Goal: Task Accomplishment & Management: Use online tool/utility

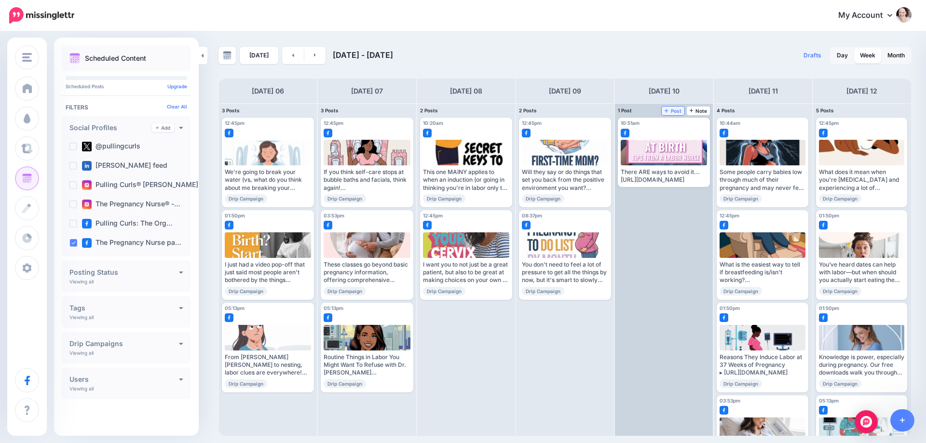
click at [671, 110] on span "Post" at bounding box center [673, 111] width 17 height 5
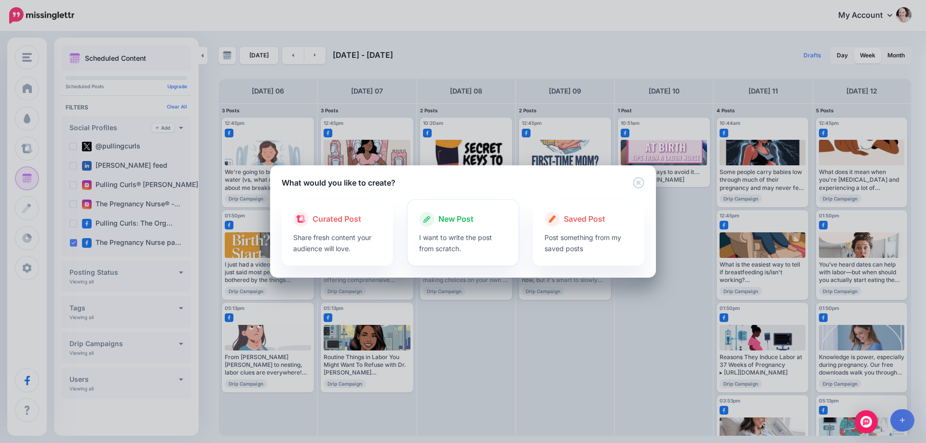
click at [446, 234] on p "I want to write the post from scratch." at bounding box center [463, 243] width 88 height 22
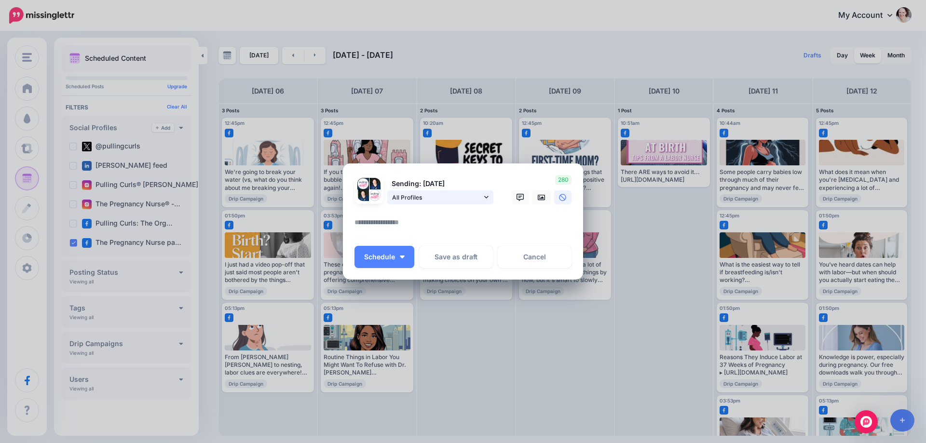
click at [434, 198] on span "All Profiles" at bounding box center [437, 197] width 90 height 10
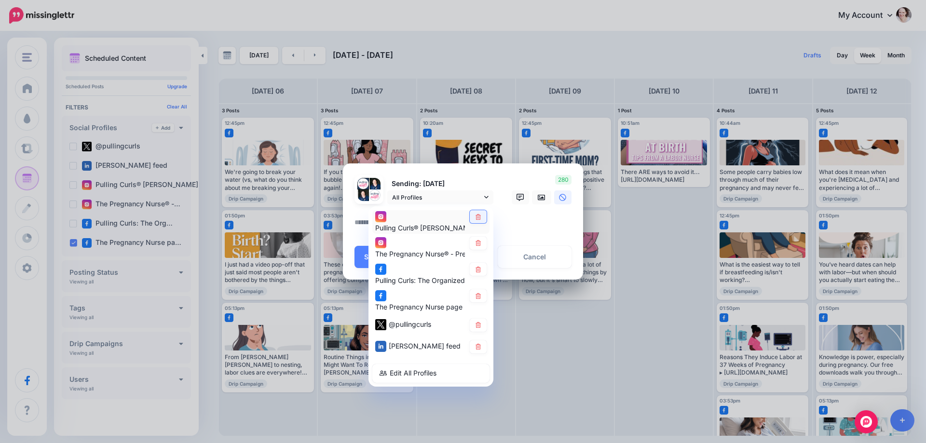
click at [482, 217] on link at bounding box center [478, 216] width 17 height 13
click at [481, 247] on link at bounding box center [478, 243] width 17 height 13
click at [477, 267] on icon at bounding box center [478, 270] width 7 height 6
click at [483, 321] on link at bounding box center [478, 325] width 17 height 13
click at [476, 350] on icon at bounding box center [478, 347] width 7 height 6
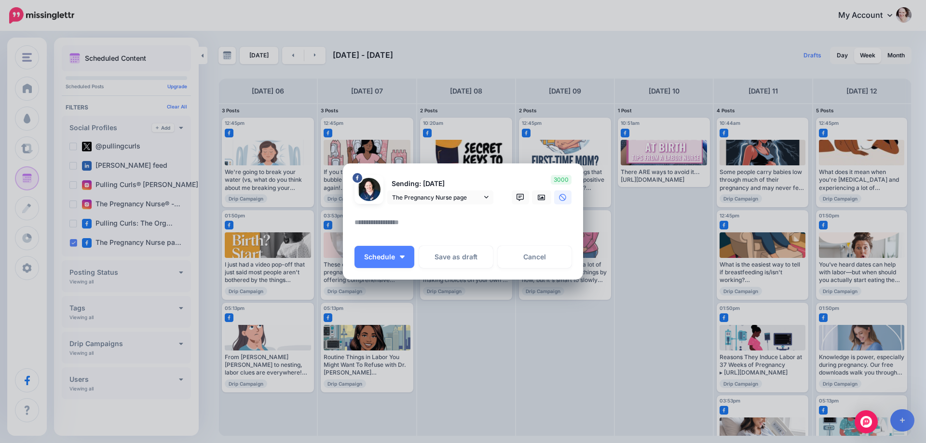
click at [404, 221] on textarea at bounding box center [465, 226] width 222 height 19
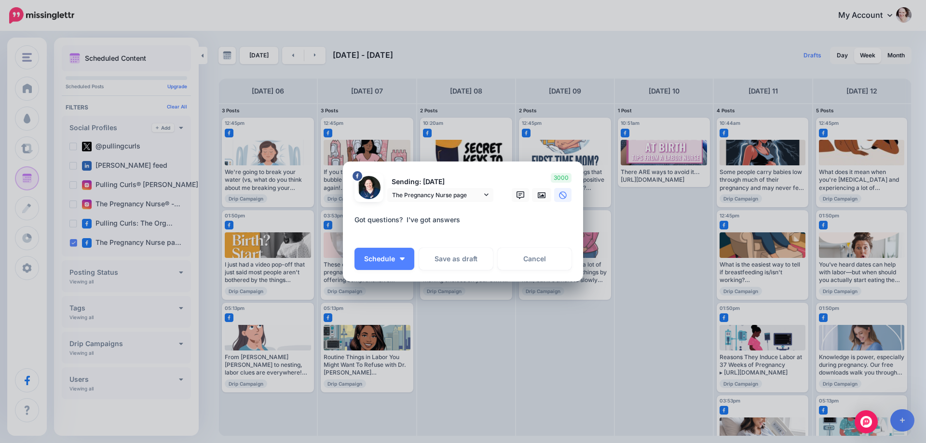
paste textarea "**********"
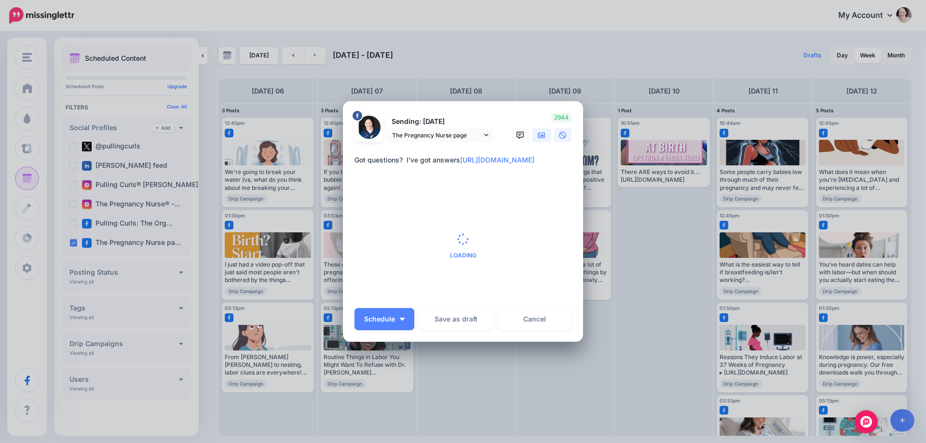
type textarea "**********"
click at [542, 137] on link at bounding box center [541, 135] width 19 height 14
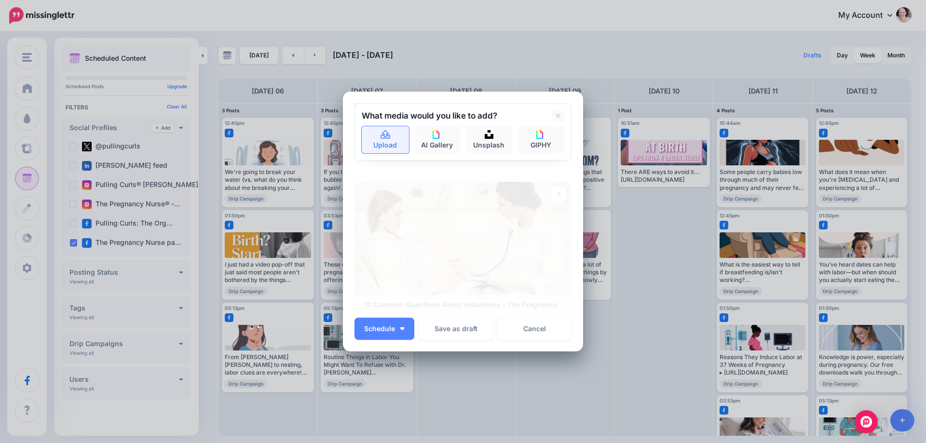
click at [380, 133] on icon at bounding box center [385, 135] width 11 height 9
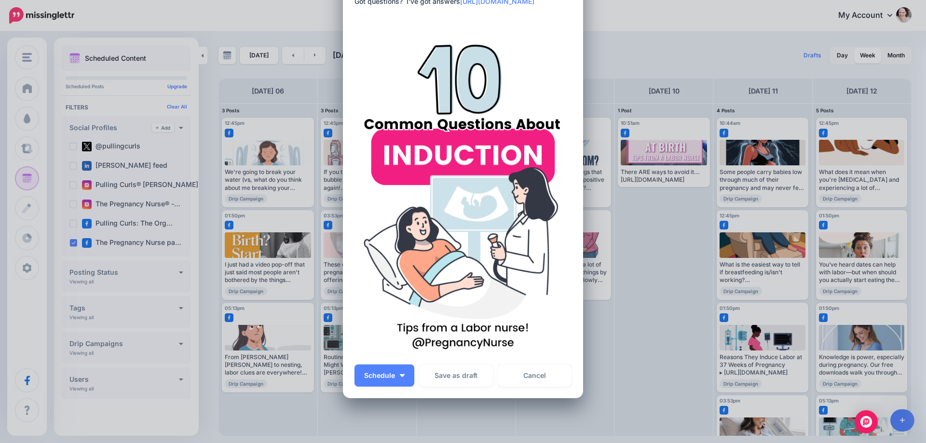
scroll to position [96, 0]
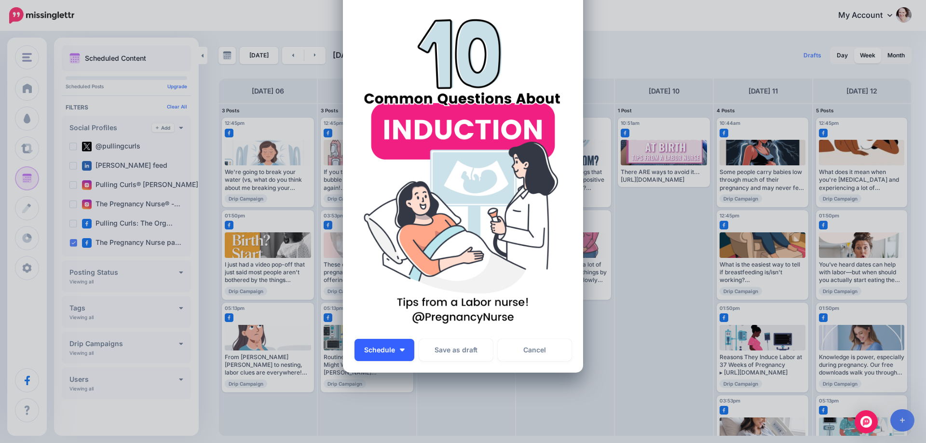
click at [404, 351] on button "Schedule" at bounding box center [384, 350] width 60 height 22
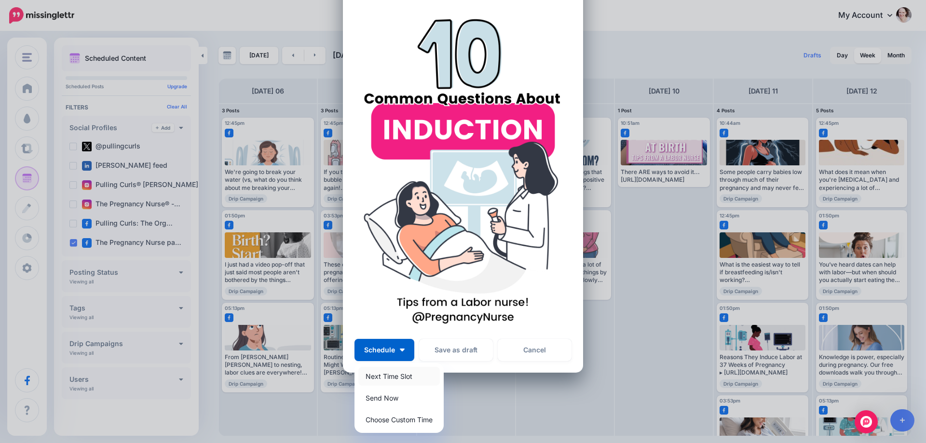
click at [406, 378] on link "Next Time Slot" at bounding box center [399, 376] width 82 height 19
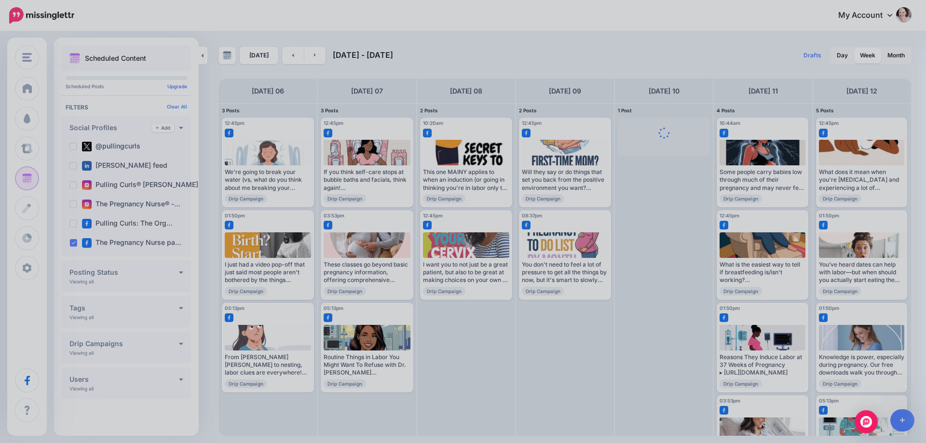
scroll to position [0, 0]
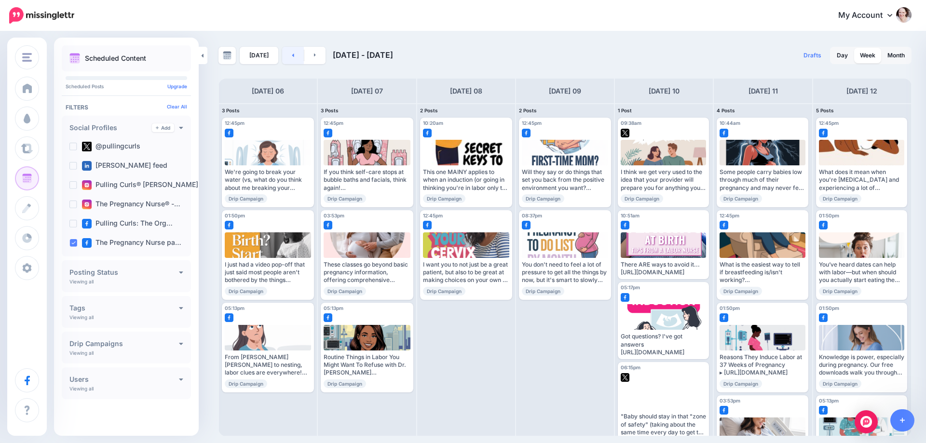
click at [286, 59] on link at bounding box center [293, 55] width 22 height 17
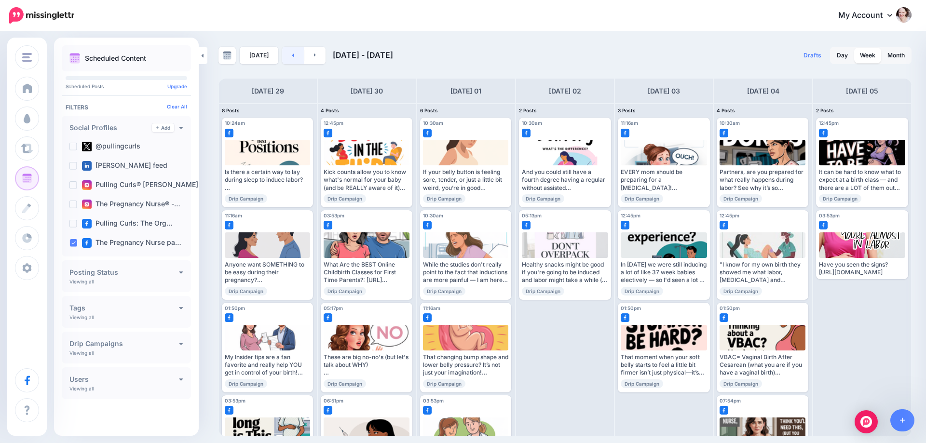
click at [286, 59] on link at bounding box center [293, 55] width 22 height 17
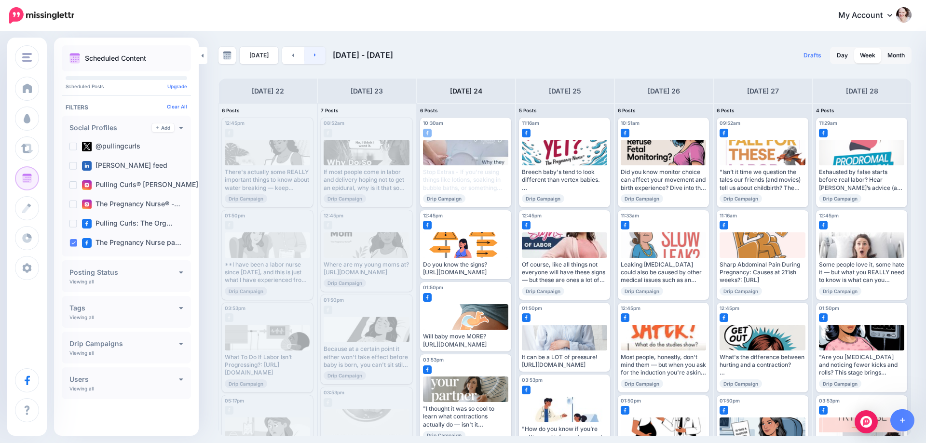
click at [305, 56] on link at bounding box center [315, 55] width 22 height 17
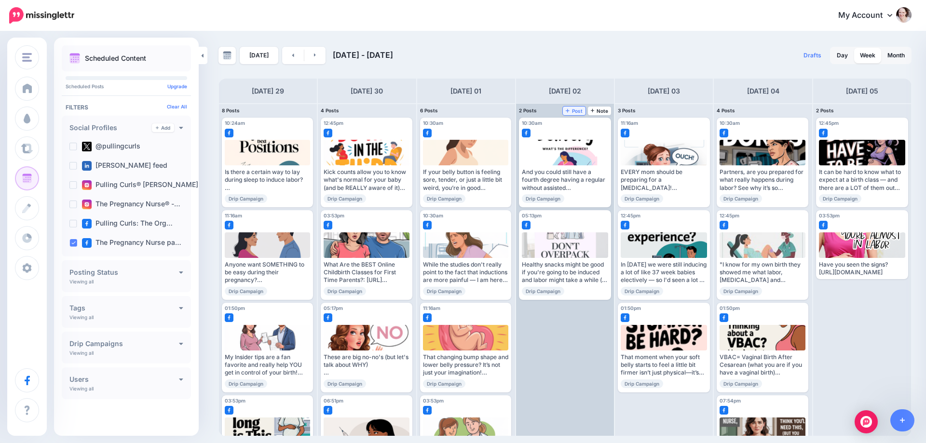
click at [584, 112] on link "Post" at bounding box center [574, 111] width 23 height 9
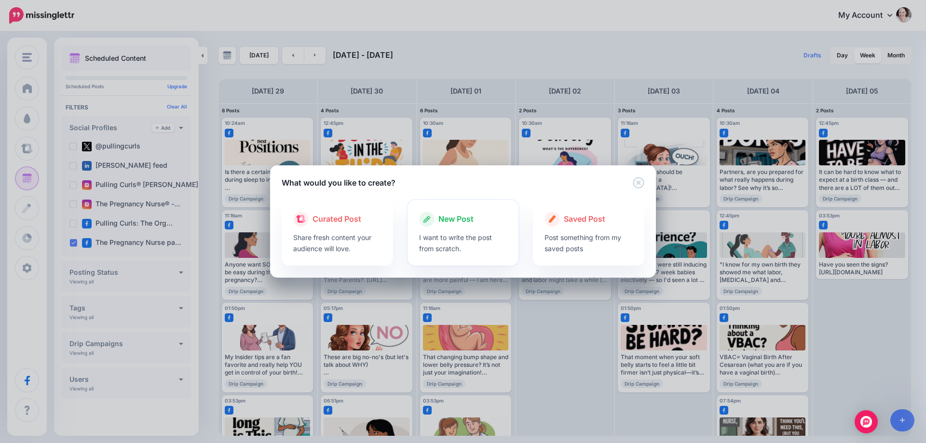
click at [460, 238] on p "I want to write the post from scratch." at bounding box center [463, 243] width 88 height 22
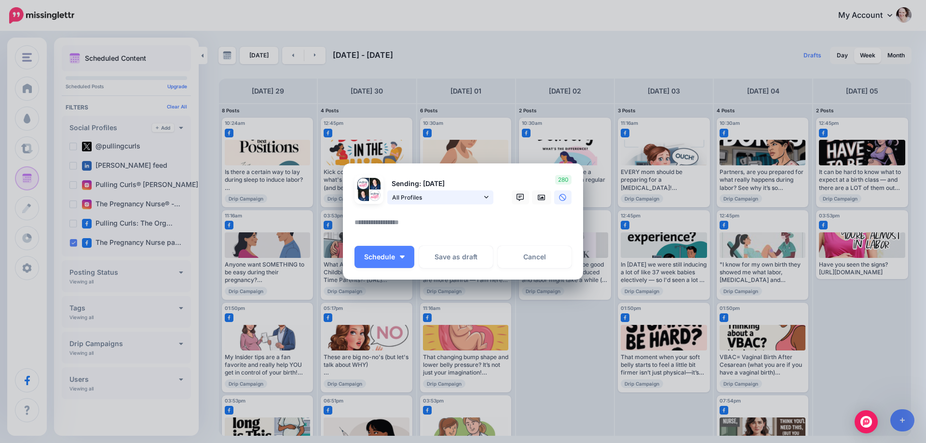
click at [432, 200] on span "All Profiles" at bounding box center [437, 197] width 90 height 10
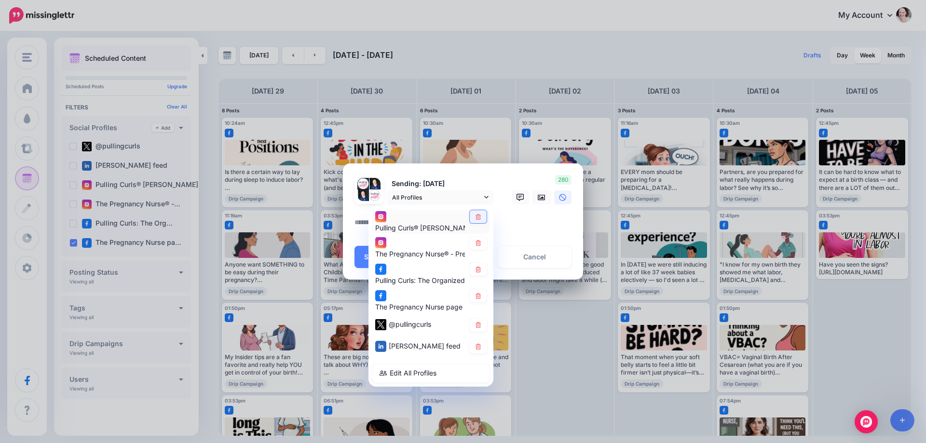
click at [478, 220] on link at bounding box center [478, 216] width 17 height 13
click at [474, 245] on link at bounding box center [478, 243] width 17 height 13
click at [478, 270] on icon at bounding box center [478, 270] width 7 height 6
click at [478, 324] on icon at bounding box center [478, 325] width 7 height 6
click at [477, 352] on link at bounding box center [478, 347] width 17 height 13
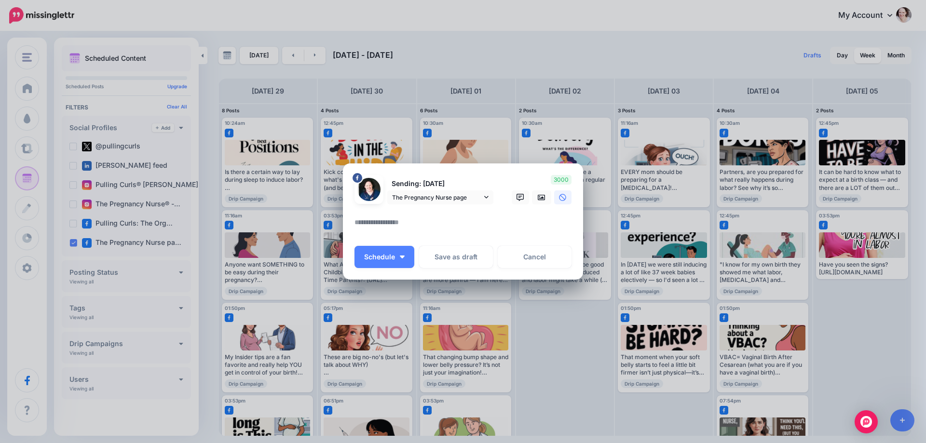
click at [401, 216] on div at bounding box center [462, 210] width 217 height 12
click at [390, 222] on textarea at bounding box center [465, 226] width 222 height 19
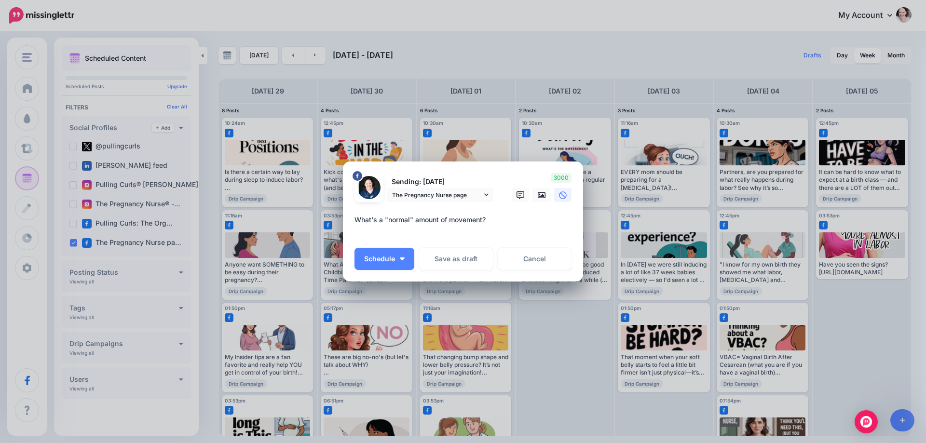
paste textarea "**********"
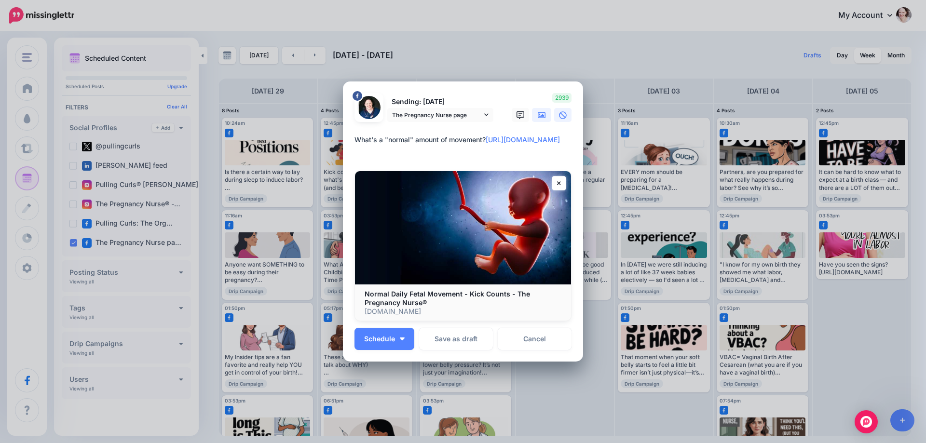
type textarea "**********"
click at [540, 115] on icon at bounding box center [542, 115] width 8 height 6
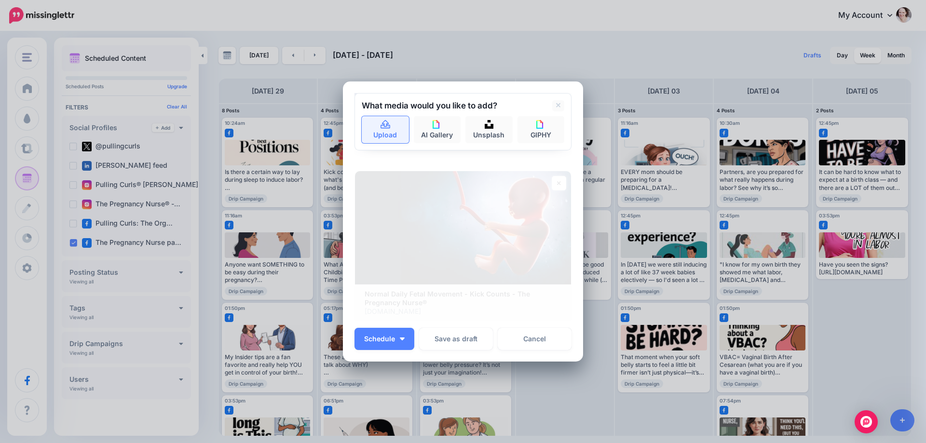
click at [364, 123] on link "Upload" at bounding box center [385, 129] width 47 height 27
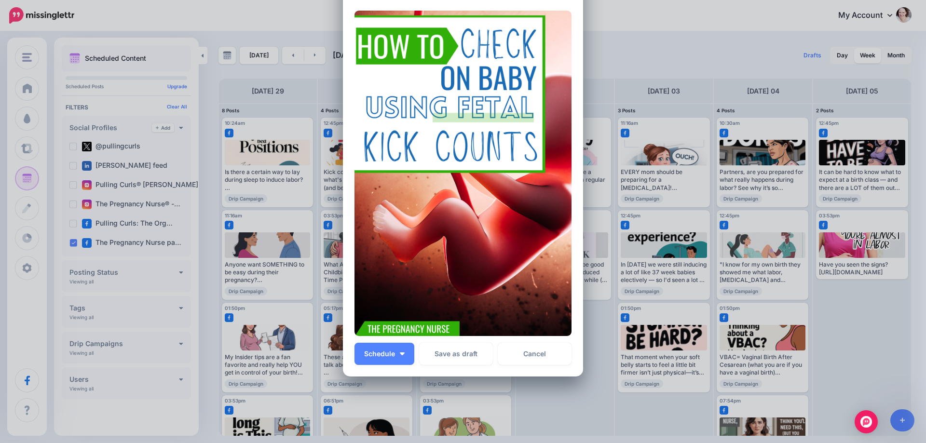
scroll to position [96, 0]
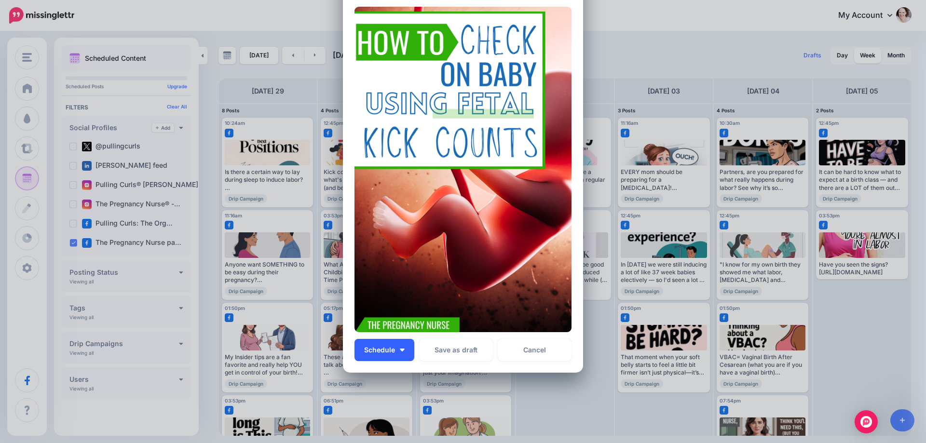
click at [400, 350] on img "button" at bounding box center [402, 350] width 5 height 3
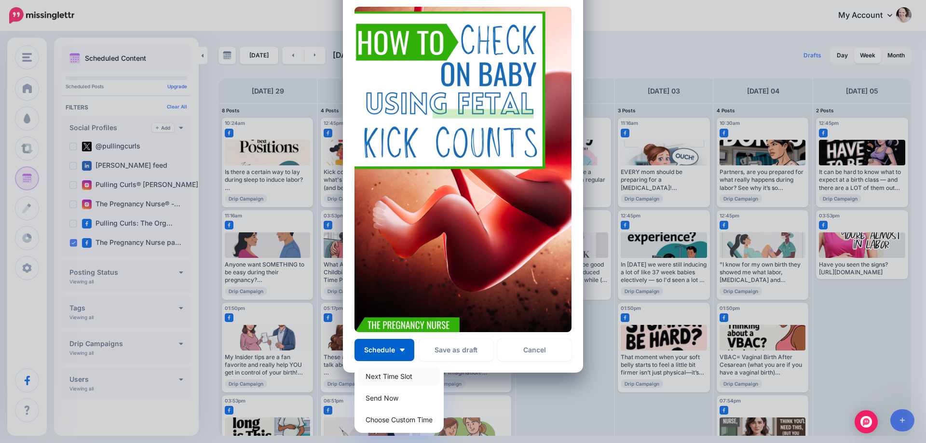
click at [394, 381] on link "Next Time Slot" at bounding box center [399, 376] width 82 height 19
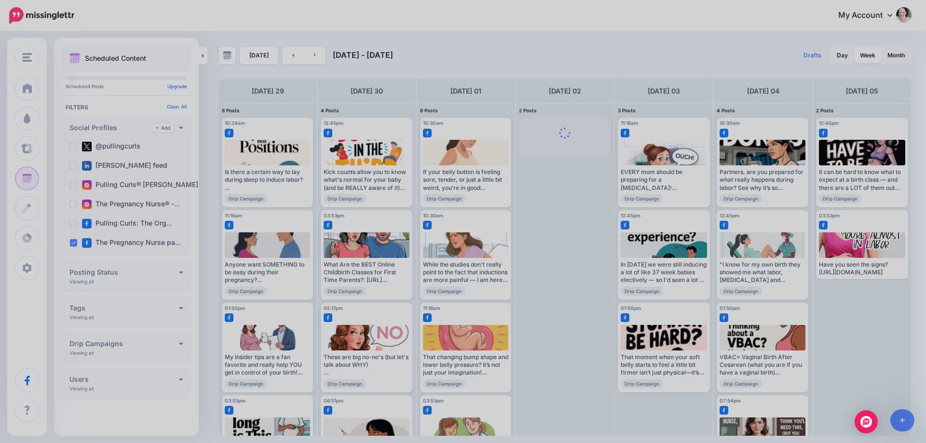
scroll to position [0, 0]
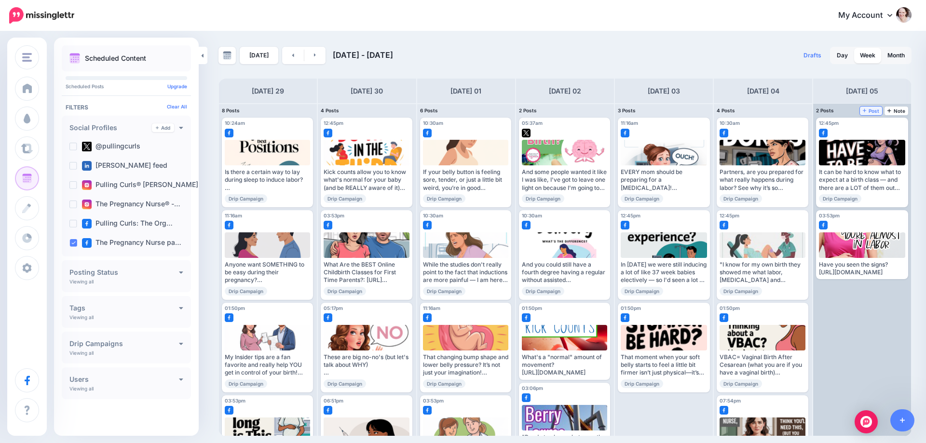
click at [868, 113] on span "Post" at bounding box center [871, 111] width 17 height 5
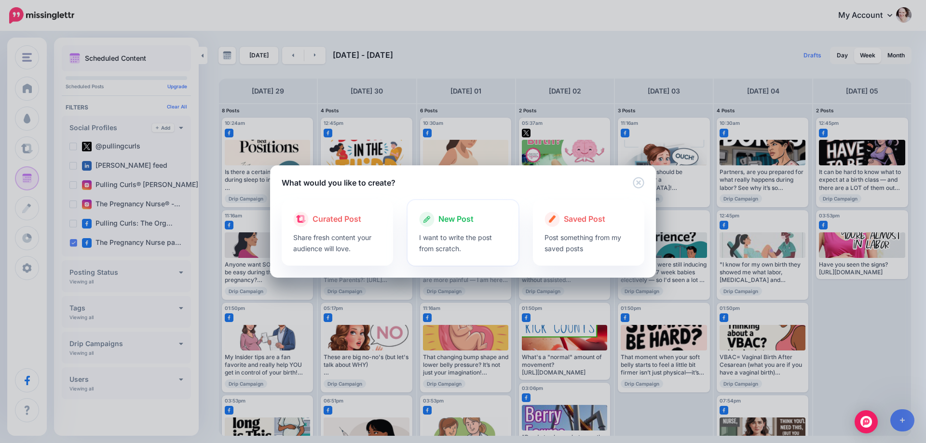
click at [431, 228] on div at bounding box center [463, 229] width 88 height 5
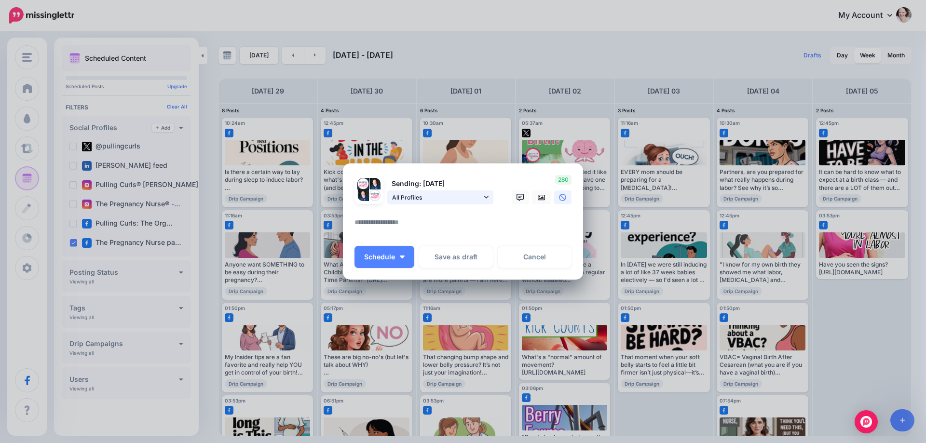
click at [416, 194] on span "All Profiles" at bounding box center [437, 197] width 90 height 10
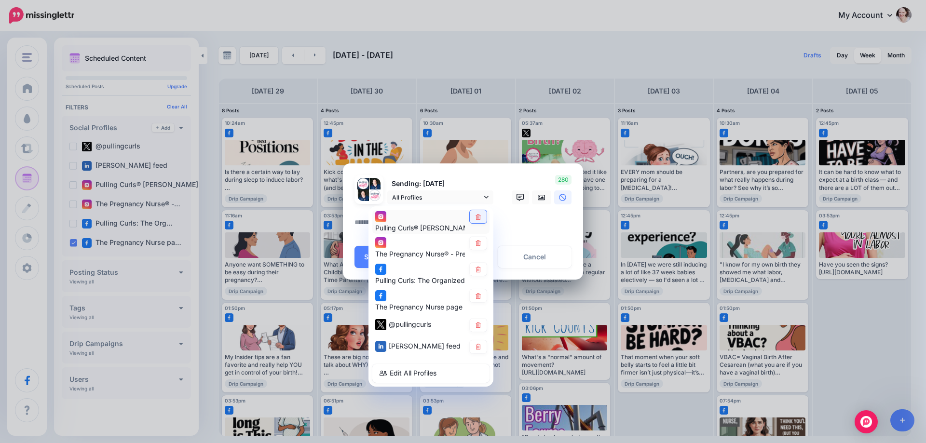
click at [473, 217] on link at bounding box center [478, 216] width 17 height 13
click at [477, 245] on icon at bounding box center [478, 243] width 5 height 6
drag, startPoint x: 477, startPoint y: 268, endPoint x: 483, endPoint y: 287, distance: 20.3
click at [477, 268] on icon at bounding box center [478, 270] width 7 height 6
click at [483, 320] on link at bounding box center [478, 325] width 17 height 13
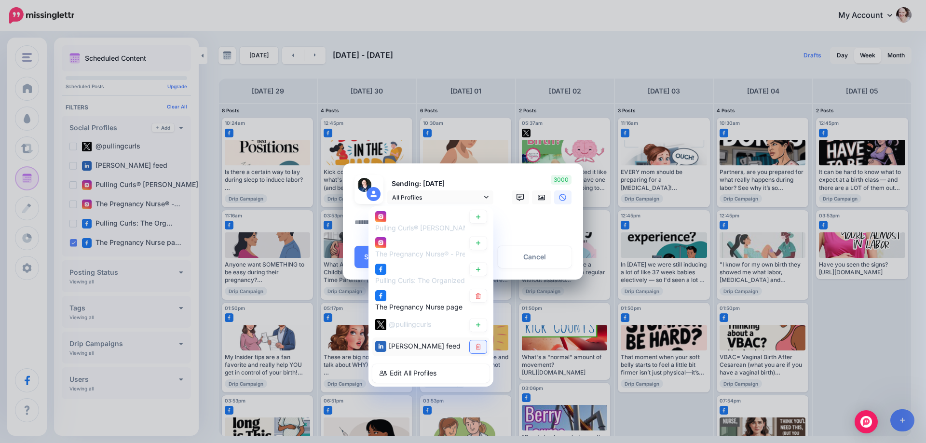
click at [482, 347] on link at bounding box center [478, 347] width 17 height 13
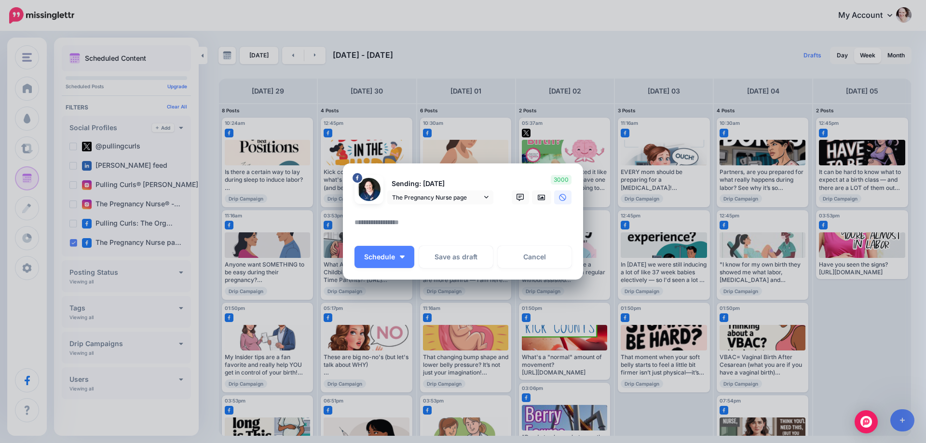
click at [414, 219] on textarea at bounding box center [465, 226] width 222 height 19
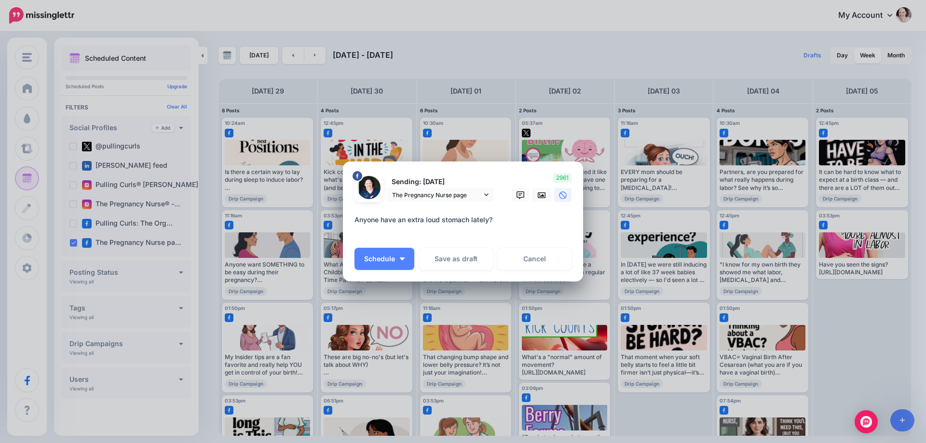
paste textarea "**********"
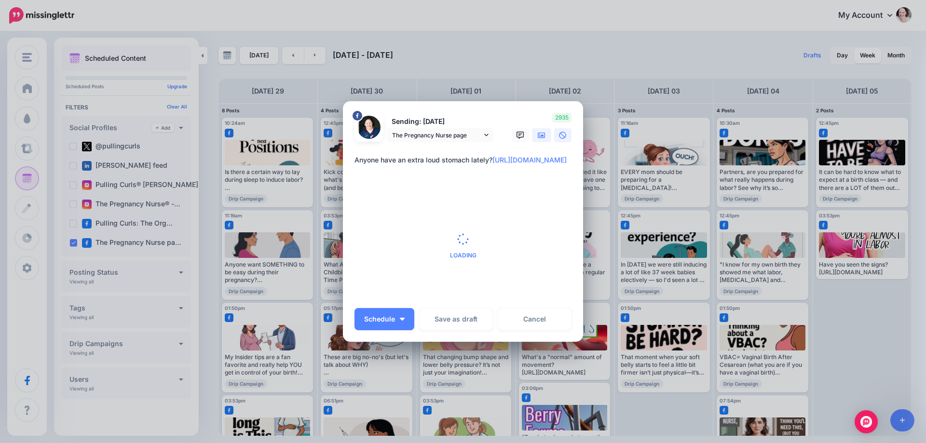
type textarea "**********"
click at [539, 137] on div "Create Post Loading Sending: 5th Oct The Pregnancy Nurse page" at bounding box center [463, 221] width 926 height 443
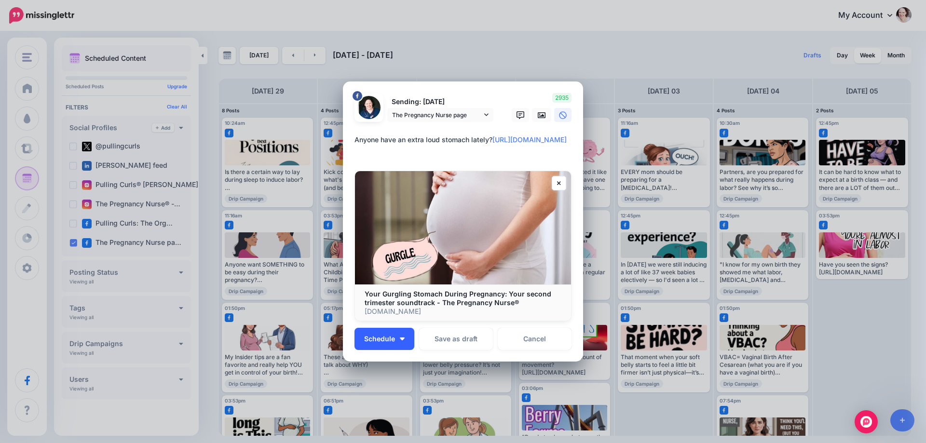
click at [387, 343] on button "Schedule" at bounding box center [384, 339] width 60 height 22
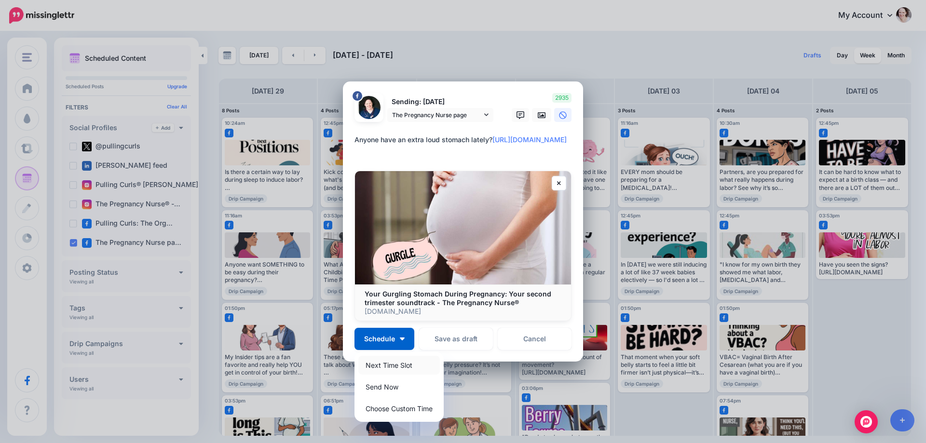
click at [392, 365] on link "Next Time Slot" at bounding box center [399, 365] width 82 height 19
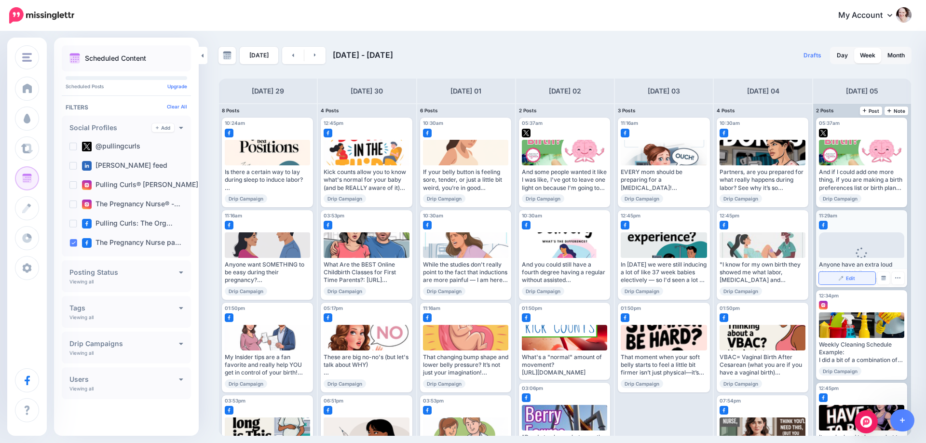
click at [845, 275] on link "Edit" at bounding box center [847, 278] width 56 height 13
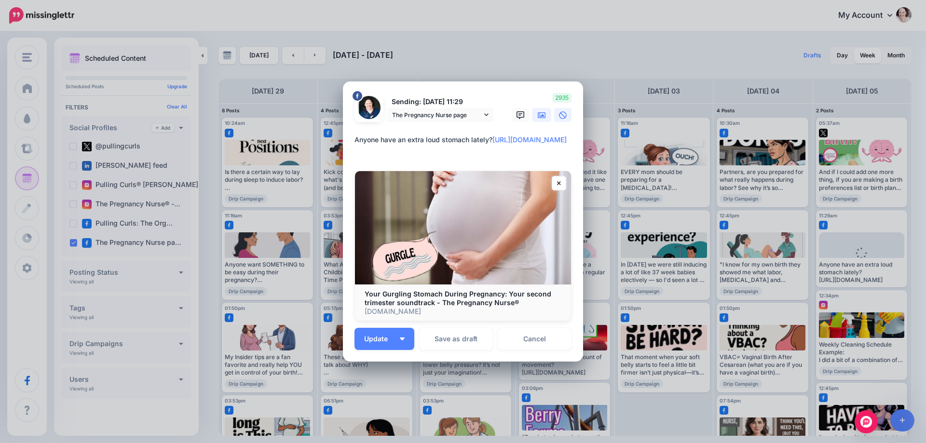
click at [538, 115] on icon at bounding box center [542, 115] width 8 height 8
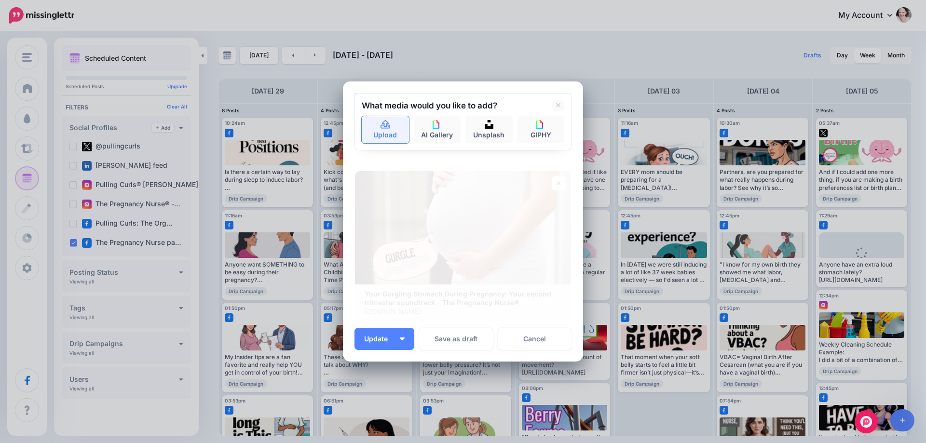
click at [367, 136] on link "Upload" at bounding box center [385, 129] width 47 height 27
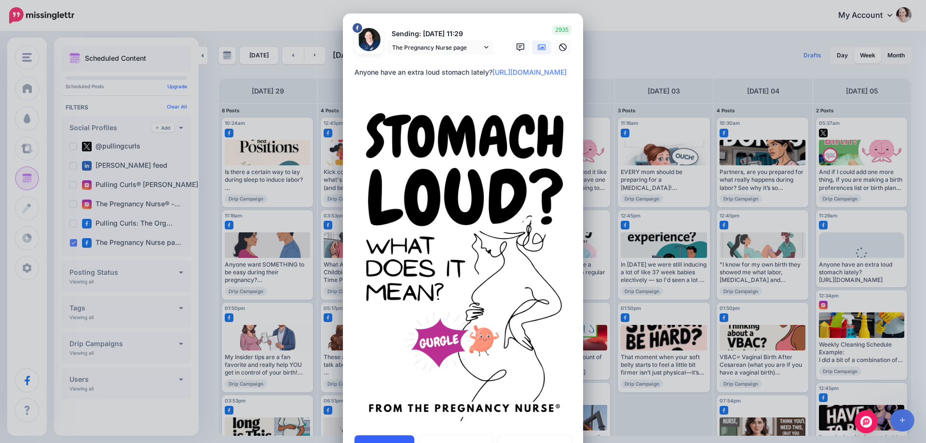
click at [400, 438] on button "Update" at bounding box center [384, 447] width 60 height 22
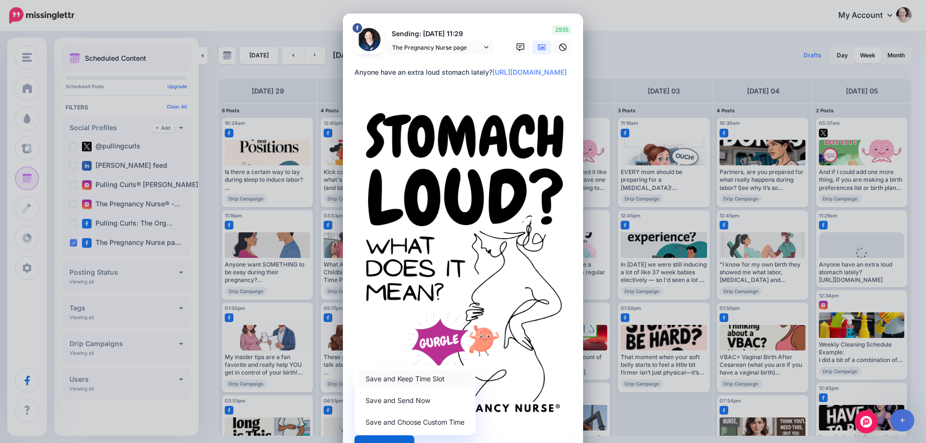
click at [384, 381] on link "Save and Keep Time Slot" at bounding box center [414, 378] width 113 height 19
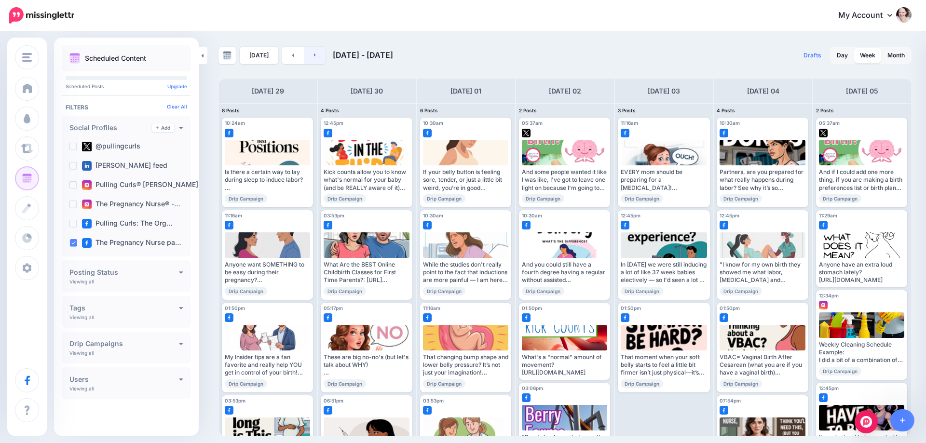
click at [309, 54] on link at bounding box center [315, 55] width 22 height 17
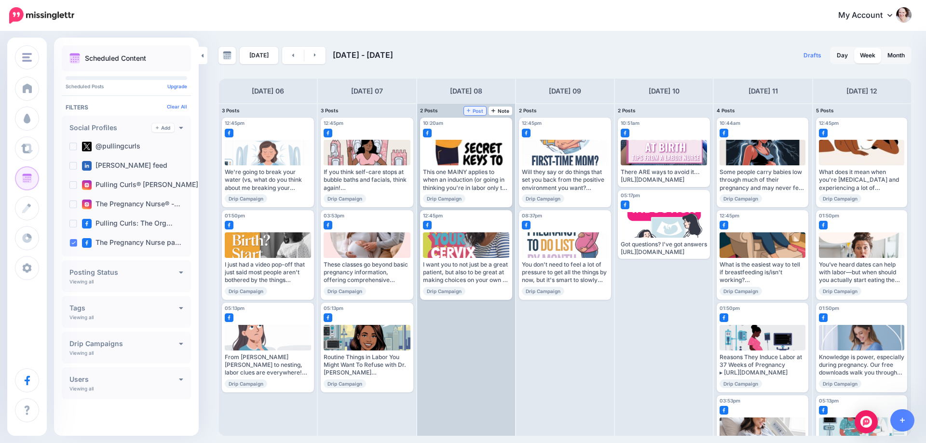
click at [479, 110] on span "Post" at bounding box center [475, 111] width 17 height 5
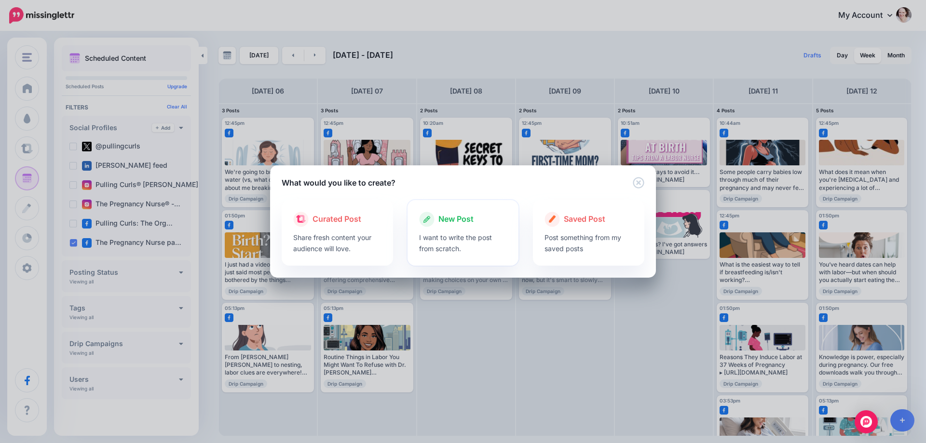
click at [457, 221] on span "New Post" at bounding box center [455, 219] width 35 height 13
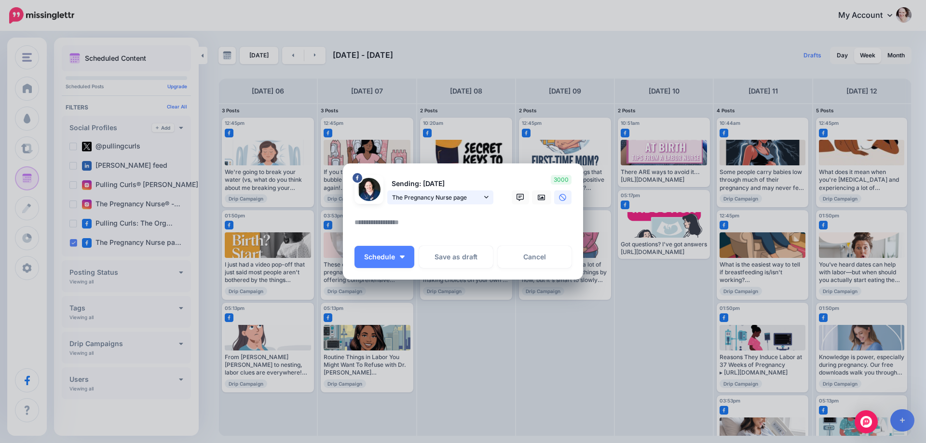
click at [441, 195] on span "The Pregnancy Nurse page" at bounding box center [437, 197] width 90 height 10
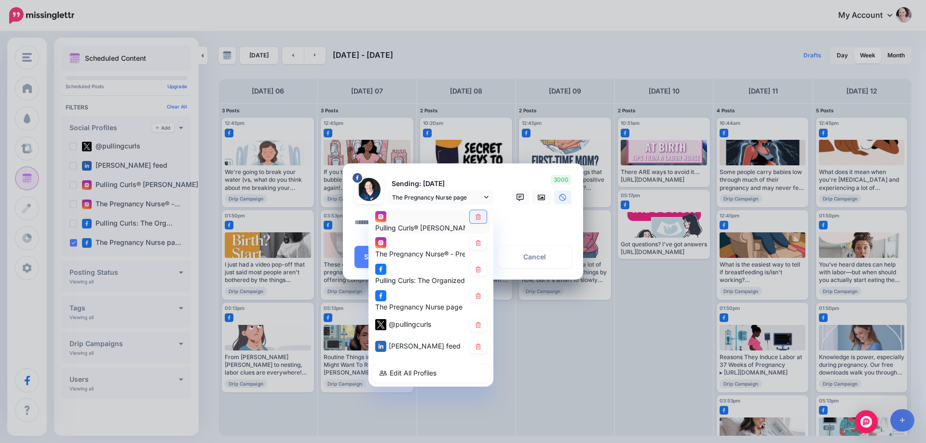
click at [476, 220] on link at bounding box center [478, 216] width 17 height 13
click at [477, 247] on link at bounding box center [478, 243] width 17 height 13
click at [481, 272] on link at bounding box center [478, 269] width 17 height 13
click at [481, 331] on link at bounding box center [478, 325] width 17 height 13
click at [480, 343] on link at bounding box center [478, 347] width 17 height 13
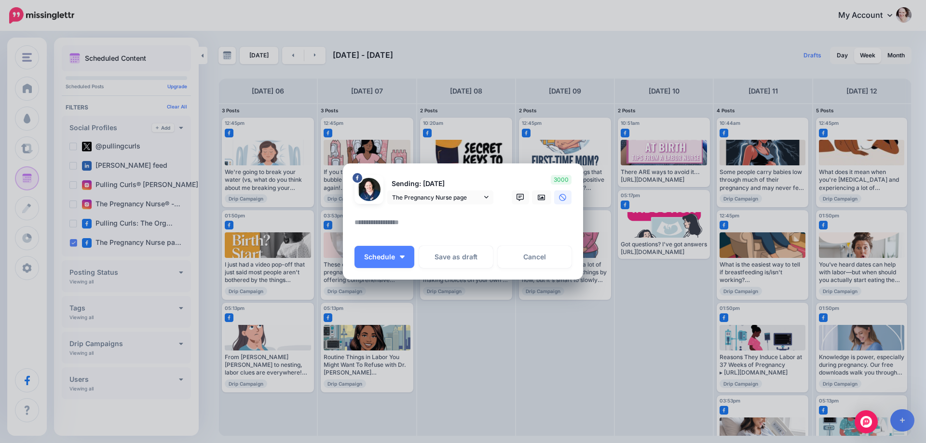
click at [420, 227] on textarea at bounding box center [465, 226] width 222 height 19
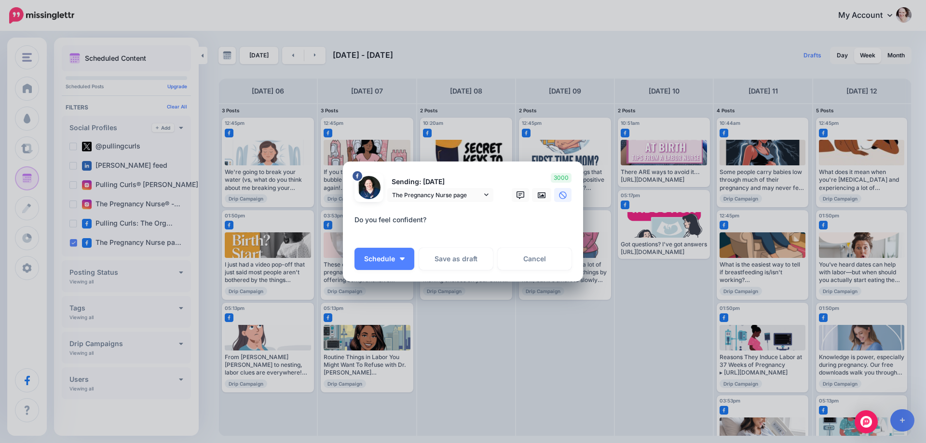
paste textarea "**********"
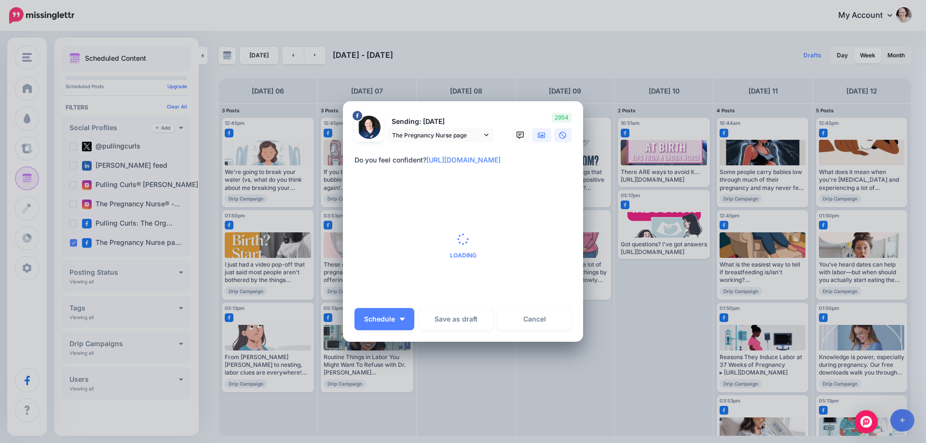
type textarea "**********"
click at [538, 130] on link at bounding box center [541, 135] width 19 height 14
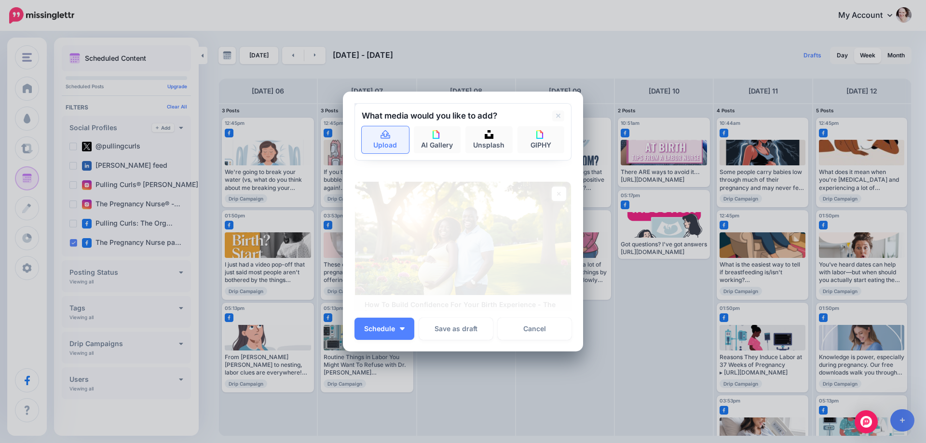
click at [381, 136] on icon at bounding box center [386, 134] width 10 height 9
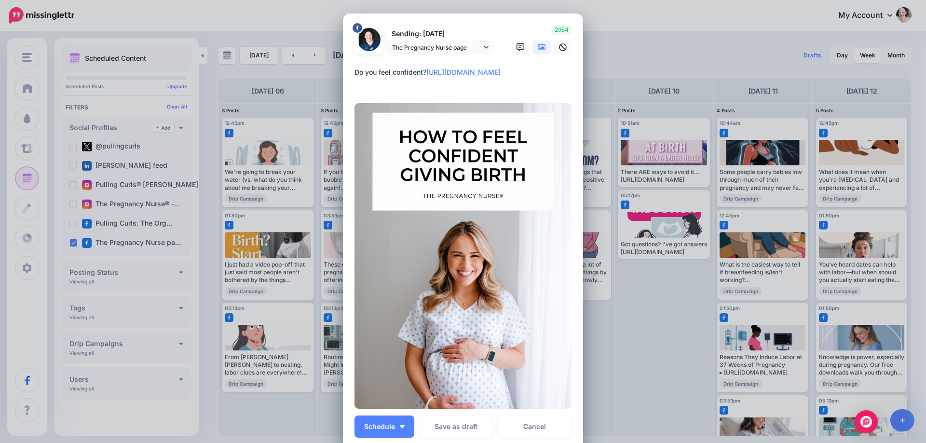
scroll to position [48, 0]
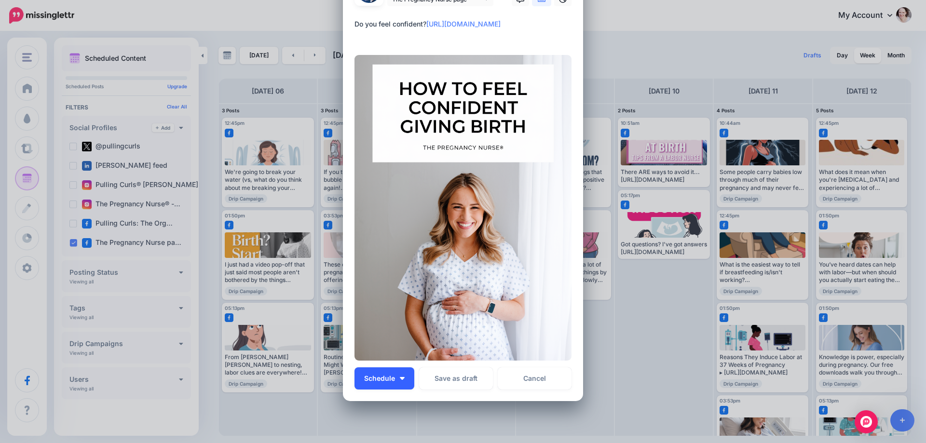
click at [400, 379] on img "button" at bounding box center [402, 378] width 5 height 3
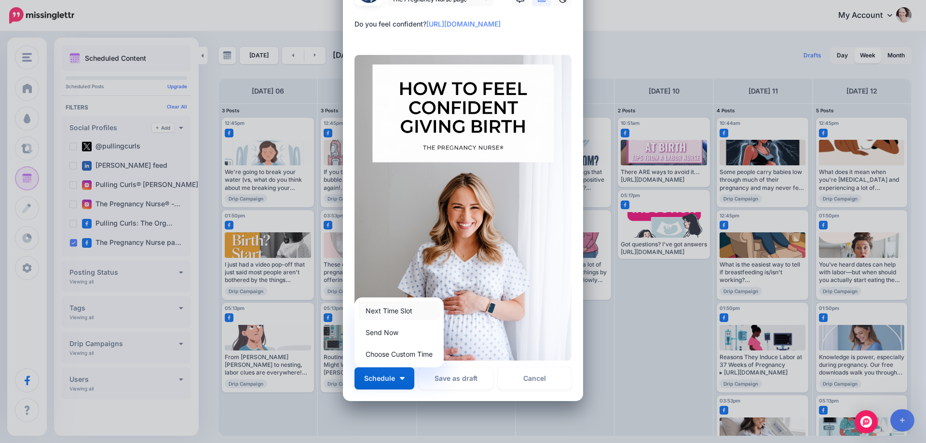
click at [399, 312] on link "Next Time Slot" at bounding box center [399, 310] width 82 height 19
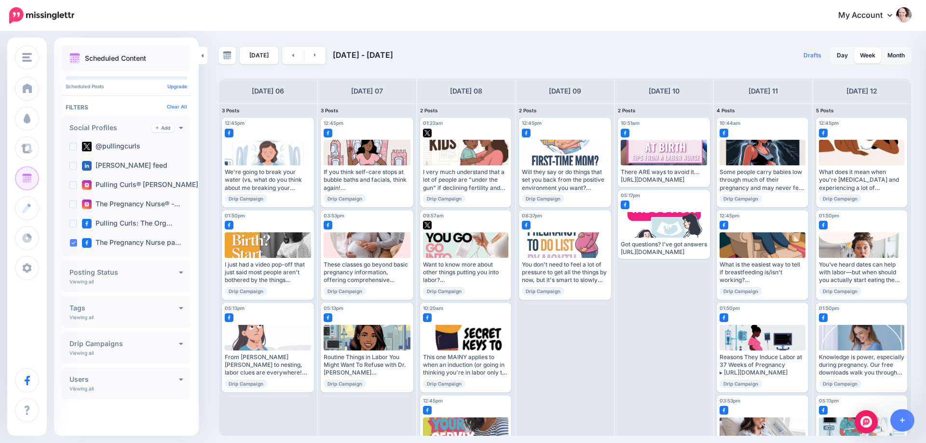
scroll to position [0, 0]
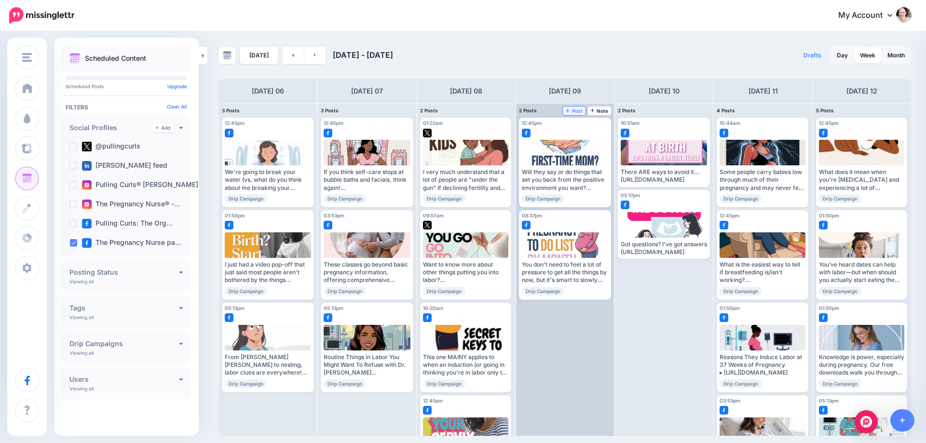
click at [571, 113] on span "Post" at bounding box center [574, 111] width 17 height 5
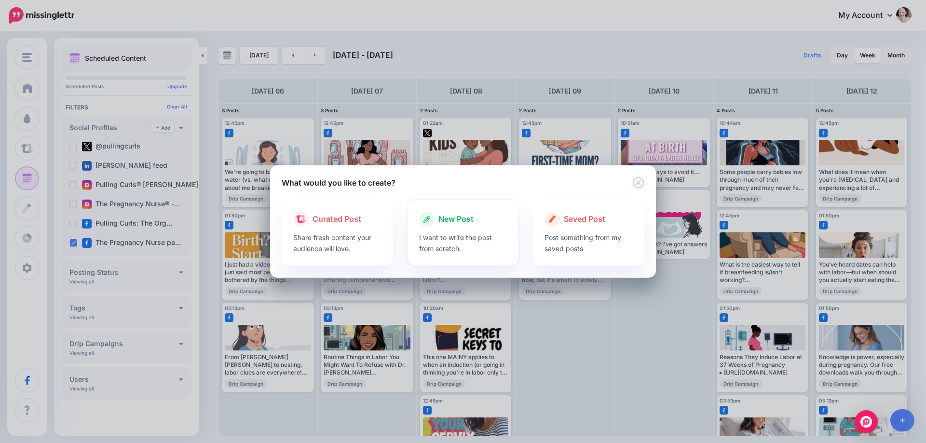
click at [463, 228] on div at bounding box center [463, 229] width 88 height 5
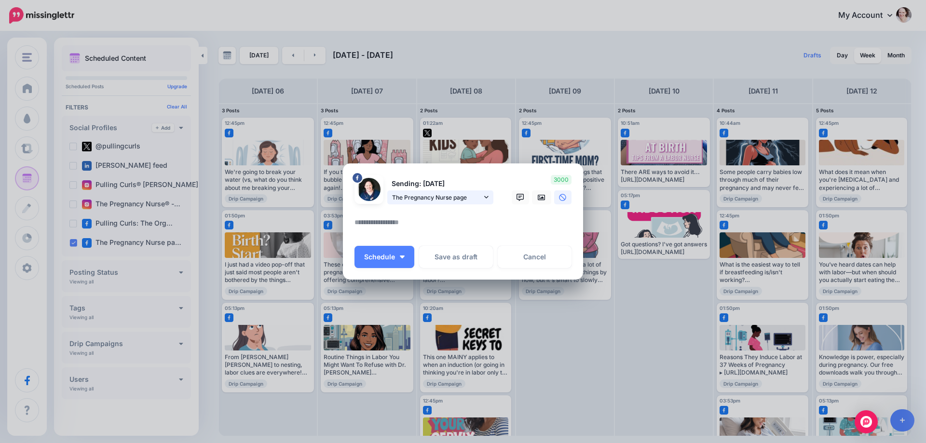
click at [431, 199] on span "The Pregnancy Nurse page" at bounding box center [437, 197] width 90 height 10
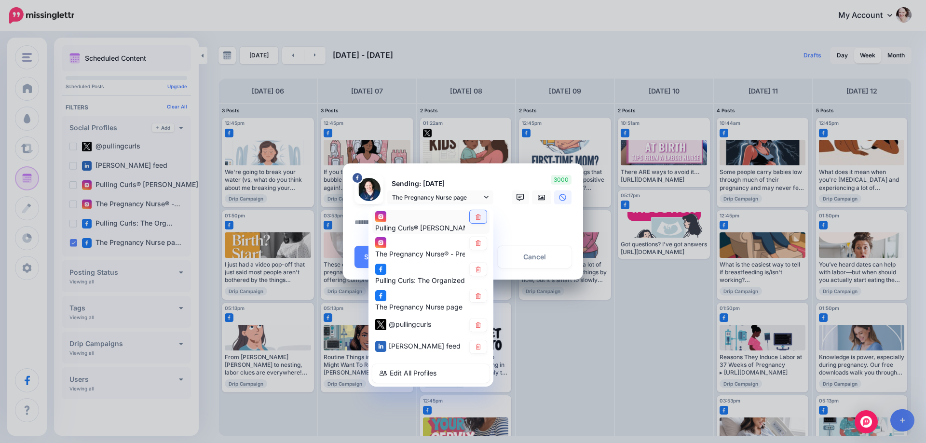
click at [472, 218] on link at bounding box center [478, 216] width 17 height 13
click at [475, 247] on link at bounding box center [478, 243] width 17 height 13
click at [476, 272] on link at bounding box center [478, 269] width 17 height 13
drag, startPoint x: 477, startPoint y: 324, endPoint x: 477, endPoint y: 335, distance: 10.6
click at [477, 325] on icon at bounding box center [478, 325] width 7 height 6
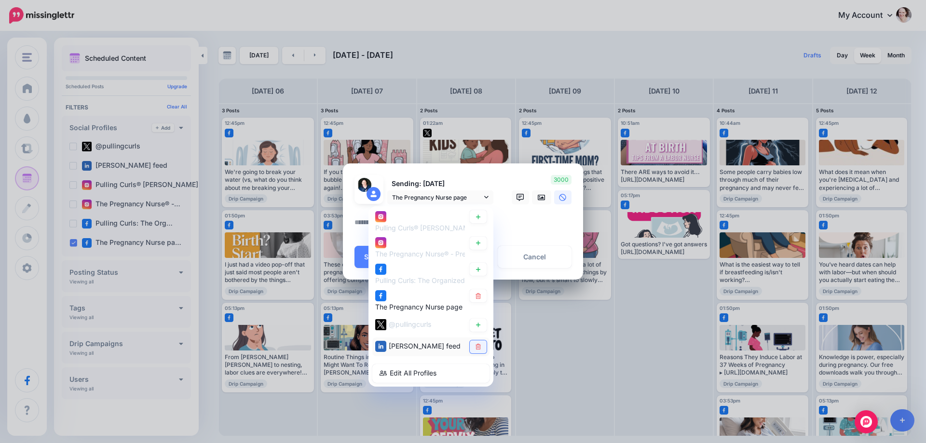
click at [476, 349] on icon at bounding box center [478, 347] width 5 height 6
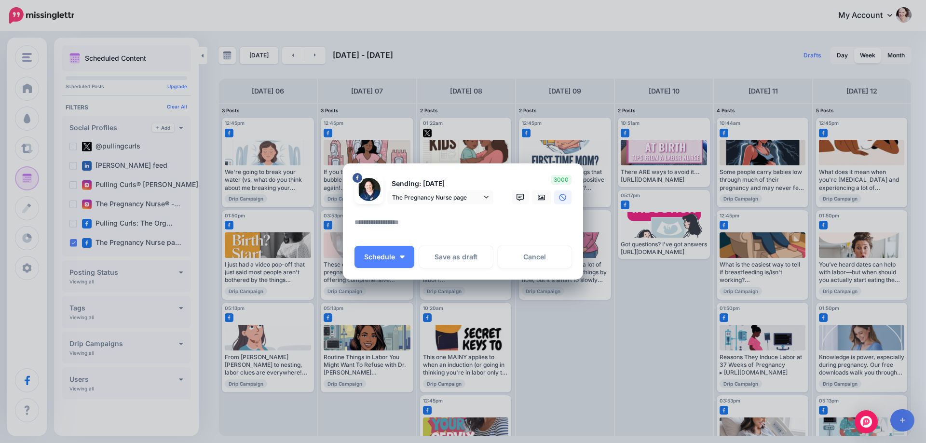
click at [429, 221] on textarea at bounding box center [465, 226] width 222 height 19
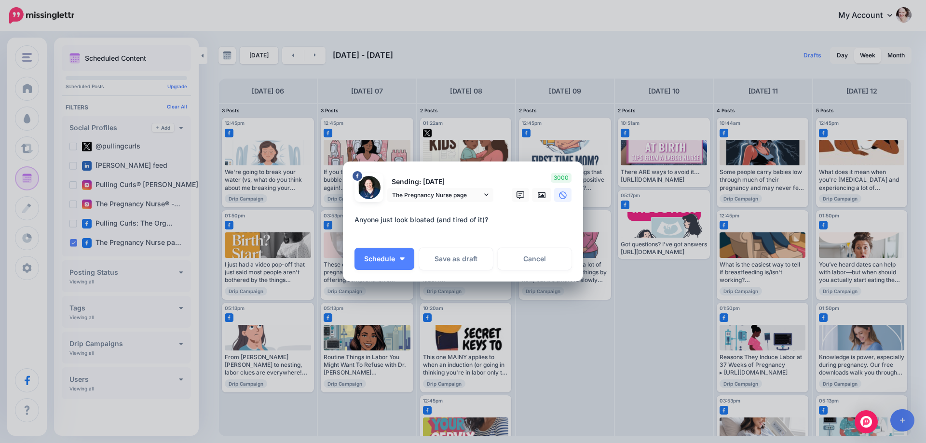
paste textarea "**********"
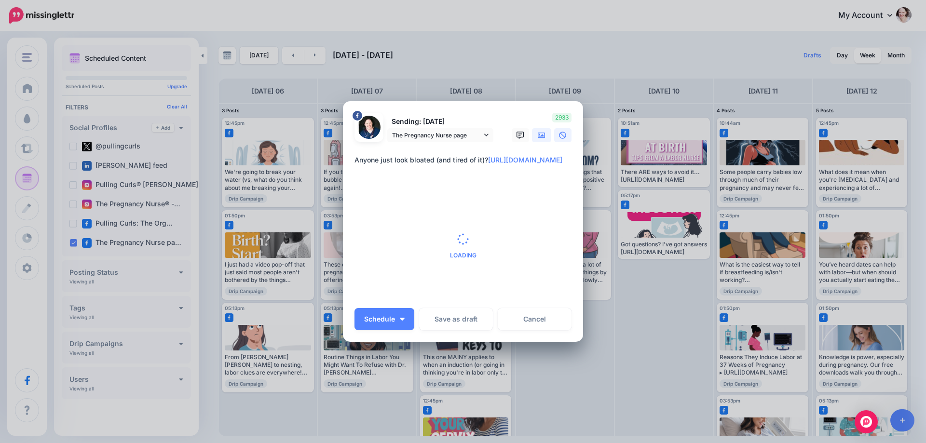
type textarea "**********"
click at [537, 140] on link at bounding box center [541, 135] width 19 height 14
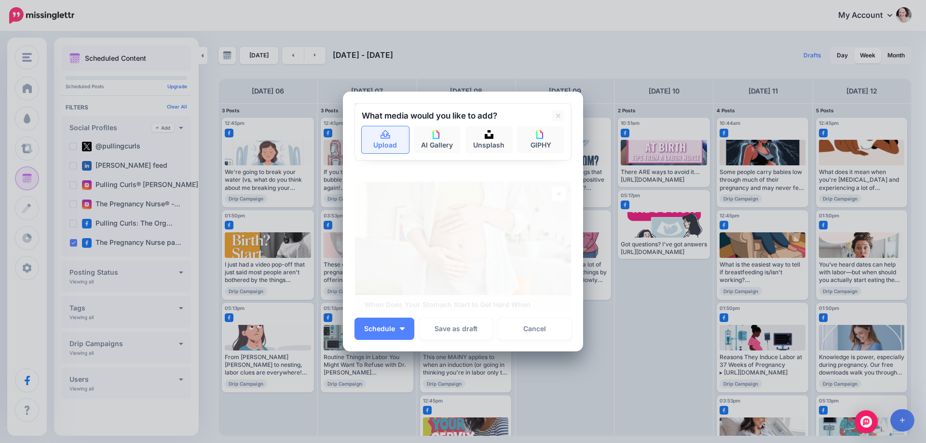
click at [400, 143] on link "Upload" at bounding box center [385, 139] width 47 height 27
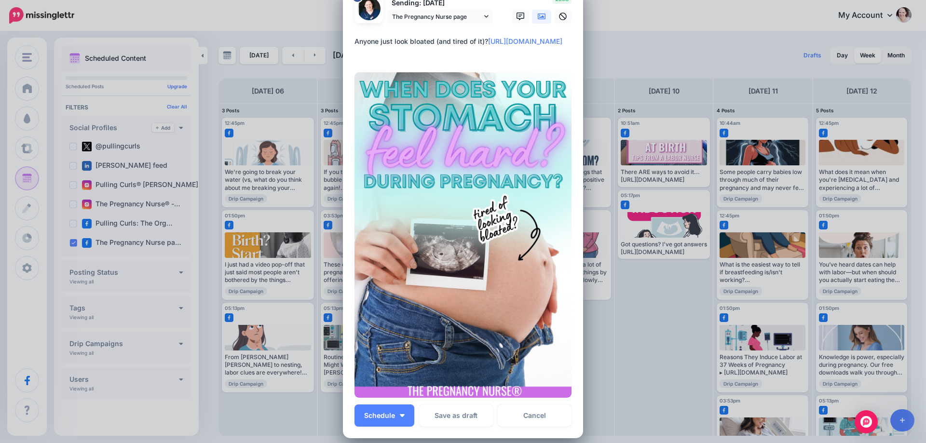
scroll to position [48, 0]
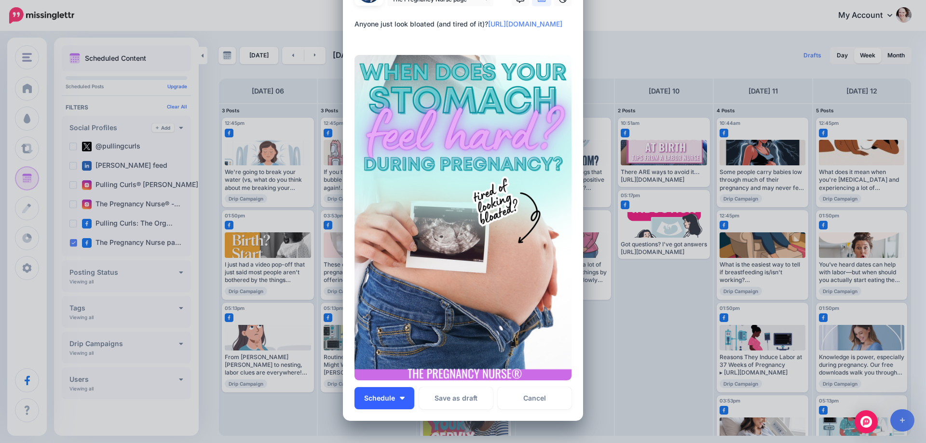
click at [398, 400] on button "Schedule" at bounding box center [384, 398] width 60 height 22
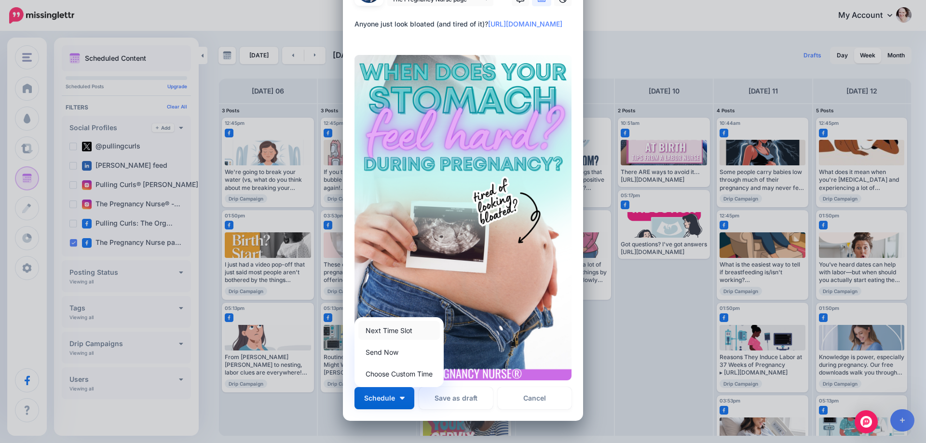
click at [391, 330] on link "Next Time Slot" at bounding box center [399, 330] width 82 height 19
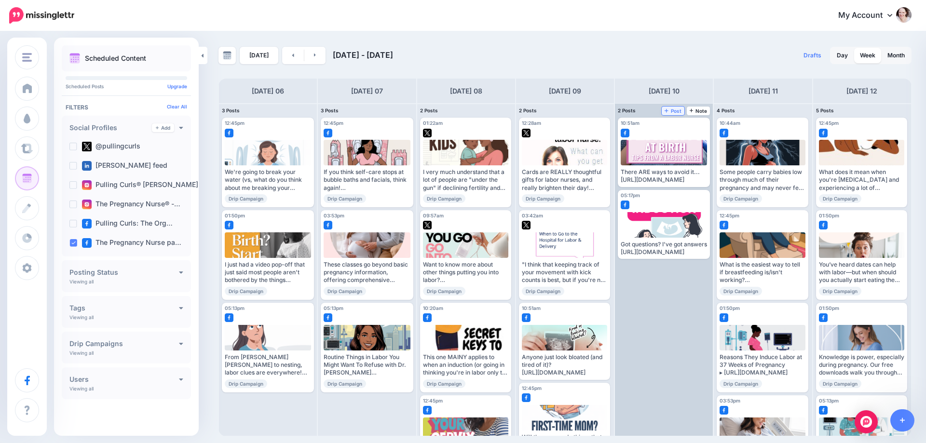
click at [673, 111] on span "Post" at bounding box center [673, 111] width 17 height 5
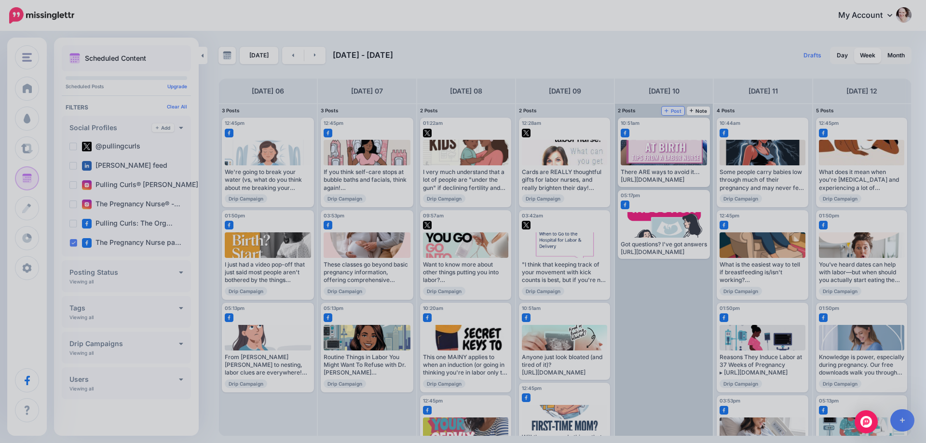
scroll to position [0, 0]
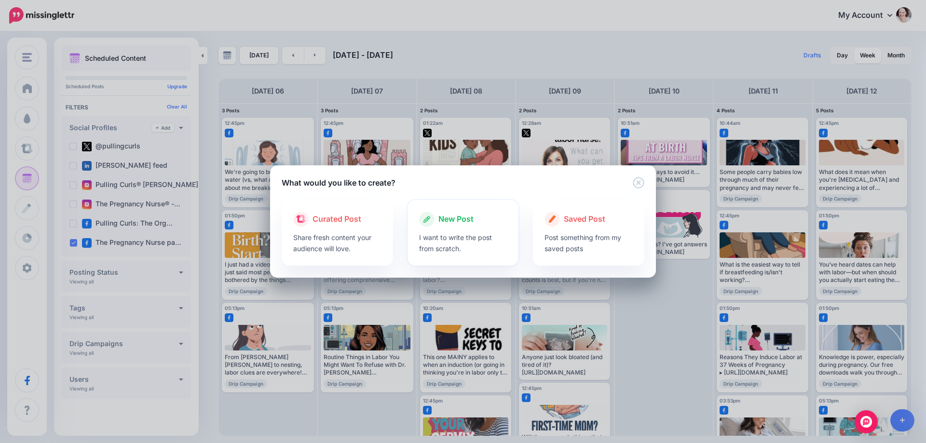
click at [458, 229] on div at bounding box center [463, 229] width 88 height 5
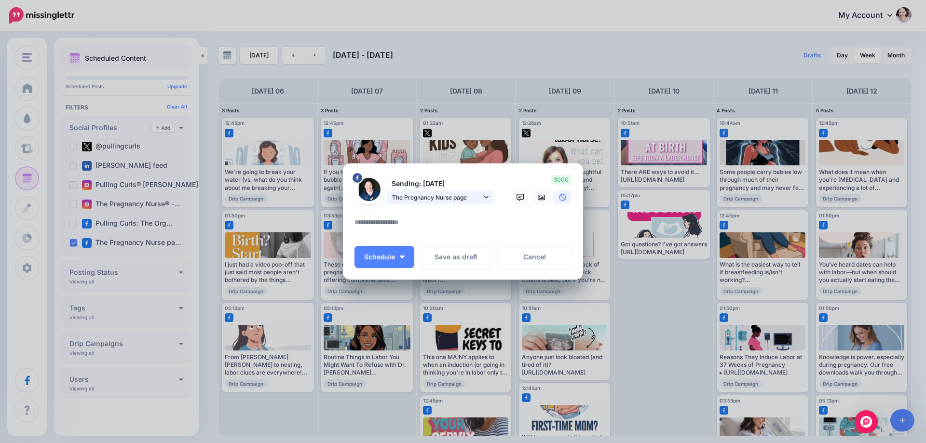
click at [467, 199] on span "The Pregnancy Nurse page" at bounding box center [437, 197] width 90 height 10
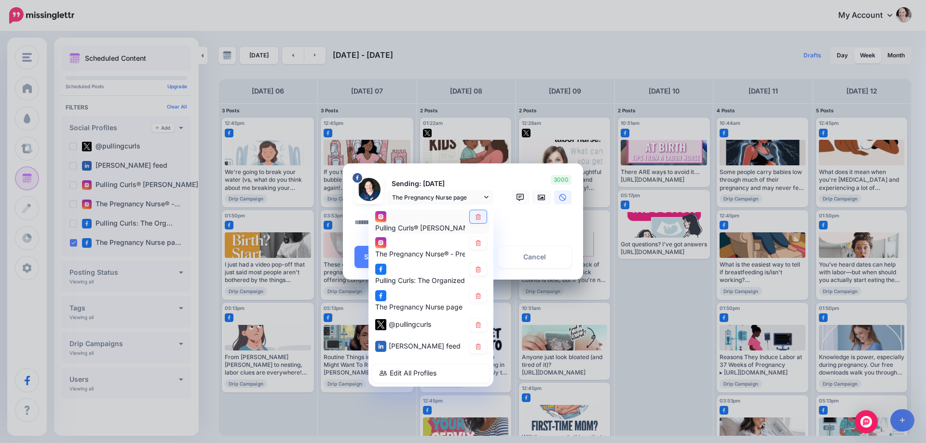
click at [477, 219] on icon at bounding box center [478, 217] width 7 height 6
click at [474, 244] on link at bounding box center [478, 243] width 17 height 13
click at [475, 271] on icon at bounding box center [478, 270] width 7 height 6
click at [476, 328] on icon at bounding box center [478, 325] width 7 height 6
click at [476, 354] on div "Hilary Erickson feed" at bounding box center [430, 347] width 117 height 19
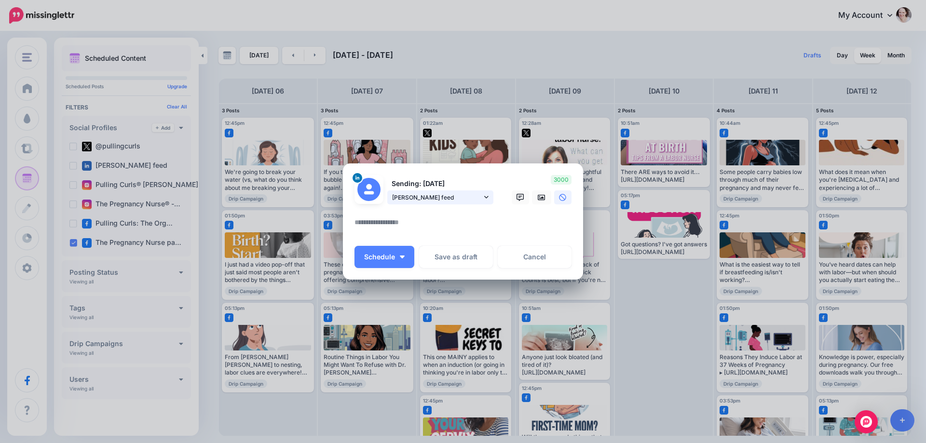
click at [435, 191] on link "Hilary Erickson feed" at bounding box center [440, 198] width 106 height 14
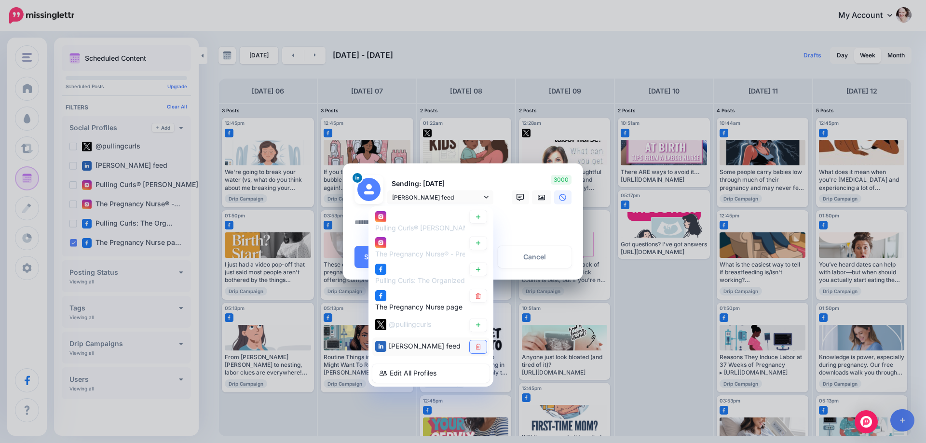
click at [481, 349] on icon at bounding box center [478, 347] width 7 height 6
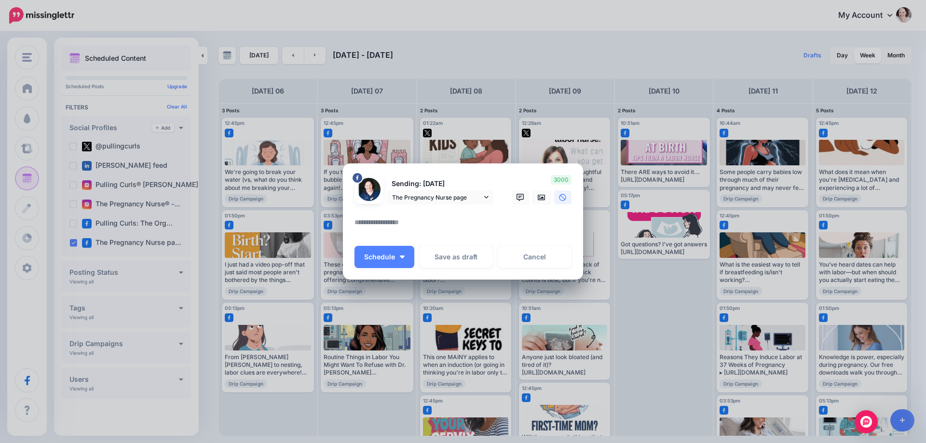
click at [397, 220] on textarea at bounding box center [465, 226] width 222 height 19
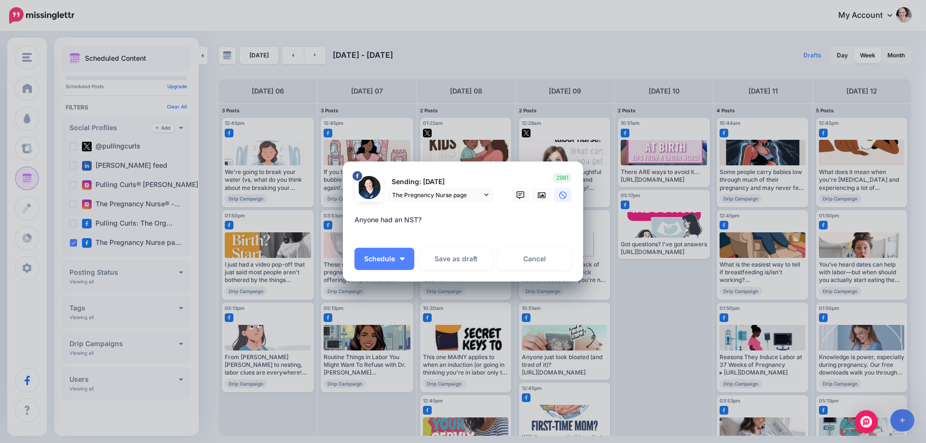
paste textarea "**********"
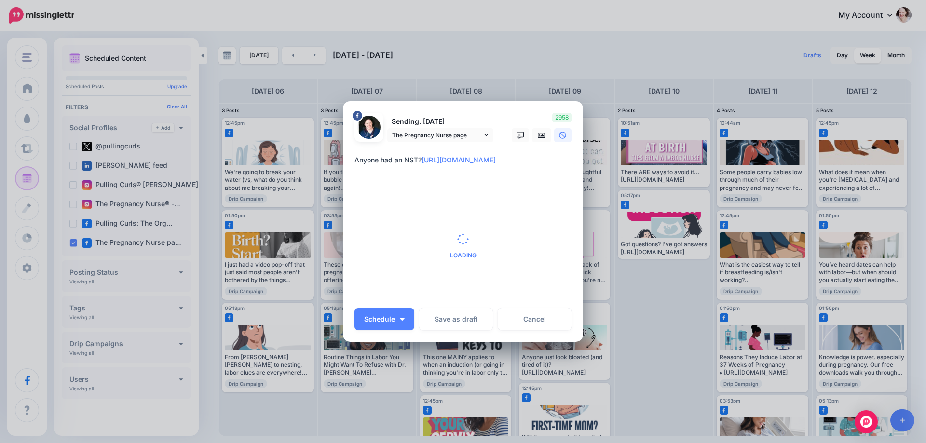
type textarea "**********"
click at [544, 197] on span "Loading" at bounding box center [462, 246] width 217 height 110
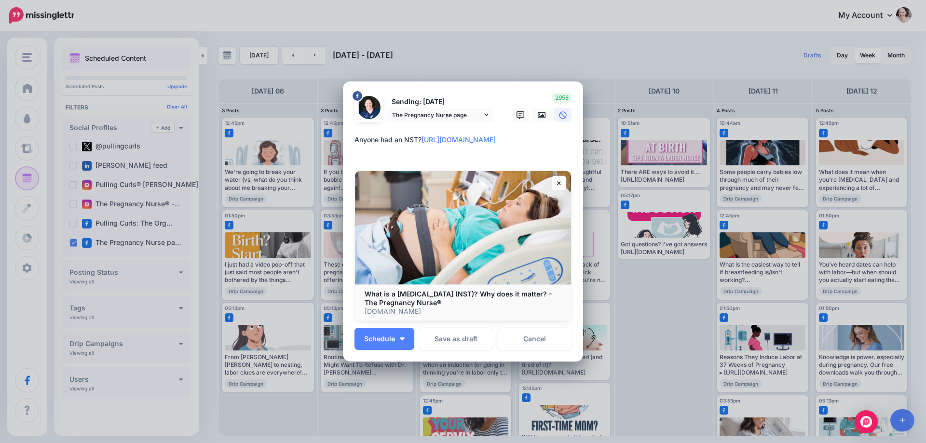
click at [543, 133] on div "Create Post Loading Sending: 10th Oct The Pregnancy Nurse page" at bounding box center [463, 221] width 926 height 443
click at [542, 115] on link at bounding box center [541, 115] width 19 height 14
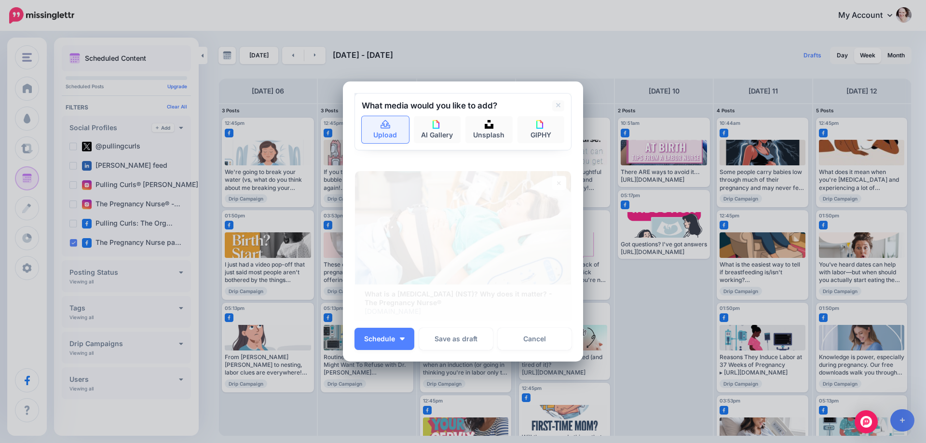
click at [365, 132] on link "Upload" at bounding box center [385, 129] width 47 height 27
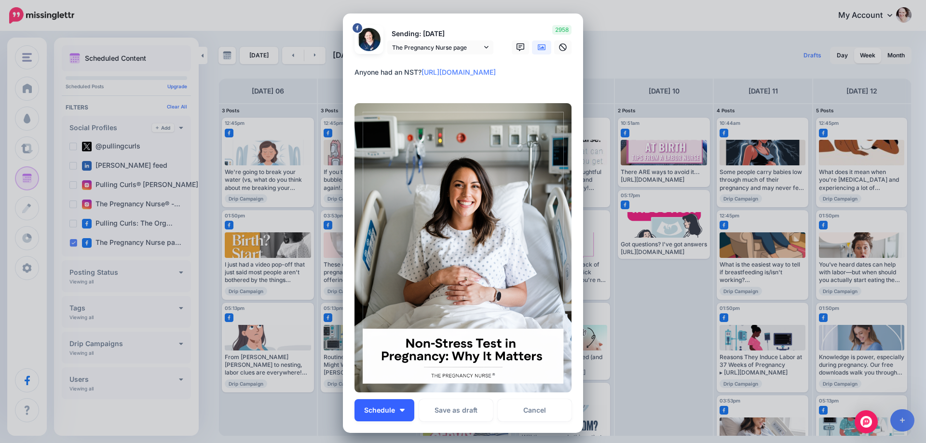
click at [401, 408] on button "Schedule" at bounding box center [384, 410] width 60 height 22
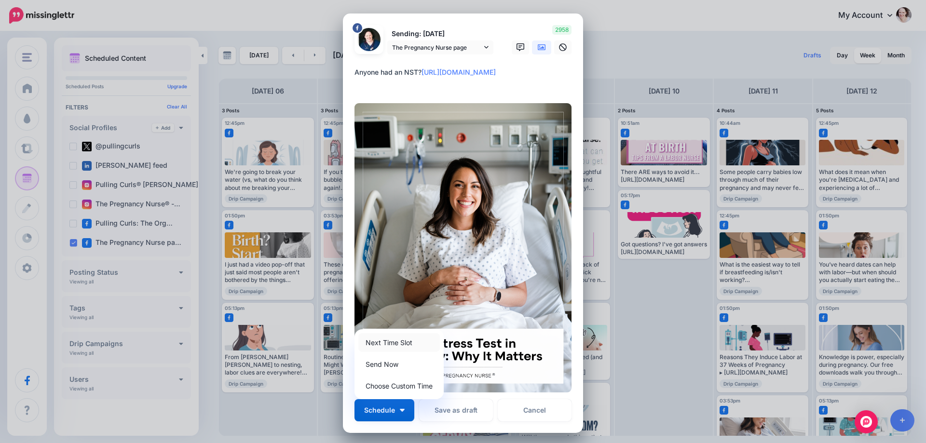
click at [397, 345] on link "Next Time Slot" at bounding box center [399, 342] width 82 height 19
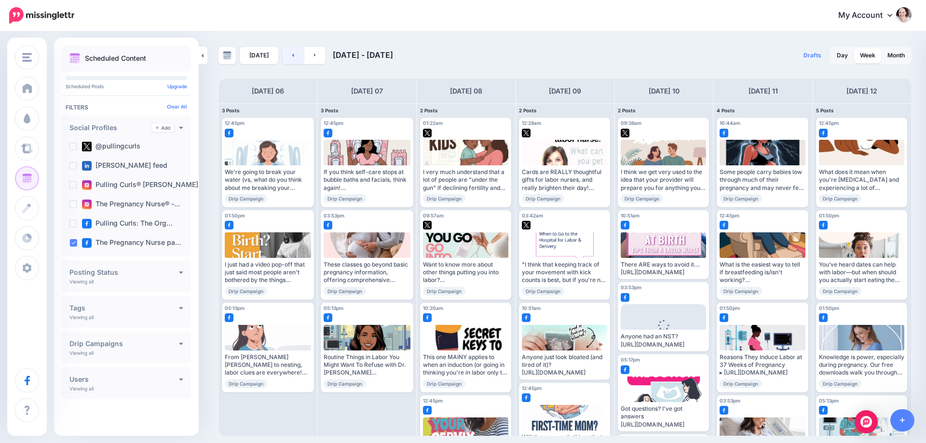
click at [292, 54] on icon at bounding box center [293, 55] width 2 height 6
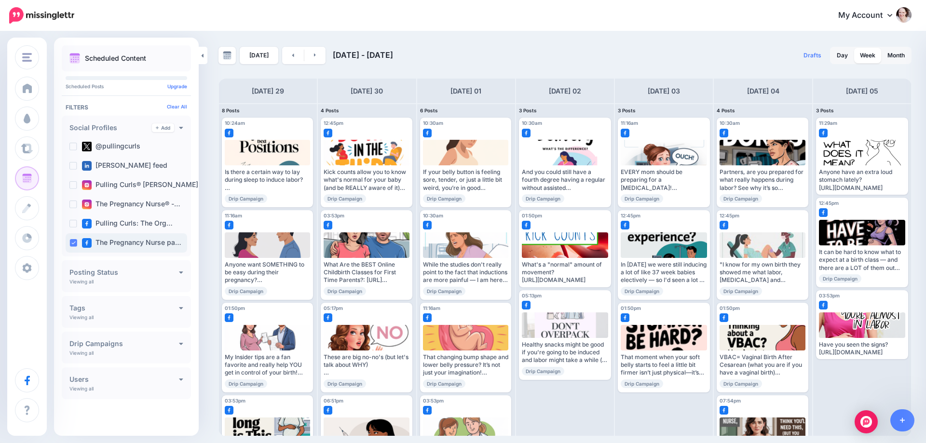
click at [74, 242] on ins at bounding box center [73, 243] width 8 height 8
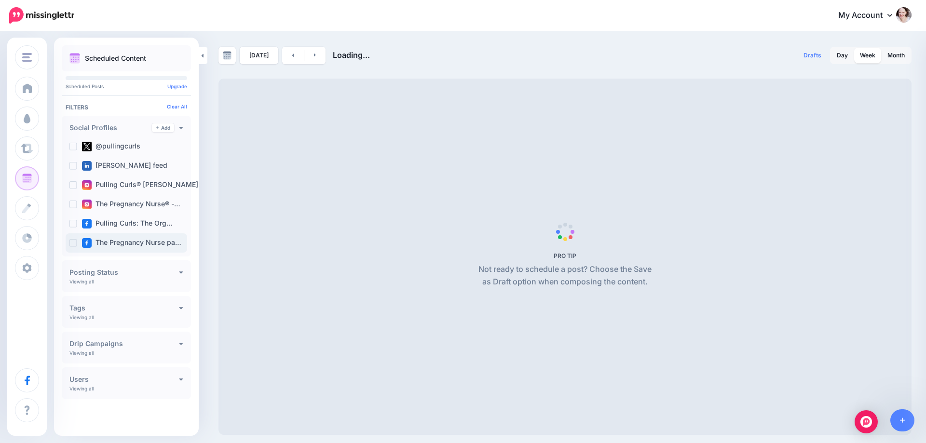
click at [74, 242] on ins at bounding box center [73, 243] width 8 height 8
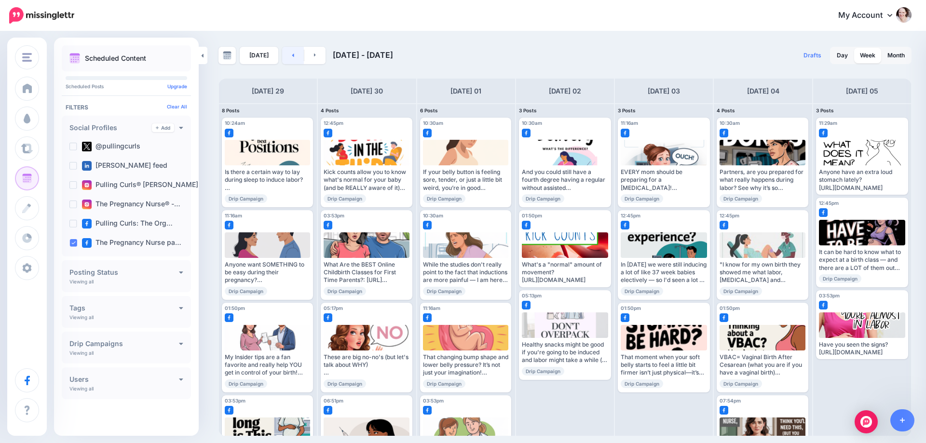
click at [289, 57] on link at bounding box center [293, 55] width 22 height 17
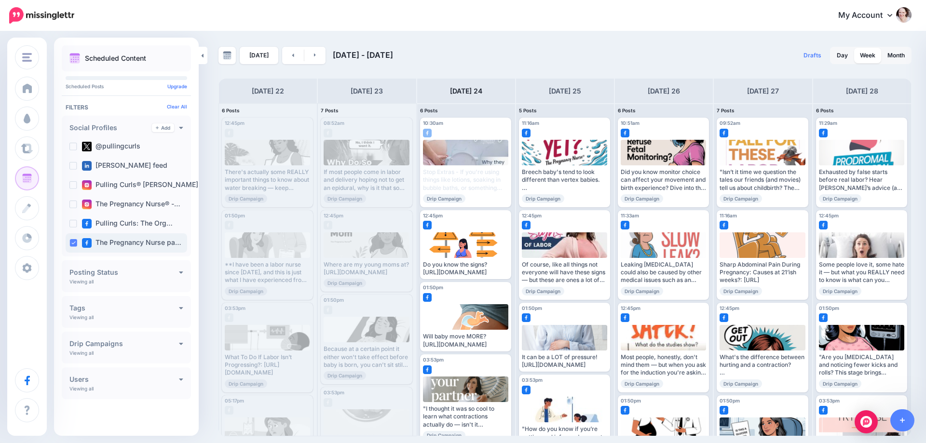
click at [75, 243] on ins at bounding box center [73, 243] width 8 height 8
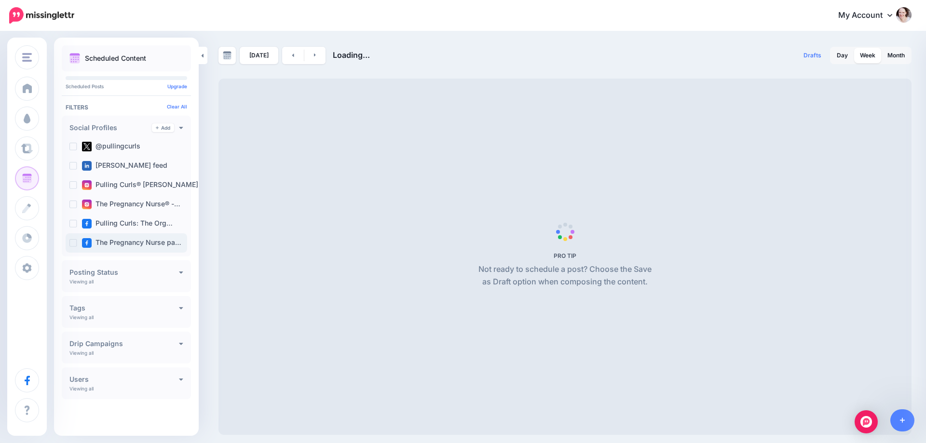
click at [75, 243] on ins at bounding box center [73, 243] width 8 height 8
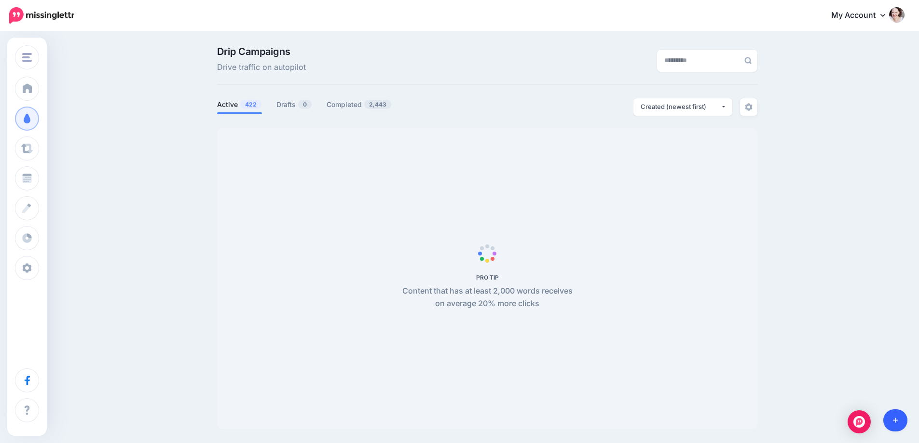
click at [901, 419] on link at bounding box center [895, 420] width 25 height 22
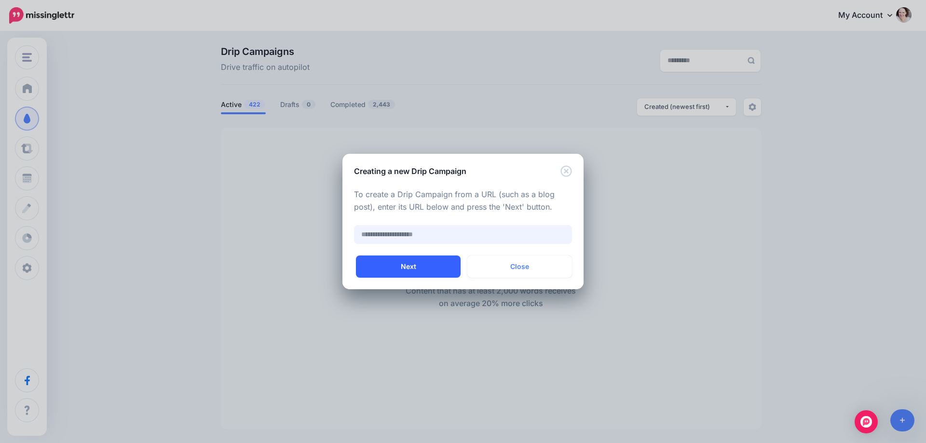
paste input "**********"
type input "**********"
click at [428, 262] on button "Next" at bounding box center [408, 267] width 105 height 22
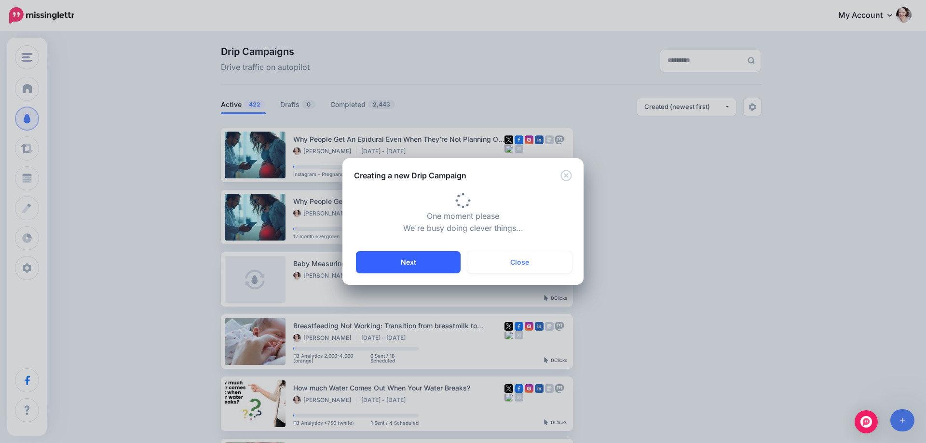
type input "**********"
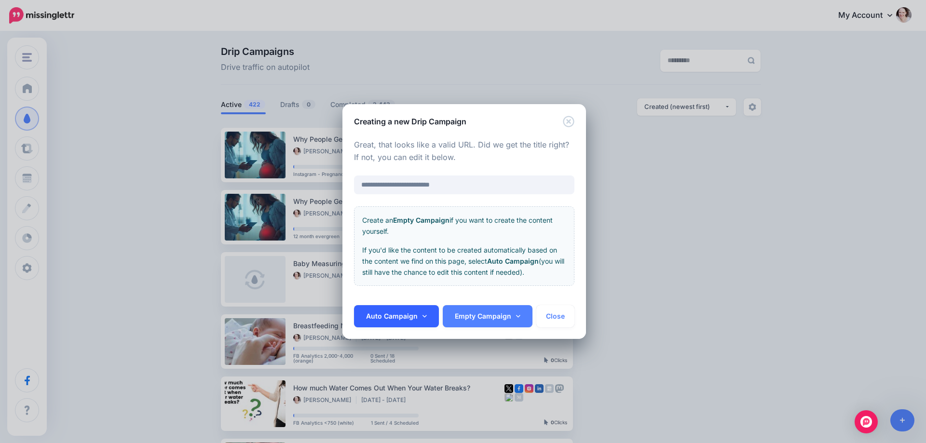
click at [423, 321] on link "Auto Campaign" at bounding box center [396, 316] width 85 height 22
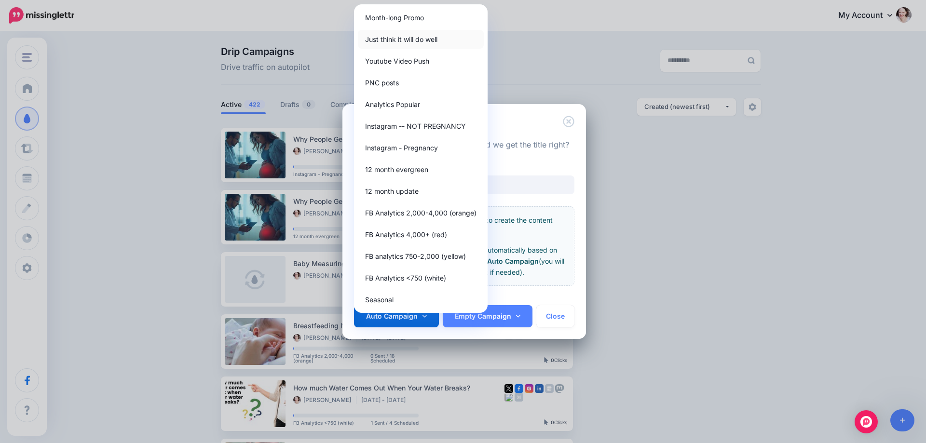
click at [401, 37] on link "Just think it will do well" at bounding box center [421, 39] width 126 height 19
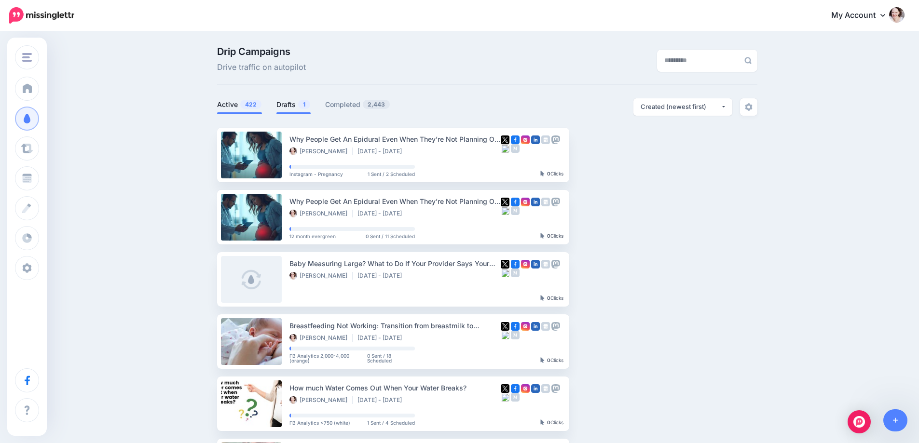
click at [289, 107] on link "Drafts 1" at bounding box center [293, 105] width 34 height 12
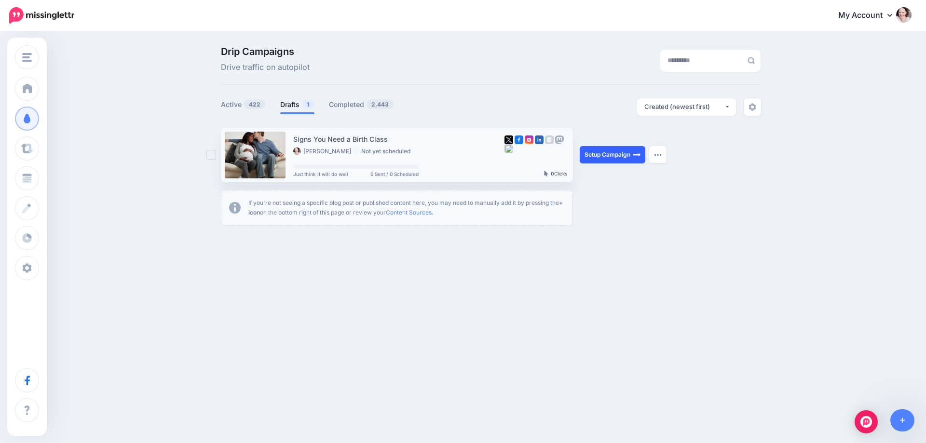
click at [594, 157] on link "Setup Campaign" at bounding box center [613, 154] width 66 height 17
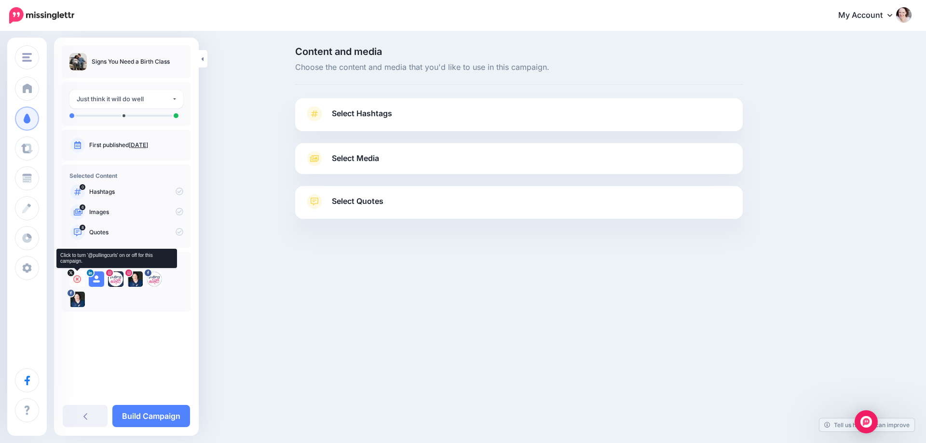
click at [77, 282] on icon at bounding box center [77, 279] width 8 height 8
click at [101, 280] on div at bounding box center [96, 279] width 15 height 15
click at [114, 275] on icon at bounding box center [116, 279] width 8 height 8
click at [136, 278] on icon at bounding box center [135, 279] width 8 height 8
click at [153, 277] on icon at bounding box center [154, 279] width 8 height 8
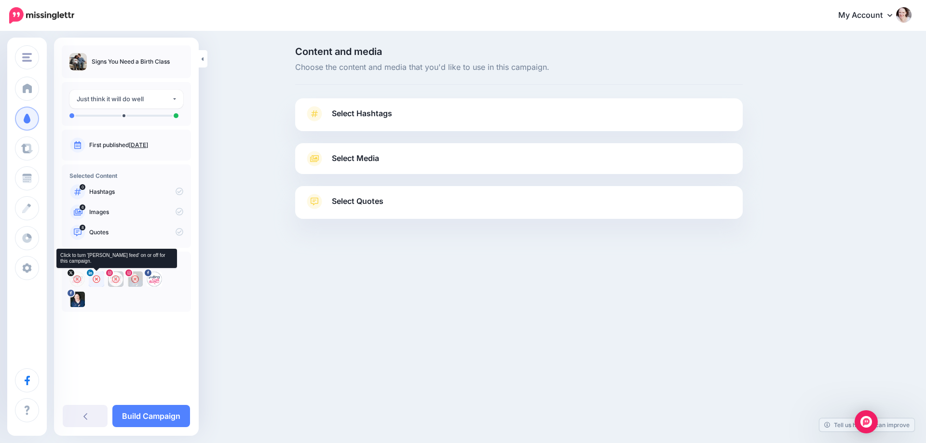
click at [96, 278] on icon at bounding box center [97, 279] width 8 height 8
click at [155, 280] on icon at bounding box center [154, 279] width 8 height 8
click at [366, 118] on span "Select Hashtags" at bounding box center [362, 113] width 60 height 13
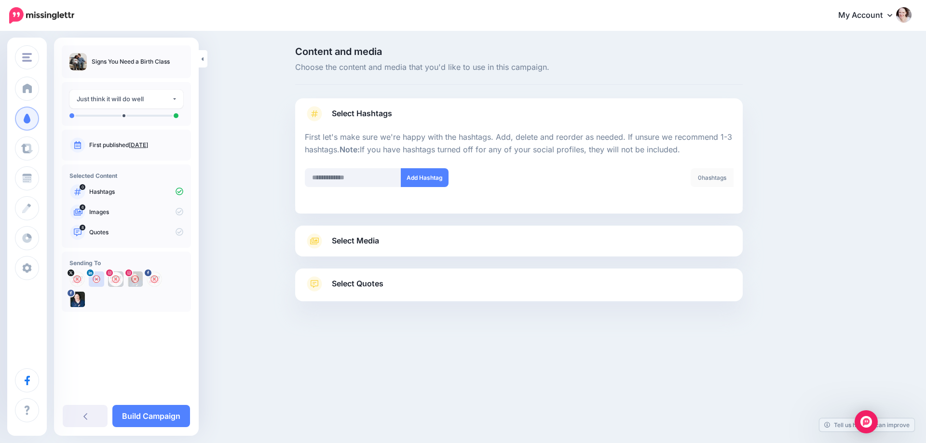
click at [336, 237] on span "Select Media" at bounding box center [355, 240] width 47 height 13
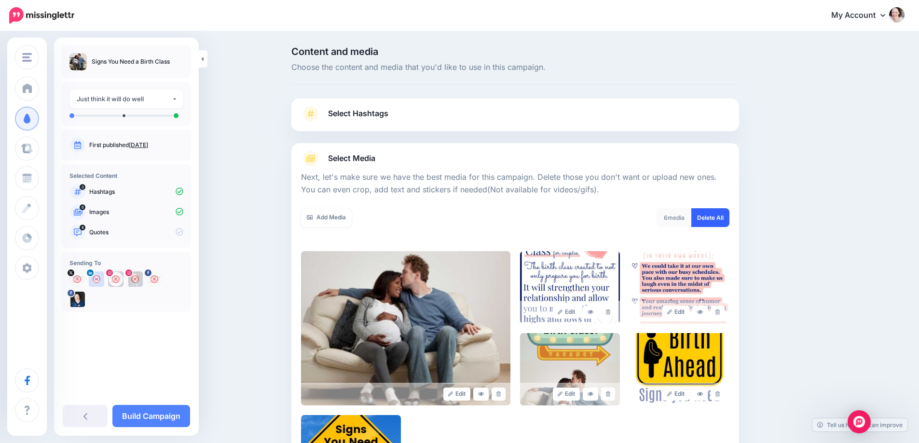
click at [726, 222] on link "Delete All" at bounding box center [710, 217] width 38 height 19
click at [329, 227] on div "Add Media What media would you like to add? Upload AI Gallery Unsplash GIPHY" at bounding box center [404, 223] width 221 height 31
click at [339, 216] on link "Add Media" at bounding box center [326, 217] width 51 height 19
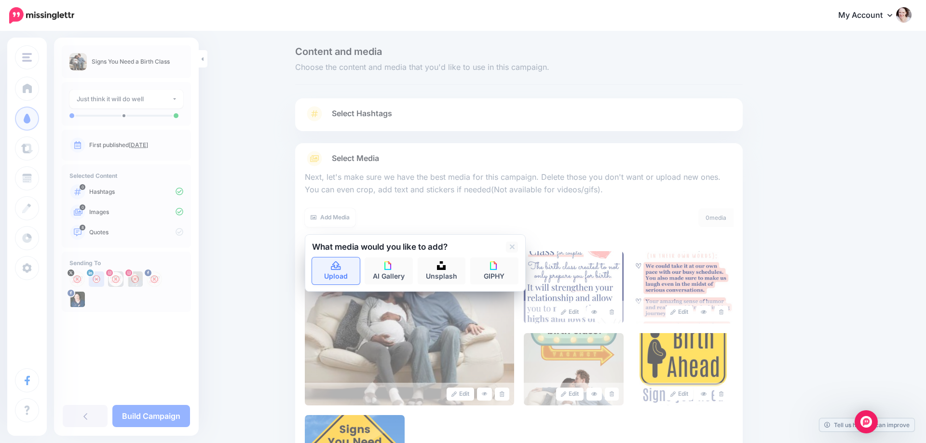
click at [328, 277] on link "Upload" at bounding box center [336, 271] width 48 height 27
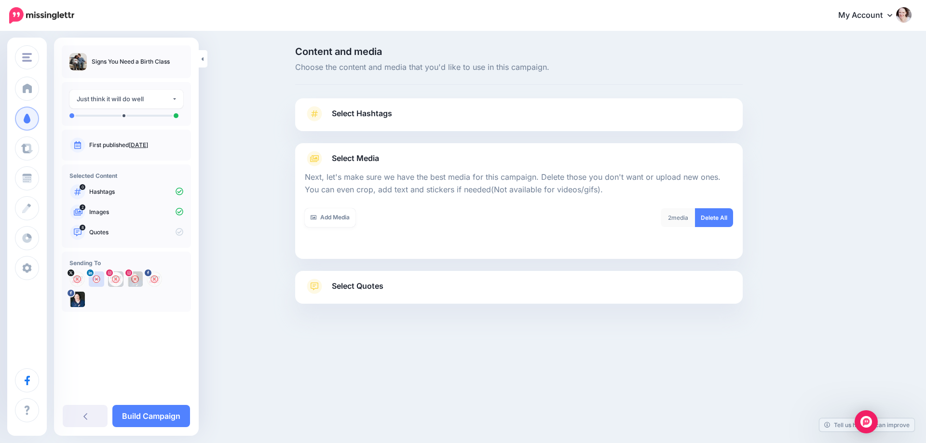
click at [401, 274] on div "Select Quotes Choose your favourite quotes or go with our recommendations. The …" at bounding box center [519, 287] width 448 height 33
click at [395, 285] on link "Select Quotes" at bounding box center [519, 291] width 428 height 25
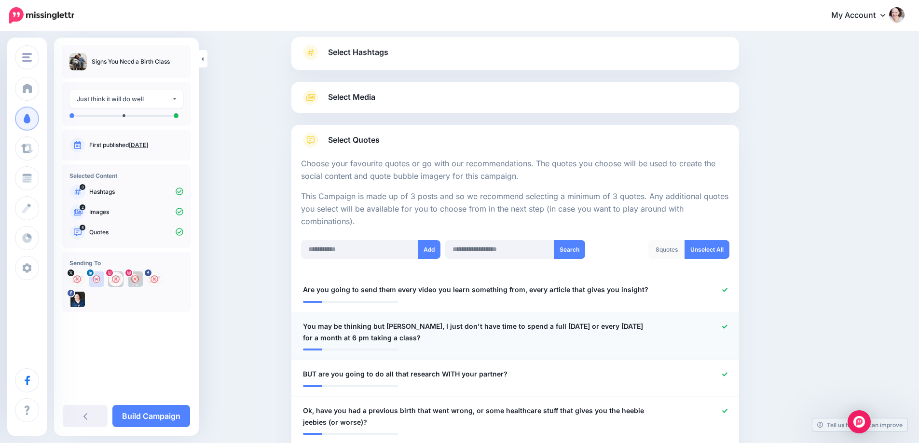
scroll to position [193, 0]
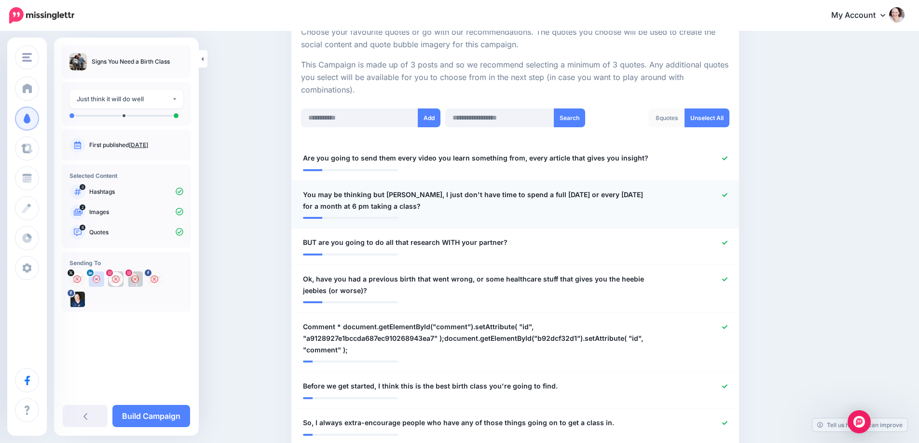
click at [727, 193] on icon at bounding box center [724, 194] width 5 height 5
click at [727, 243] on icon at bounding box center [724, 243] width 5 height 4
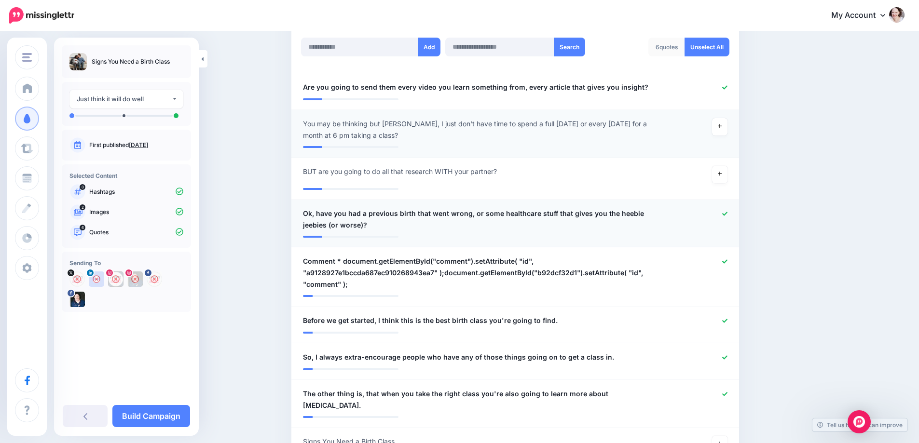
scroll to position [289, 0]
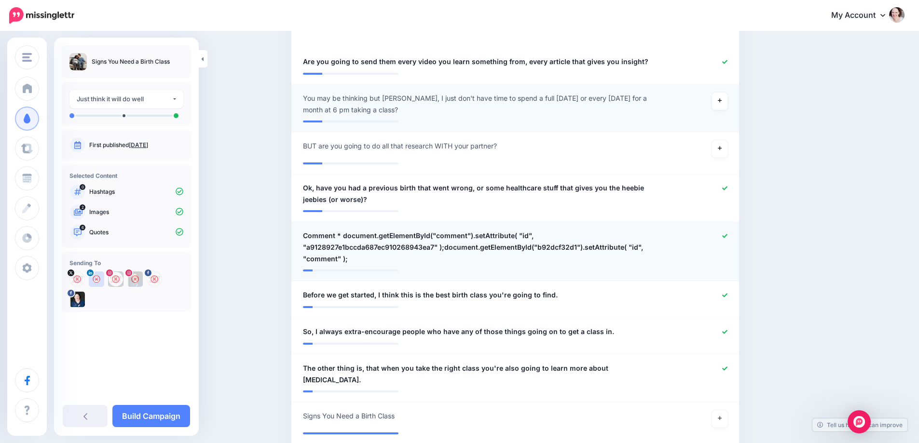
click at [727, 237] on icon at bounding box center [724, 236] width 5 height 4
click at [727, 295] on icon at bounding box center [724, 295] width 5 height 5
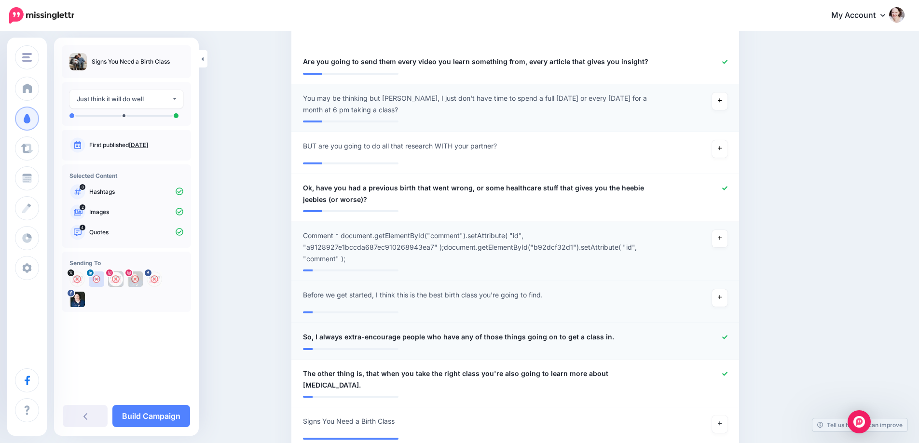
scroll to position [338, 0]
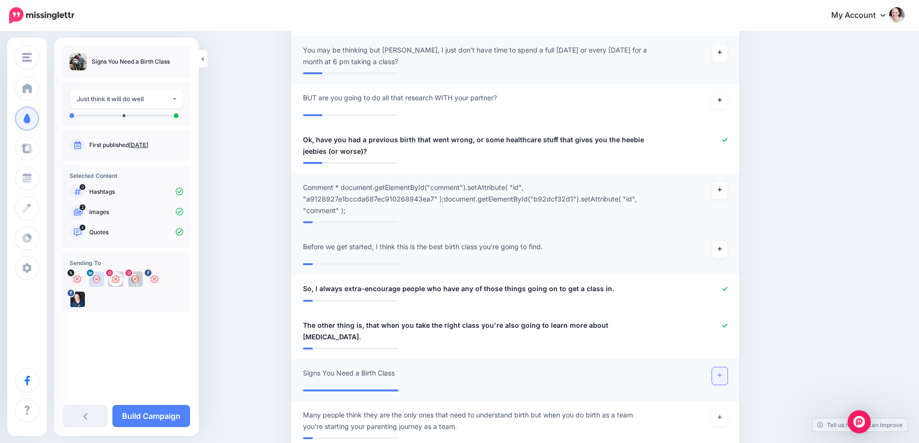
click at [726, 368] on link at bounding box center [719, 376] width 15 height 17
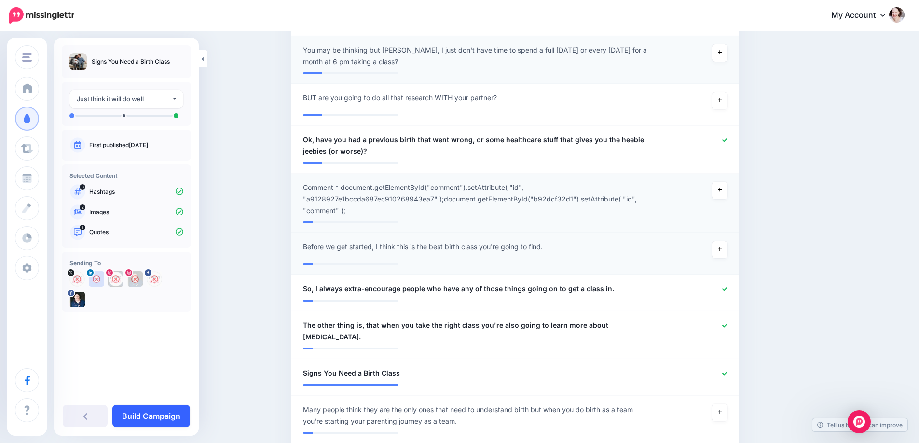
click at [130, 408] on link "Build Campaign" at bounding box center [151, 416] width 78 height 22
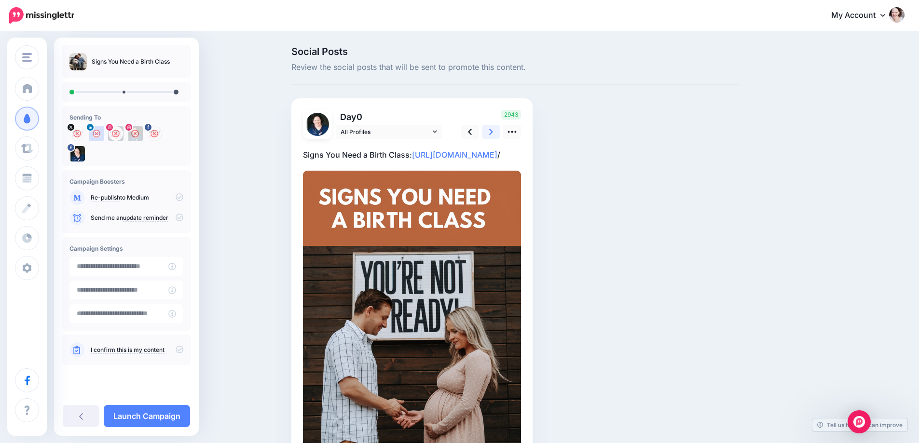
click at [497, 131] on link at bounding box center [491, 132] width 18 height 14
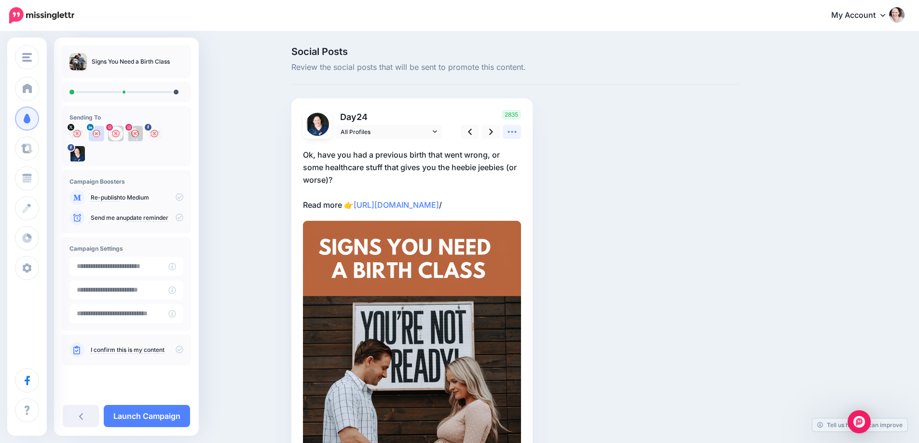
click at [516, 134] on icon at bounding box center [512, 132] width 10 height 10
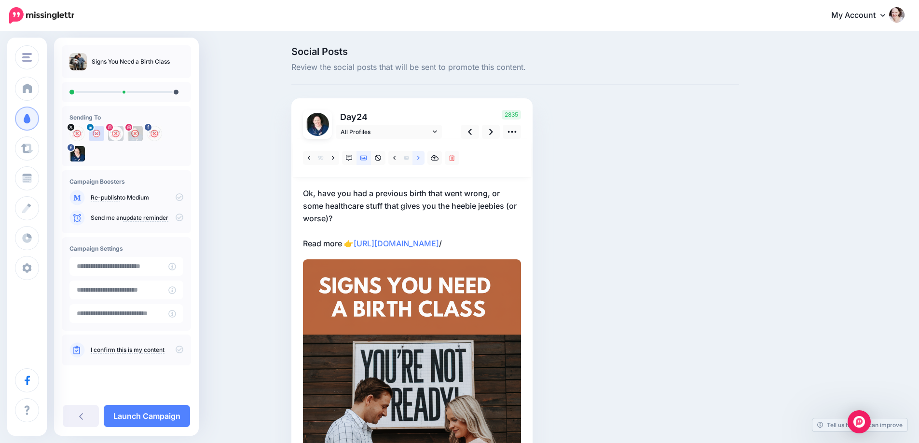
click at [420, 156] on icon at bounding box center [418, 158] width 2 height 7
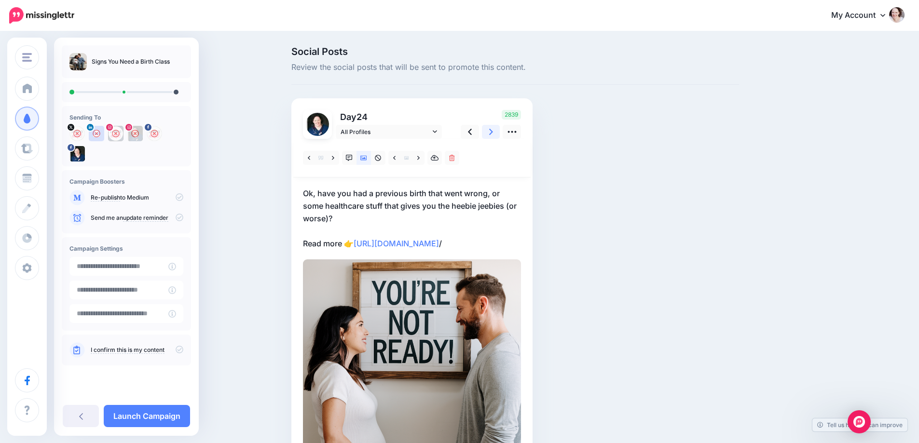
click at [493, 130] on icon at bounding box center [491, 132] width 4 height 10
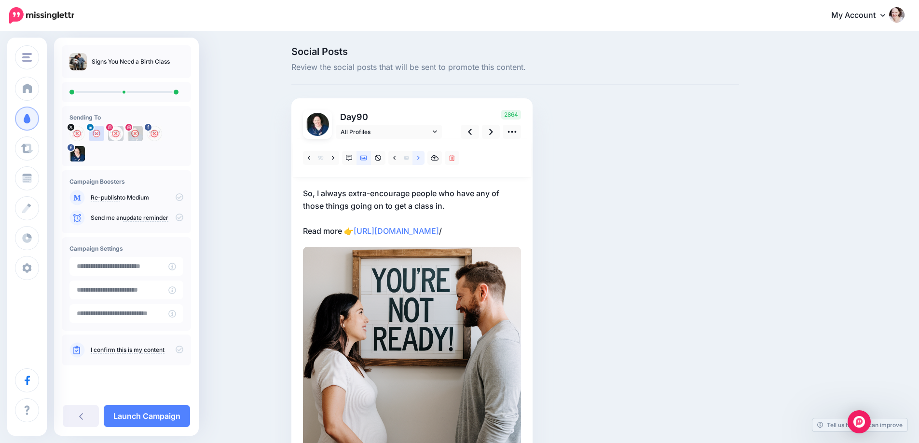
click at [424, 163] on link at bounding box center [418, 158] width 12 height 14
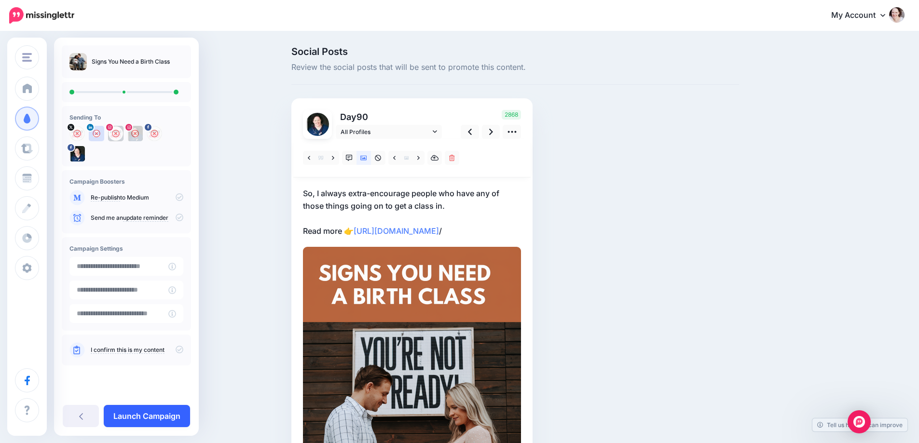
click at [135, 415] on link "Launch Campaign" at bounding box center [147, 416] width 86 height 22
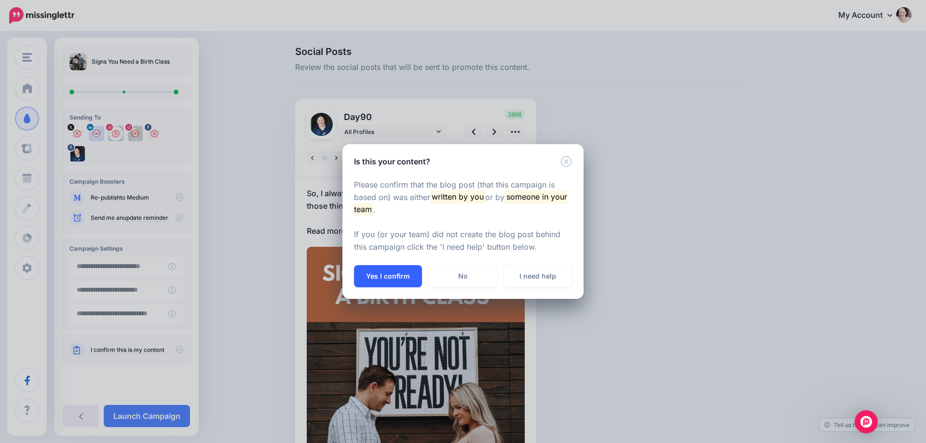
click at [394, 272] on button "Yes I confirm" at bounding box center [388, 276] width 68 height 22
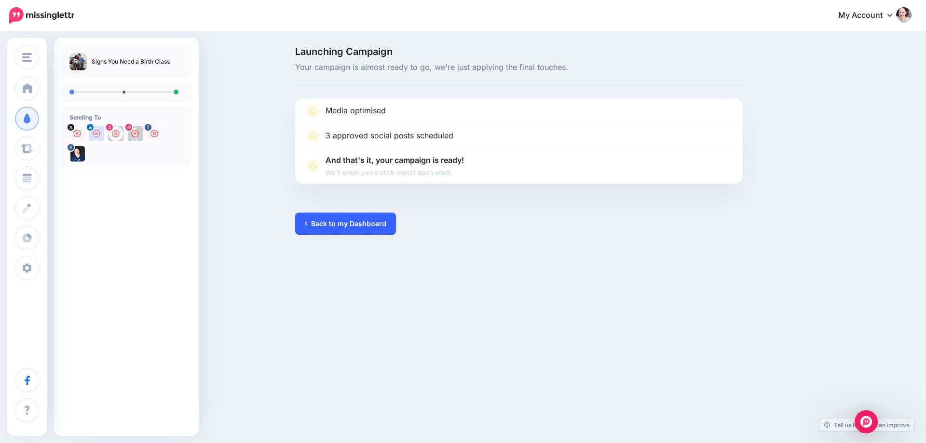
click at [329, 218] on link "Back to my Dashboard" at bounding box center [345, 224] width 101 height 22
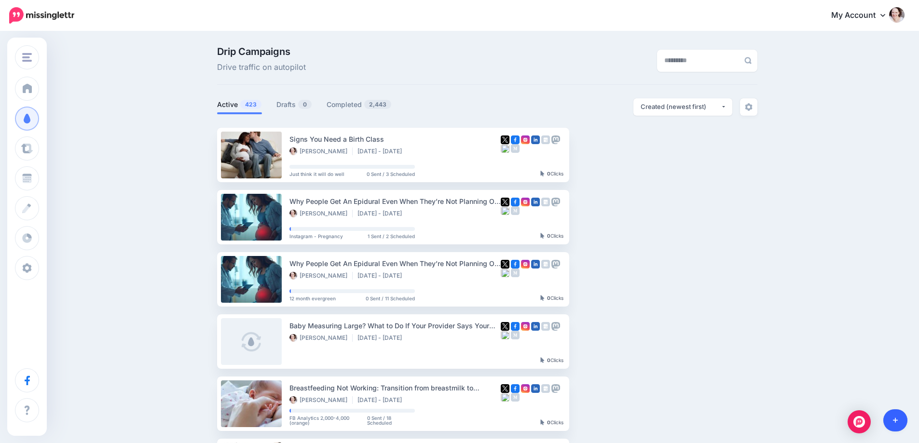
click at [903, 426] on link at bounding box center [895, 420] width 25 height 22
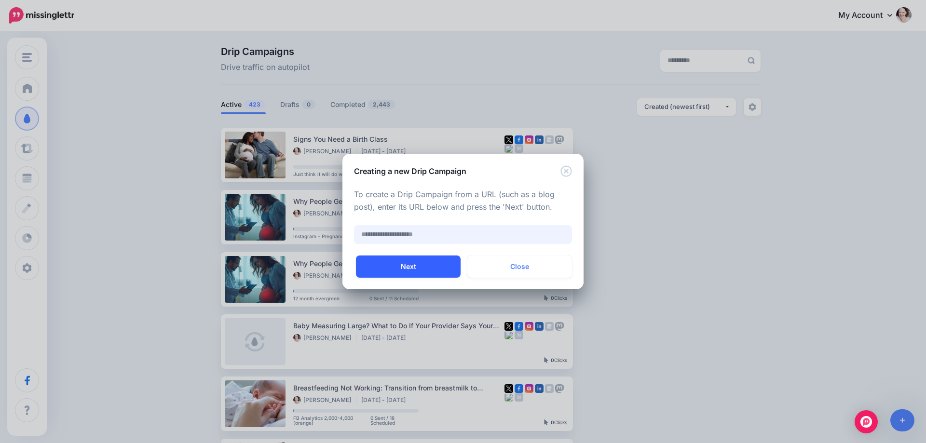
paste input "**********"
type input "**********"
click at [379, 259] on button "Next" at bounding box center [408, 267] width 105 height 22
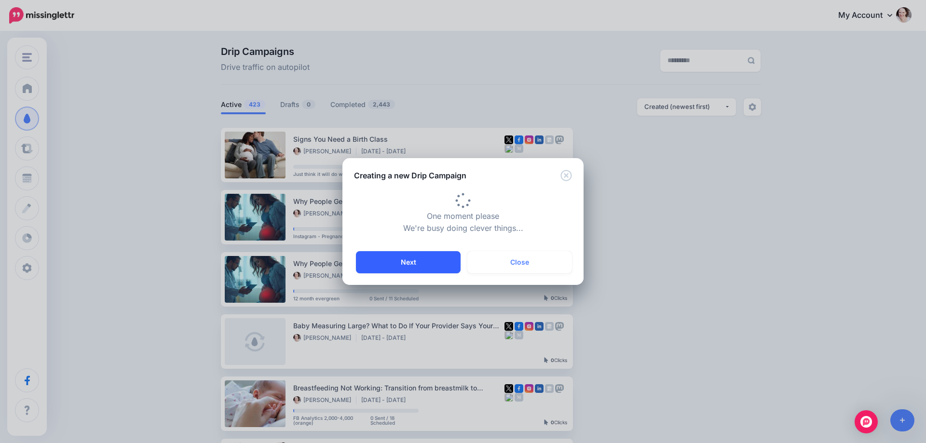
type input "**********"
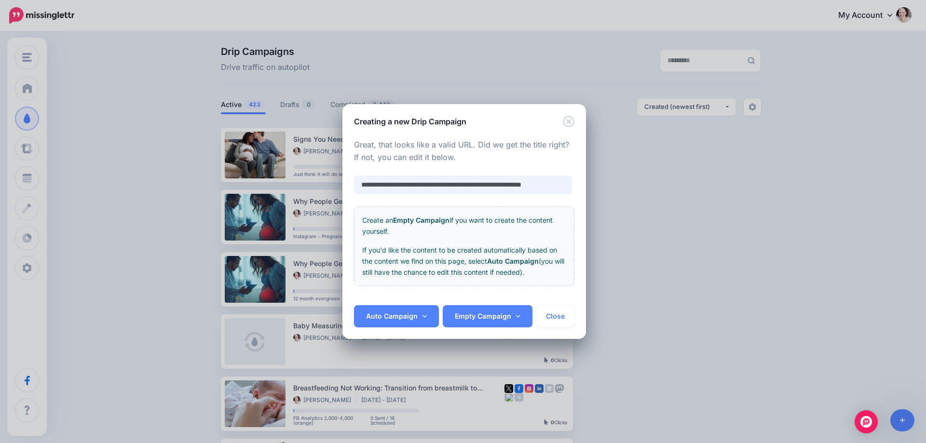
scroll to position [0, 7]
click at [399, 327] on link "Auto Campaign" at bounding box center [396, 316] width 85 height 22
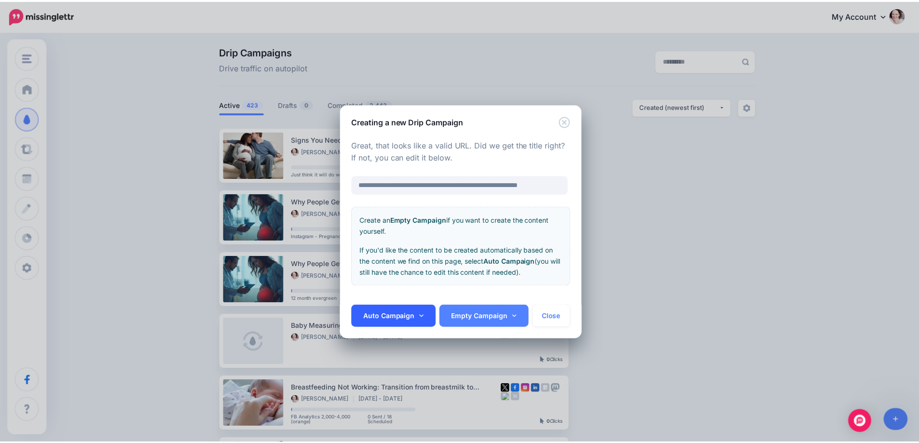
scroll to position [0, 0]
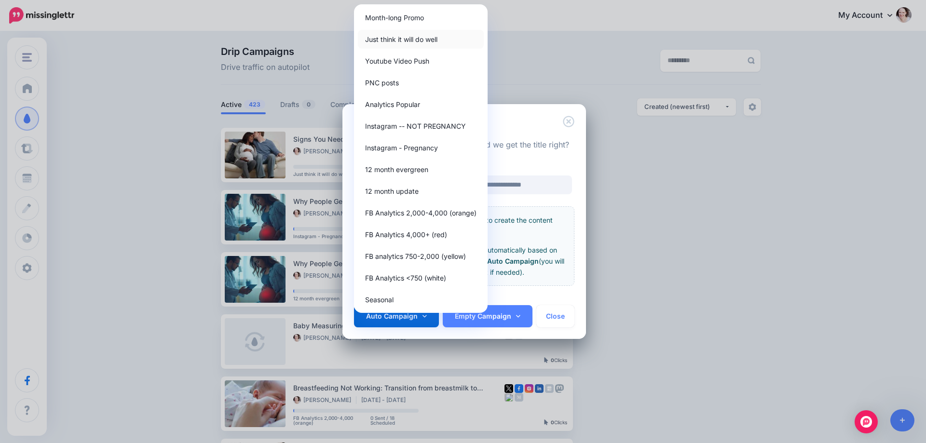
click at [421, 43] on link "Just think it will do well" at bounding box center [421, 39] width 126 height 19
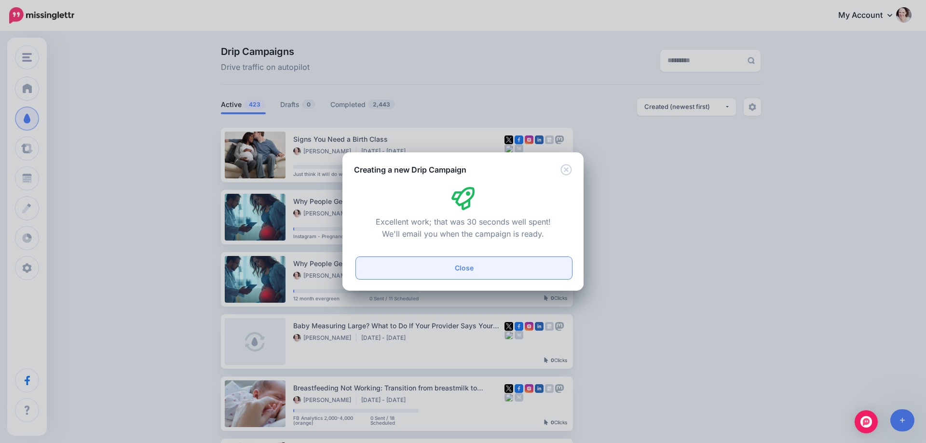
drag, startPoint x: 434, startPoint y: 276, endPoint x: 446, endPoint y: 230, distance: 48.3
click at [434, 276] on button "Close" at bounding box center [464, 268] width 216 height 22
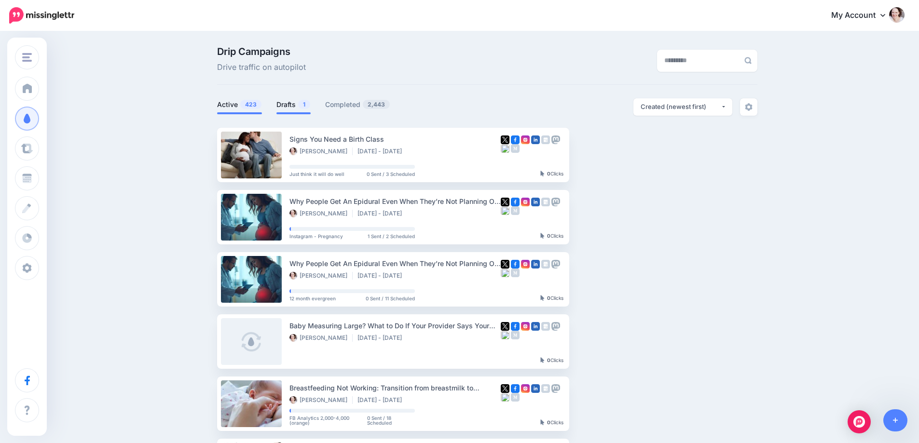
click at [289, 102] on link "Drafts 1" at bounding box center [293, 105] width 34 height 12
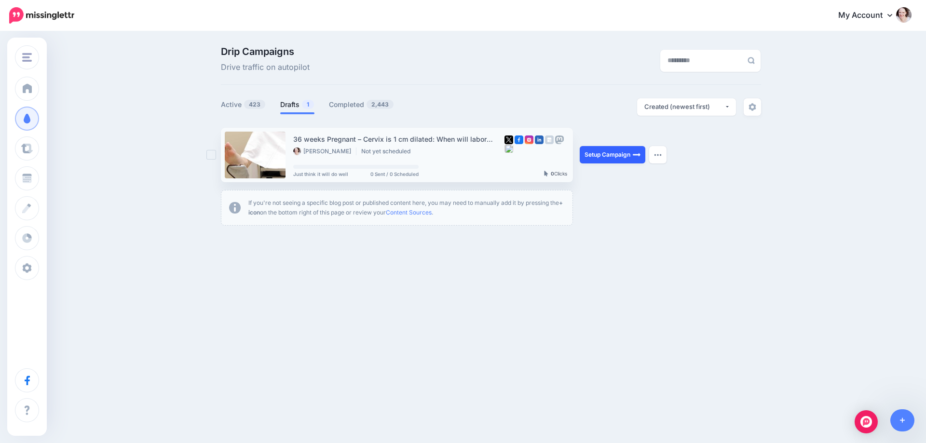
click at [617, 155] on link "Setup Campaign" at bounding box center [613, 154] width 66 height 17
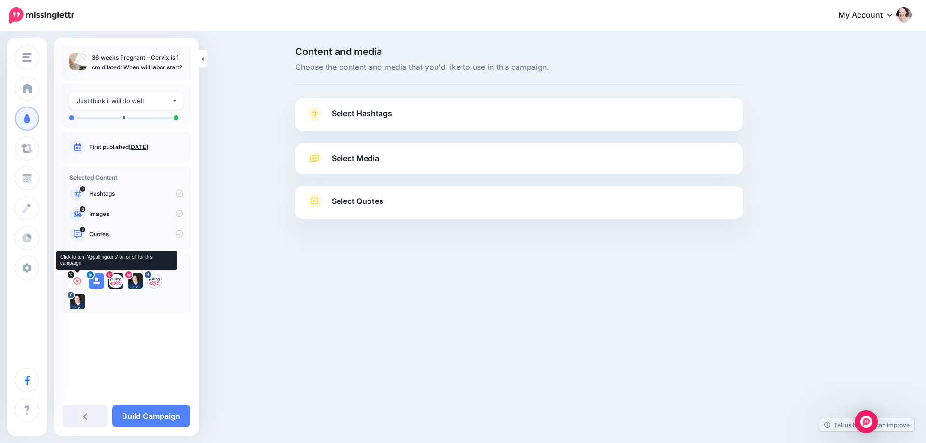
click at [75, 281] on icon at bounding box center [77, 281] width 8 height 8
click at [96, 282] on icon at bounding box center [97, 281] width 8 height 8
click at [114, 282] on icon at bounding box center [116, 281] width 8 height 8
click at [132, 280] on icon at bounding box center [135, 281] width 8 height 8
click at [152, 280] on icon at bounding box center [154, 281] width 8 height 8
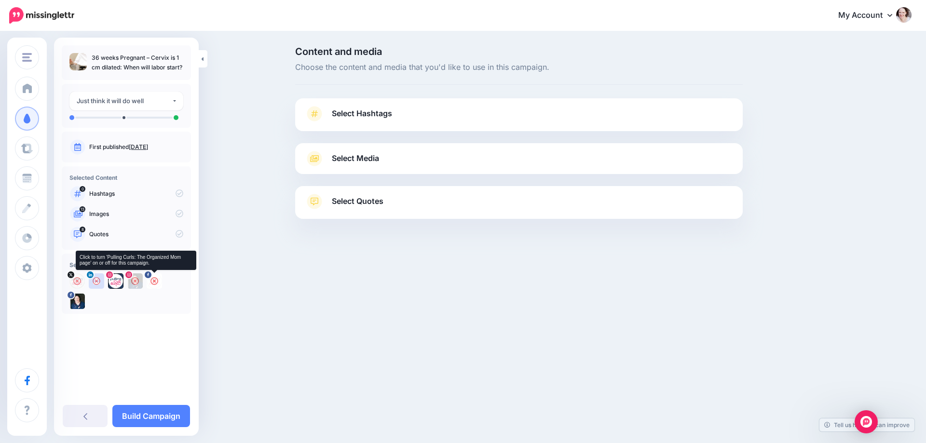
click at [154, 279] on icon at bounding box center [154, 281] width 8 height 8
click at [114, 280] on icon at bounding box center [116, 281] width 8 height 8
drag, startPoint x: 379, startPoint y: 103, endPoint x: 374, endPoint y: 112, distance: 9.7
click at [375, 109] on div "Select Hashtags First let's make sure we're happy with the hashtags. Add, delet…" at bounding box center [519, 114] width 448 height 33
click at [374, 111] on span "Select Hashtags" at bounding box center [362, 113] width 60 height 13
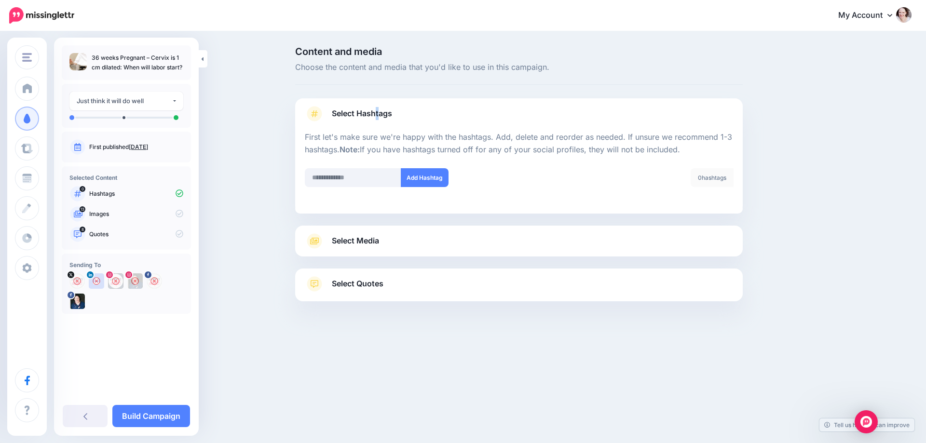
click at [367, 241] on span "Select Media" at bounding box center [355, 240] width 47 height 13
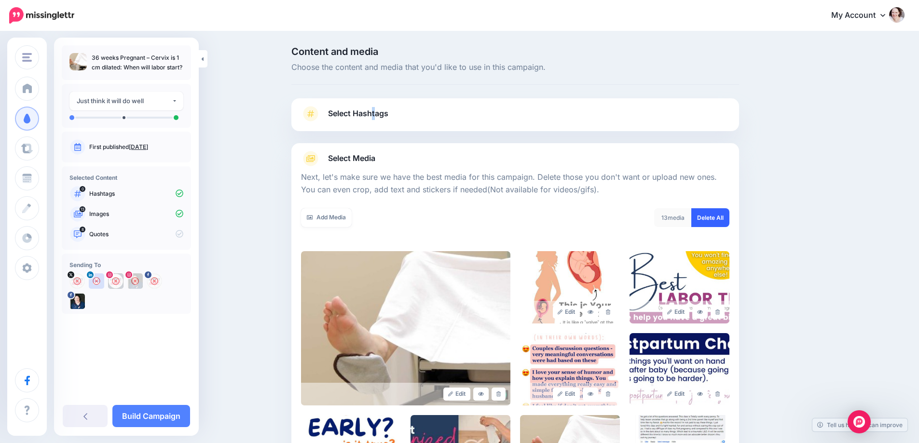
click at [715, 223] on link "Delete All" at bounding box center [710, 217] width 38 height 19
click at [339, 218] on link "Add Media" at bounding box center [326, 217] width 51 height 19
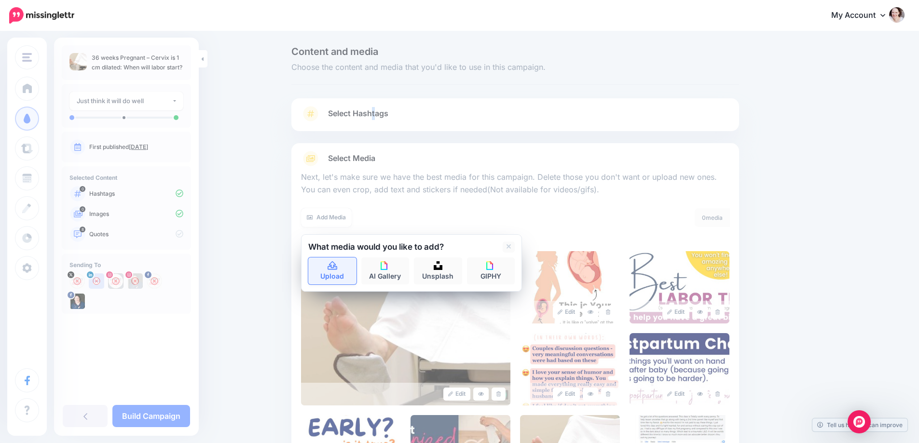
click at [333, 268] on icon at bounding box center [332, 266] width 11 height 9
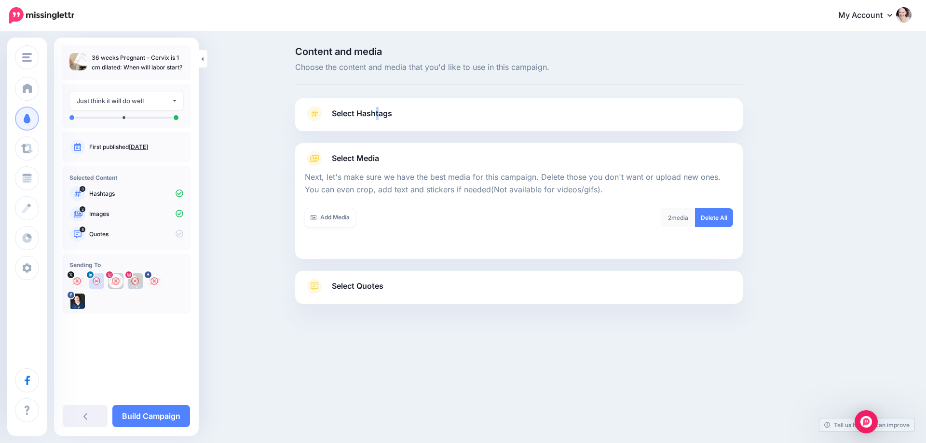
click at [401, 280] on link "Select Quotes" at bounding box center [519, 291] width 428 height 25
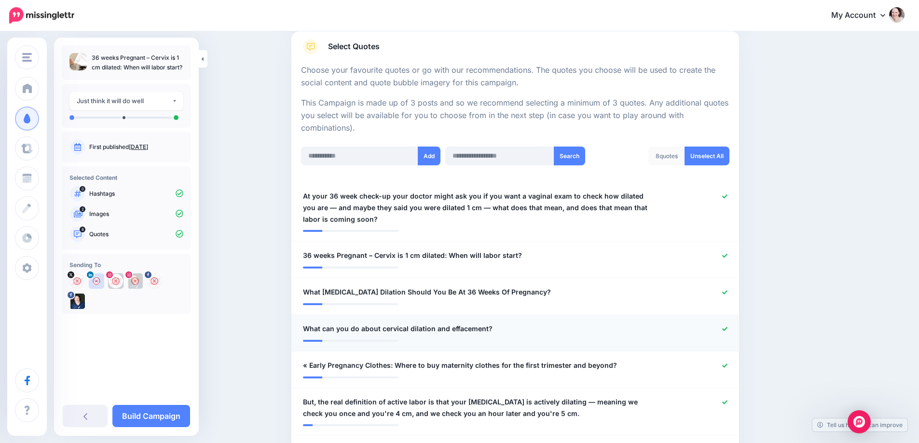
scroll to position [193, 0]
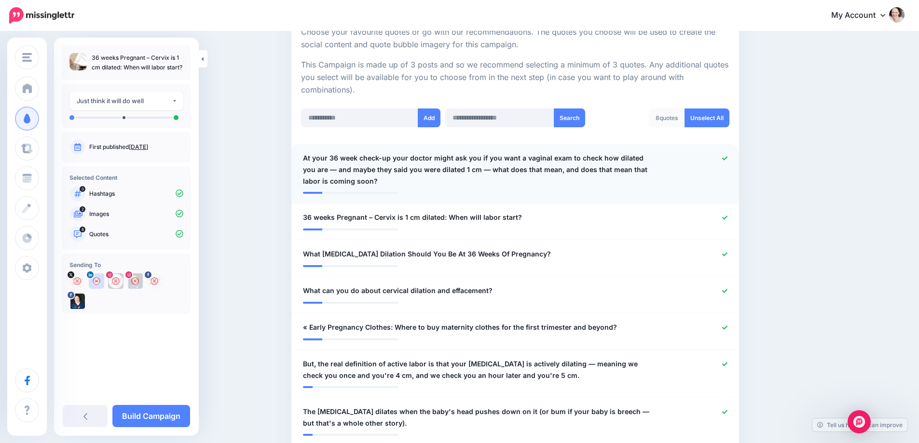
click at [727, 158] on icon at bounding box center [724, 158] width 5 height 5
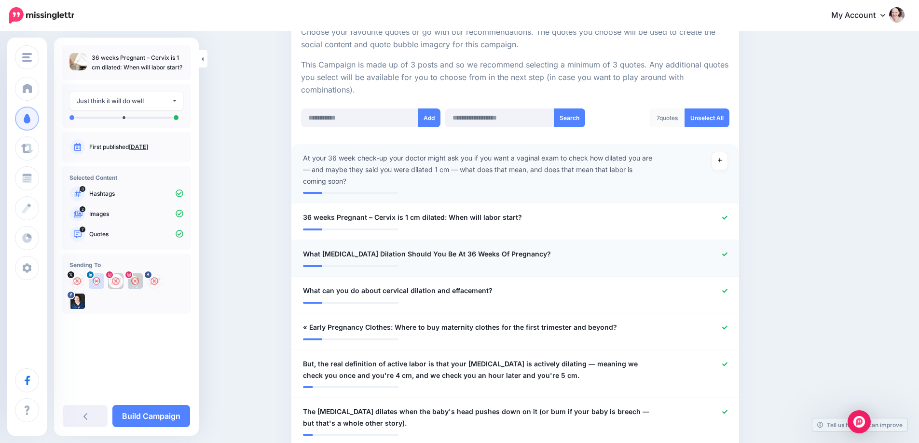
click at [727, 253] on icon at bounding box center [724, 254] width 5 height 5
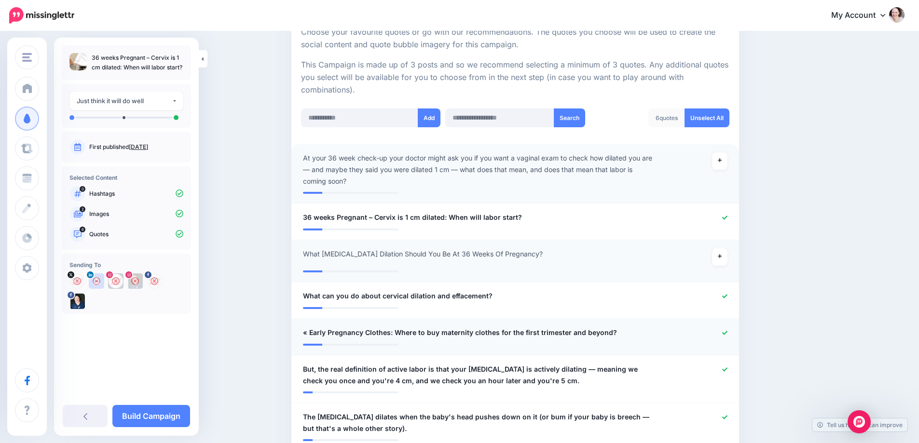
click at [727, 332] on icon at bounding box center [724, 332] width 5 height 5
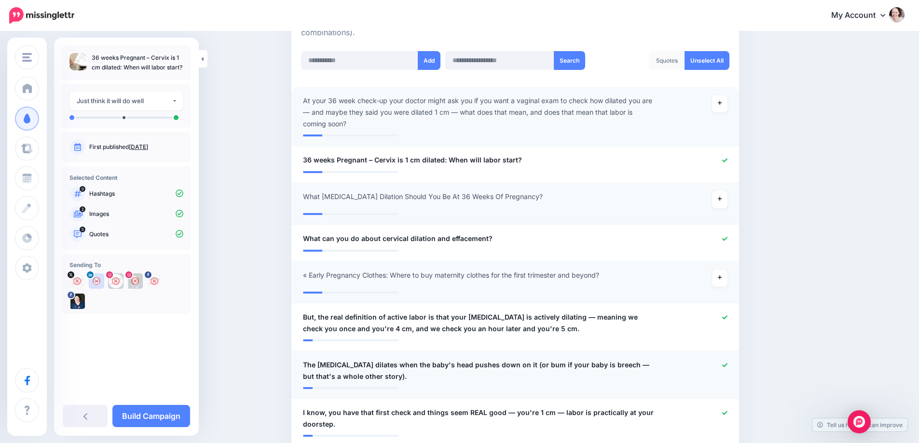
scroll to position [286, 0]
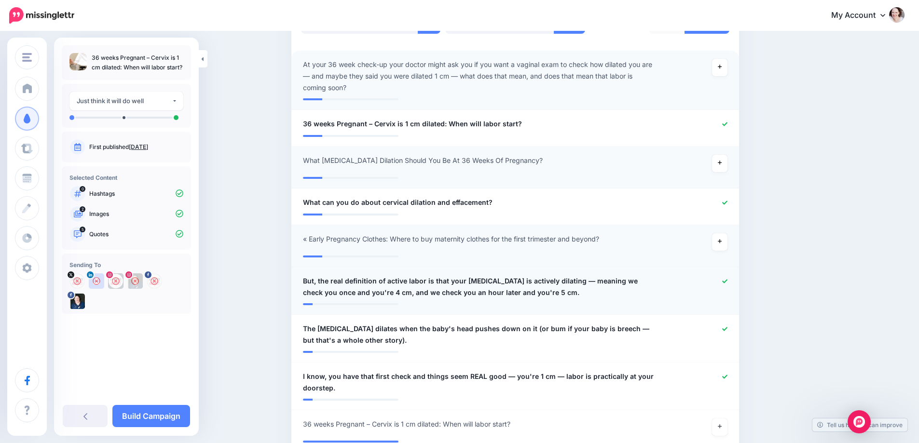
click at [727, 279] on icon at bounding box center [724, 281] width 5 height 5
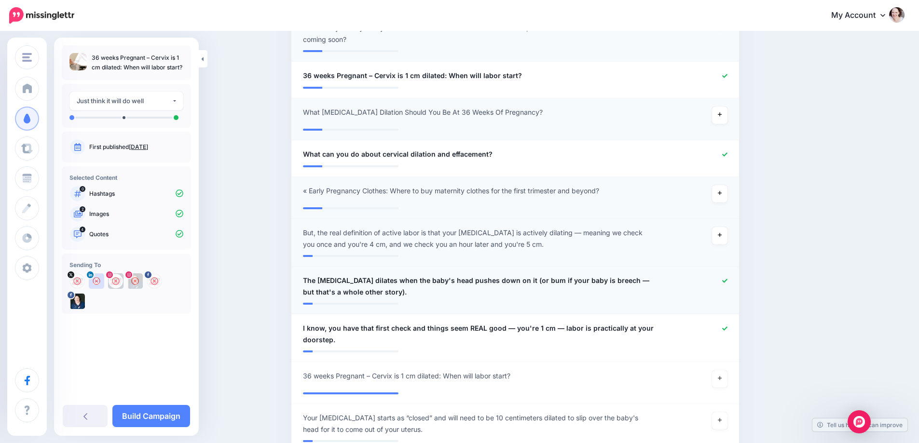
scroll to position [383, 0]
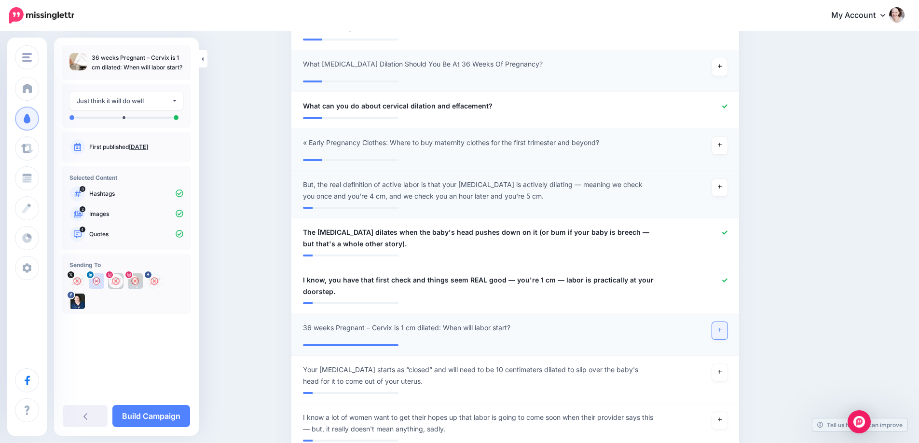
click at [726, 329] on link at bounding box center [719, 330] width 15 height 17
click at [171, 422] on link "Build Campaign" at bounding box center [151, 416] width 78 height 22
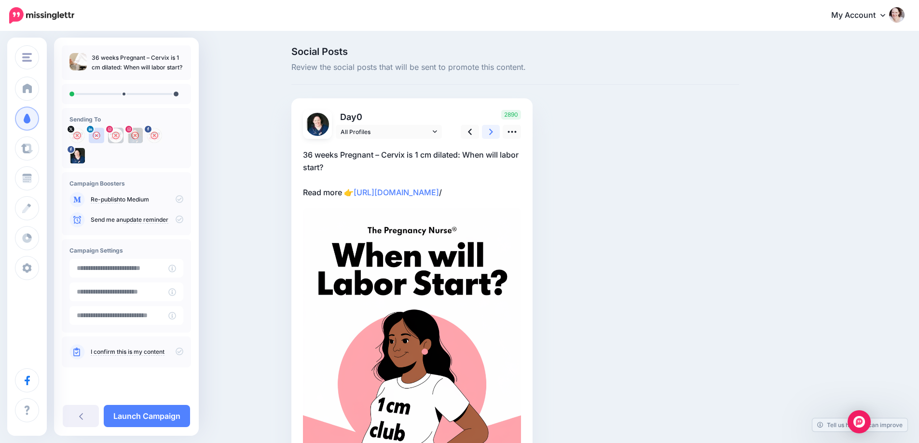
click at [498, 129] on link at bounding box center [491, 132] width 18 height 14
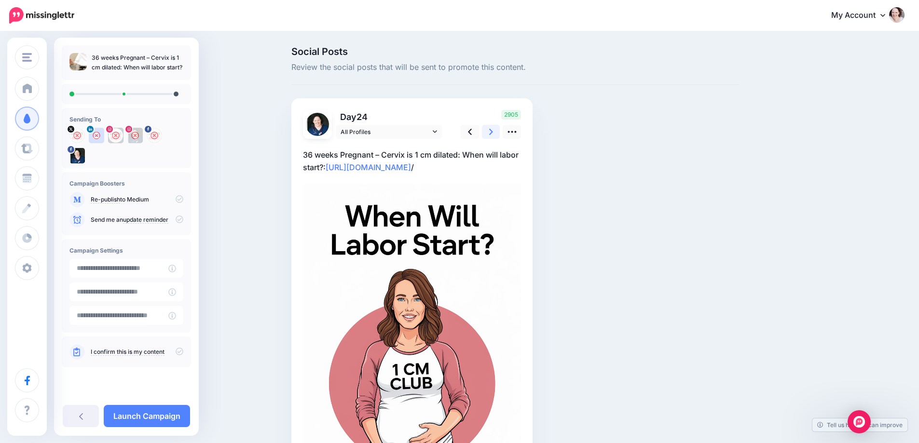
click at [498, 129] on link at bounding box center [491, 132] width 18 height 14
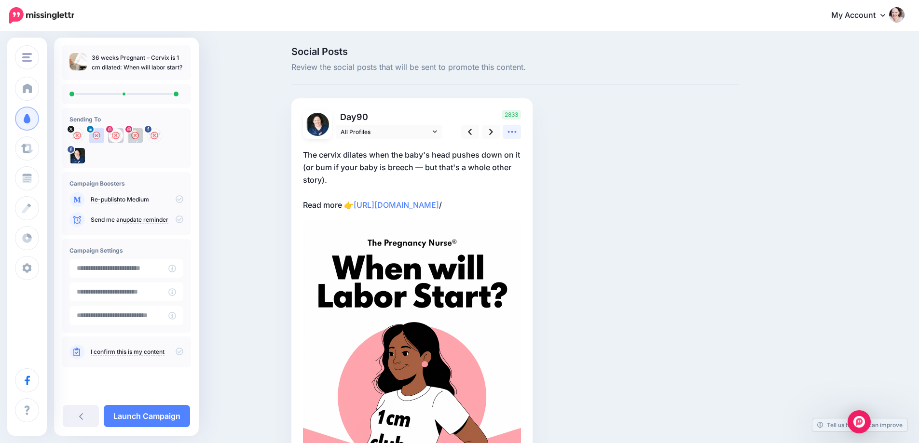
click at [510, 133] on link at bounding box center [512, 132] width 18 height 14
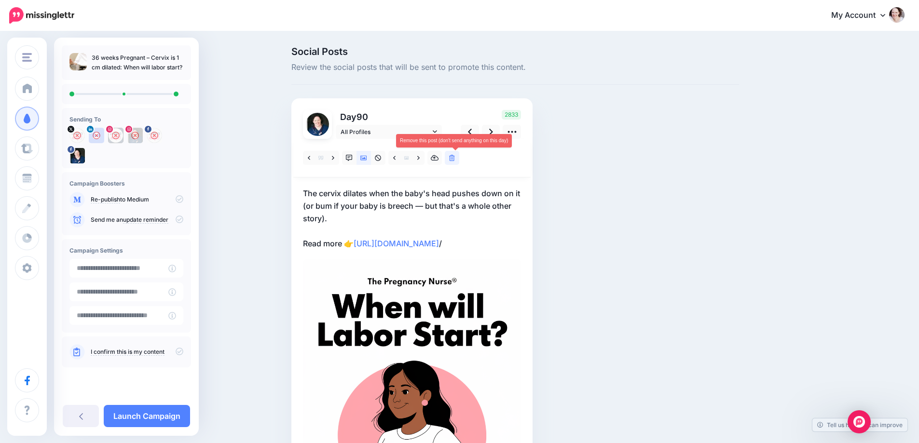
click at [455, 158] on icon at bounding box center [452, 158] width 6 height 7
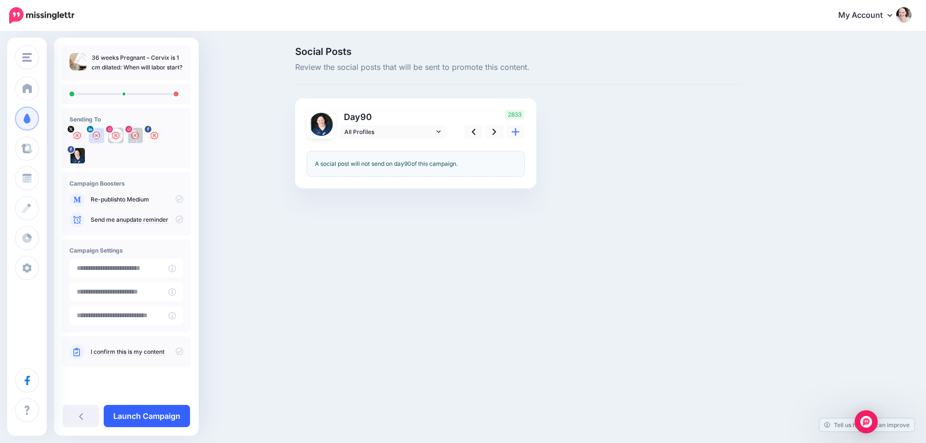
click at [129, 417] on link "Launch Campaign" at bounding box center [147, 416] width 86 height 22
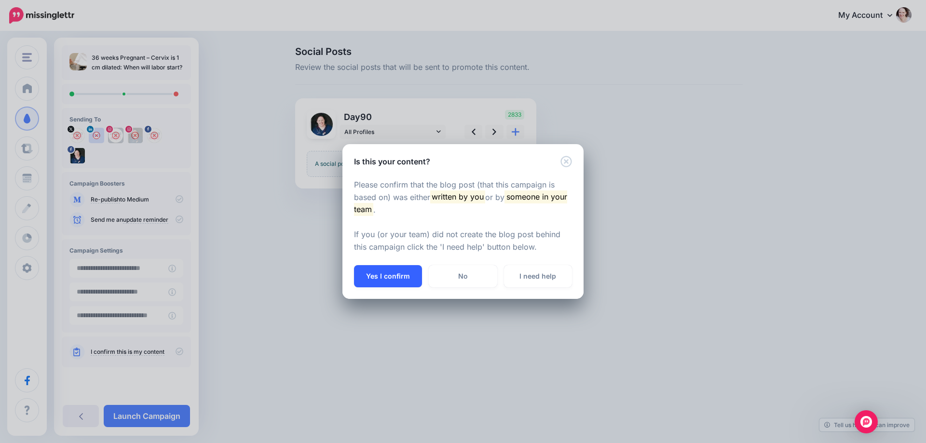
click at [400, 273] on button "Yes I confirm" at bounding box center [388, 276] width 68 height 22
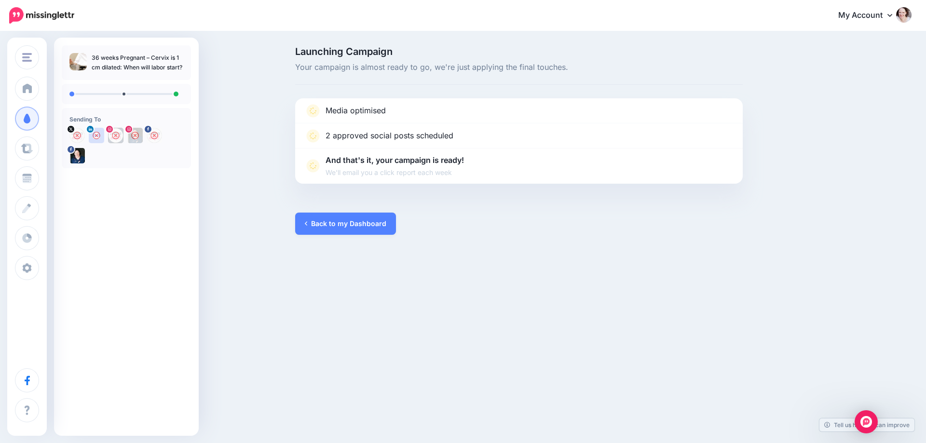
click at [278, 239] on div "Launching Campaign Your campaign is almost ready to go, we're just applying the…" at bounding box center [463, 140] width 926 height 217
click at [335, 225] on link "Back to my Dashboard" at bounding box center [345, 224] width 101 height 22
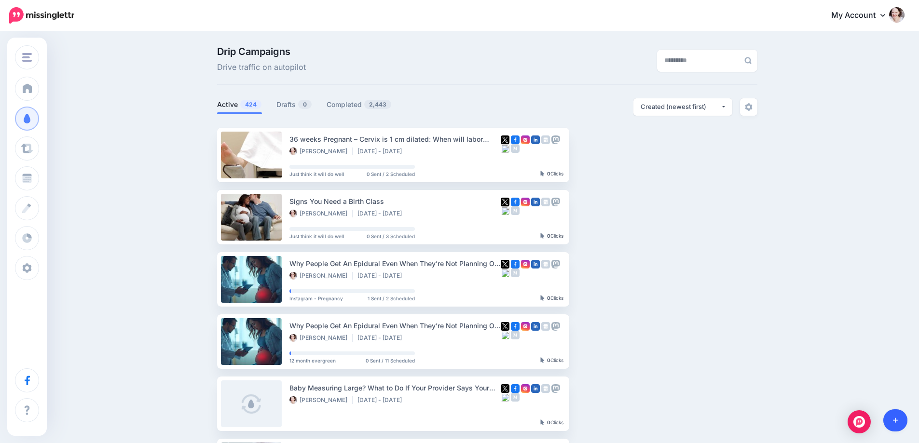
click at [898, 416] on link at bounding box center [895, 420] width 25 height 22
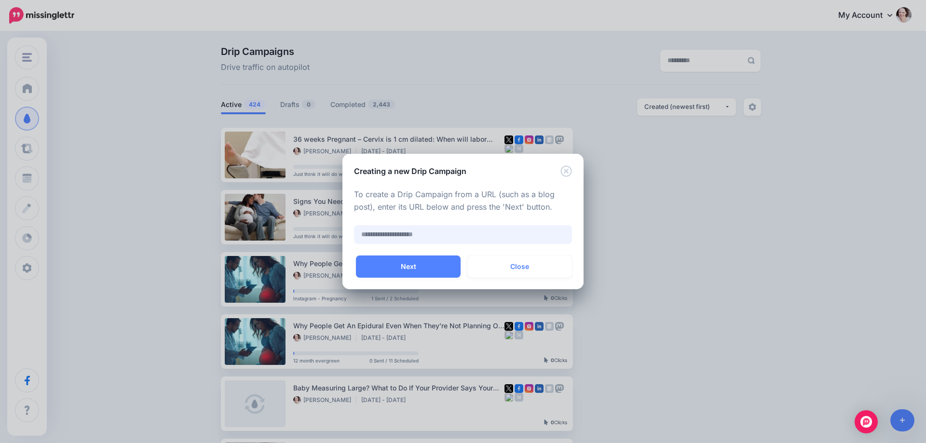
click at [449, 233] on input "text" at bounding box center [463, 234] width 218 height 19
paste input "**********"
type input "**********"
click at [416, 272] on button "Next" at bounding box center [408, 267] width 105 height 22
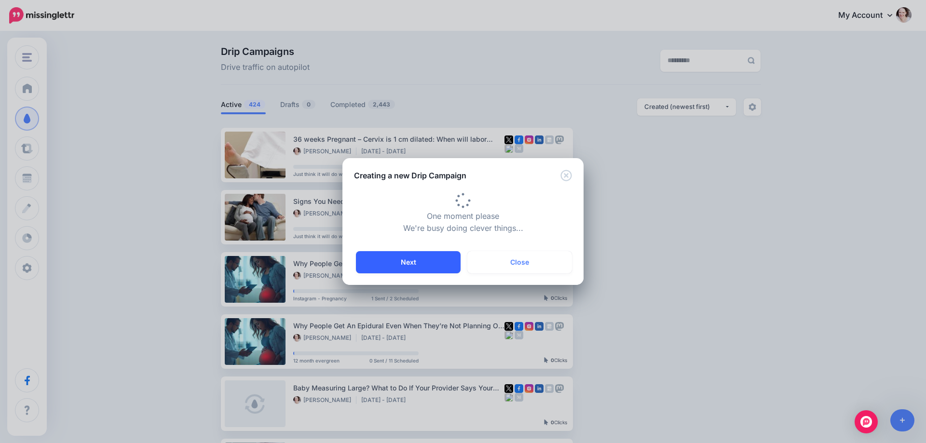
type input "**********"
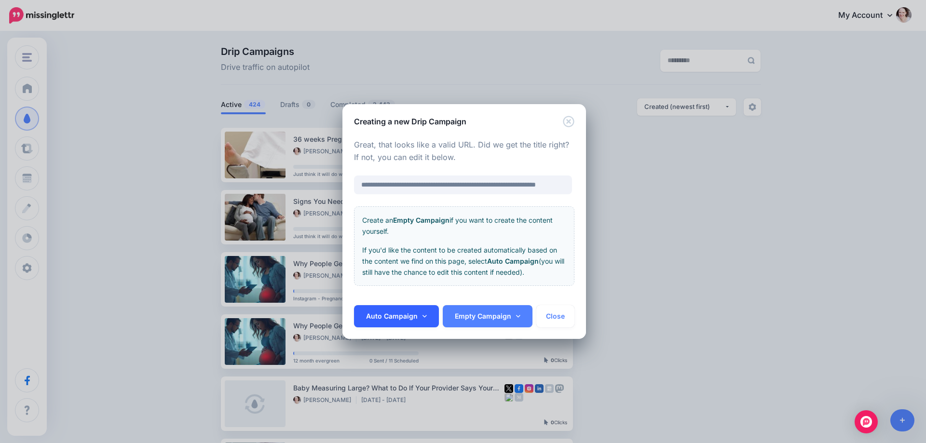
click at [408, 312] on link "Auto Campaign" at bounding box center [396, 316] width 85 height 22
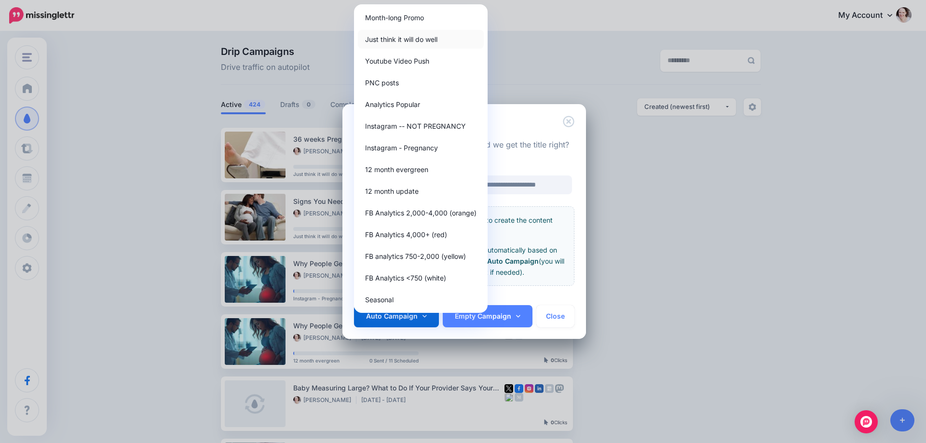
click at [404, 37] on link "Just think it will do well" at bounding box center [421, 39] width 126 height 19
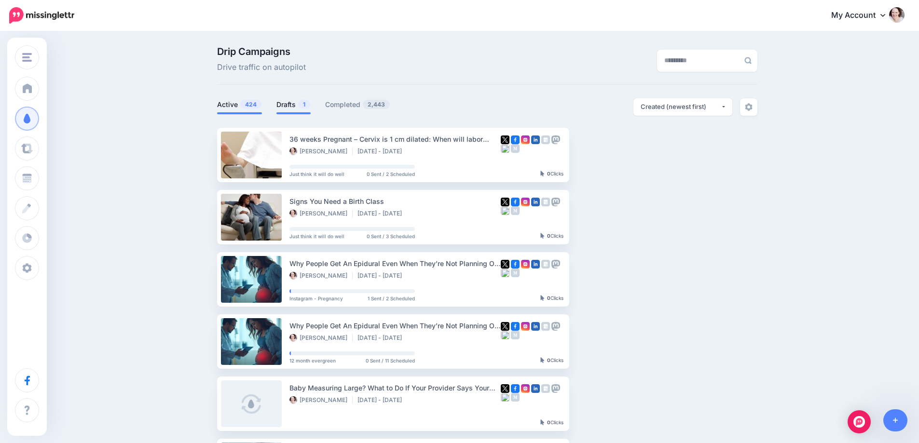
click at [295, 105] on link "Drafts 1" at bounding box center [293, 105] width 34 height 12
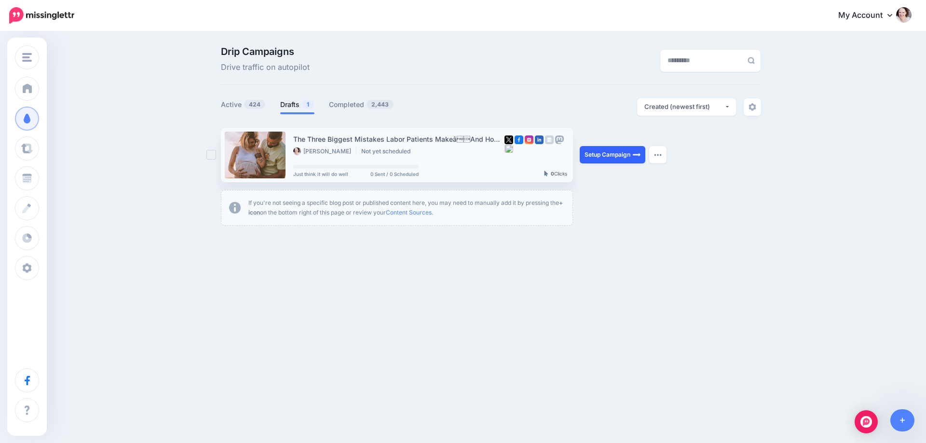
click at [613, 156] on link "Setup Campaign" at bounding box center [613, 154] width 66 height 17
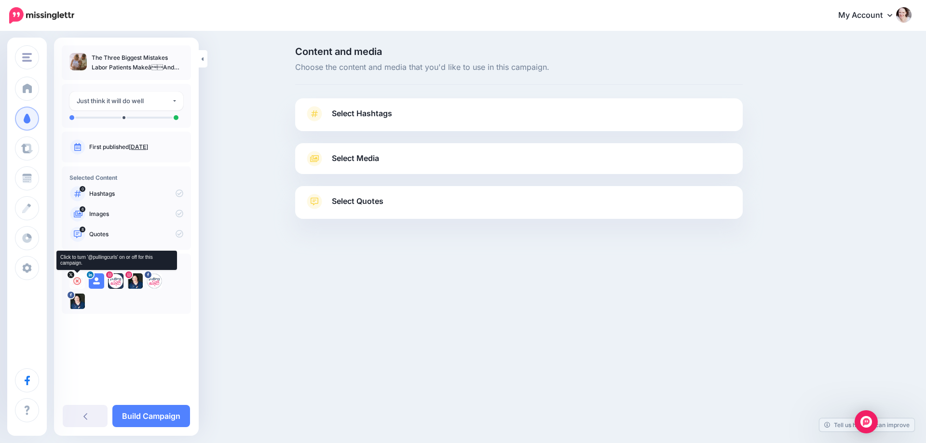
click at [80, 281] on icon at bounding box center [77, 281] width 8 height 8
click at [96, 280] on icon at bounding box center [97, 281] width 8 height 8
click at [116, 281] on icon at bounding box center [116, 281] width 8 height 8
click at [136, 284] on icon at bounding box center [135, 281] width 8 height 8
click at [154, 278] on icon at bounding box center [154, 281] width 8 height 8
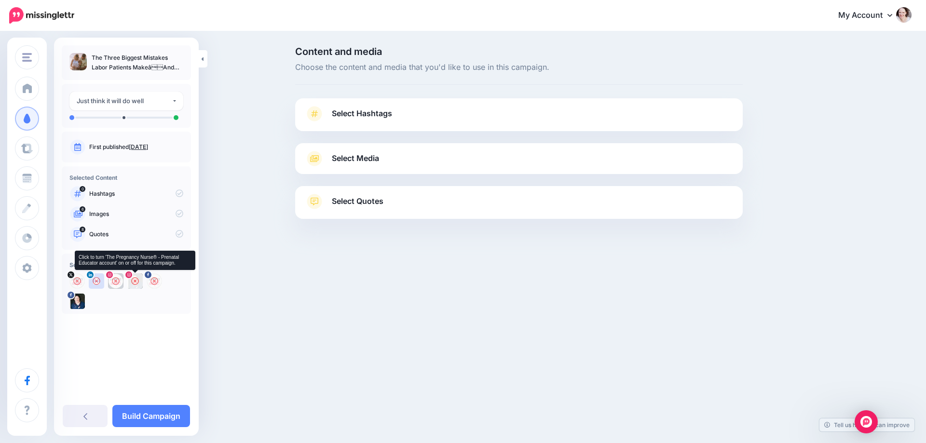
click at [134, 280] on icon at bounding box center [135, 281] width 8 height 8
click at [400, 108] on link "Select Hashtags" at bounding box center [519, 118] width 428 height 25
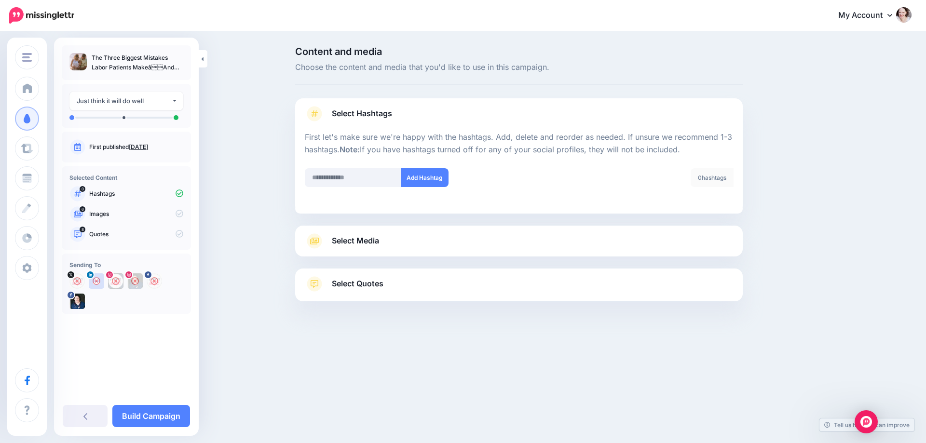
click at [385, 239] on link "Select Media" at bounding box center [519, 240] width 428 height 15
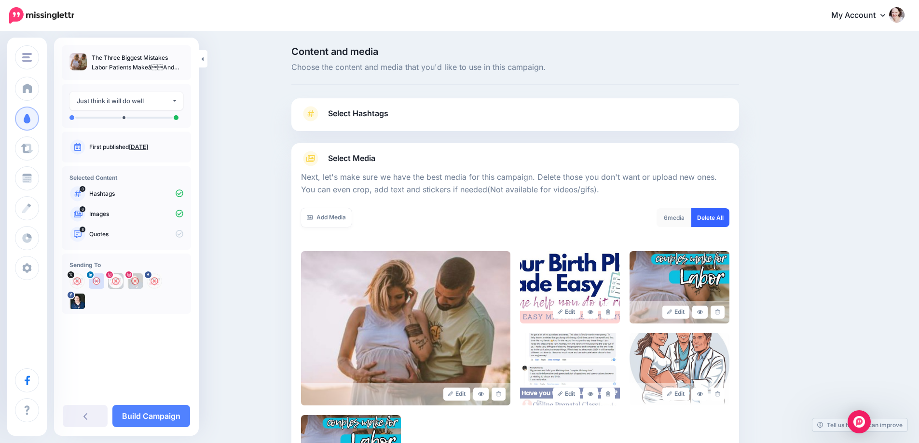
click at [724, 221] on link "Delete All" at bounding box center [710, 217] width 38 height 19
click at [309, 222] on link "Add Media" at bounding box center [326, 217] width 51 height 19
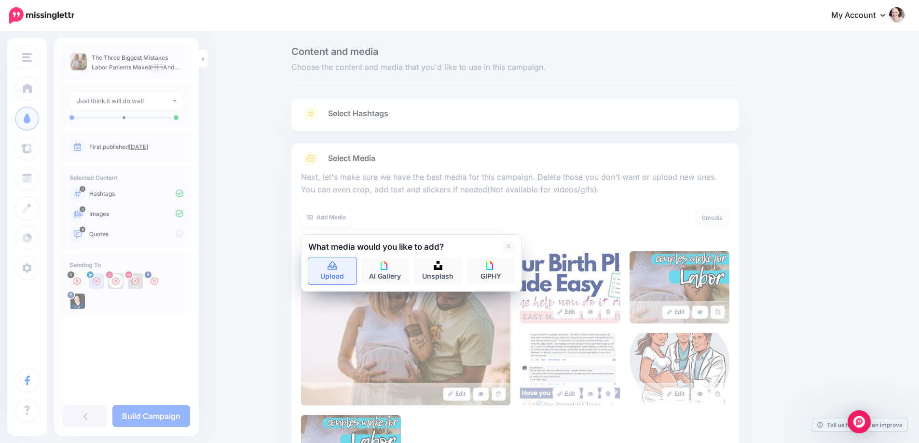
click at [342, 270] on link "Upload" at bounding box center [332, 271] width 48 height 27
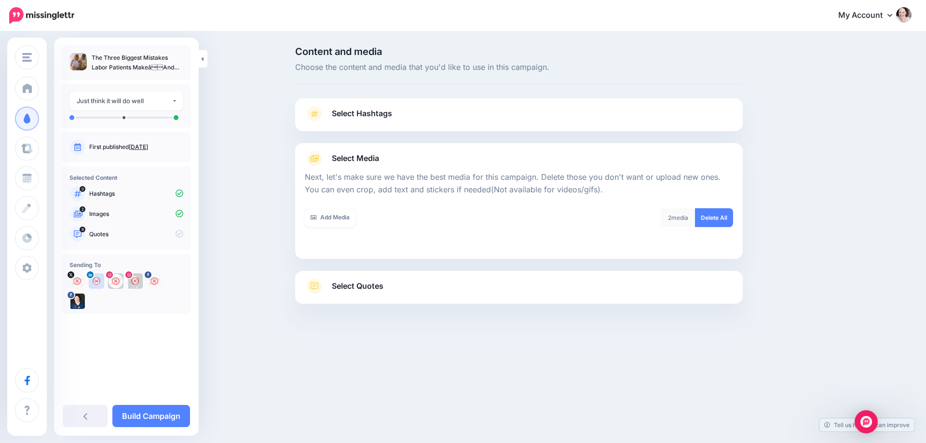
click at [549, 299] on link "Select Quotes" at bounding box center [519, 291] width 428 height 25
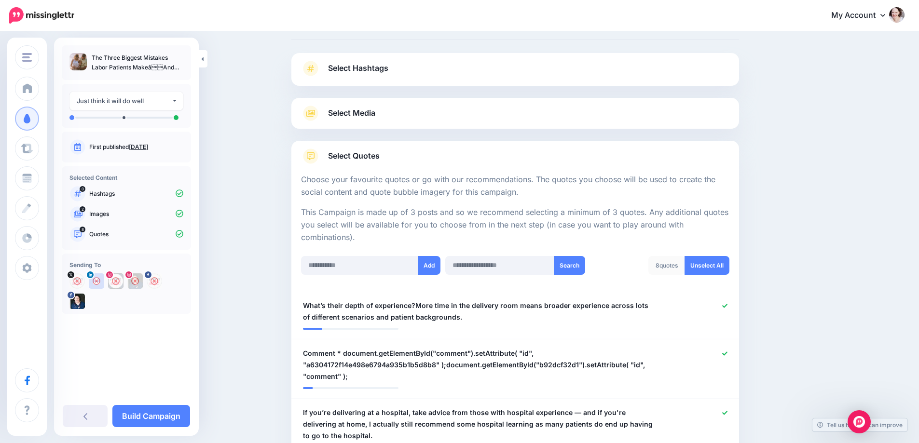
scroll to position [193, 0]
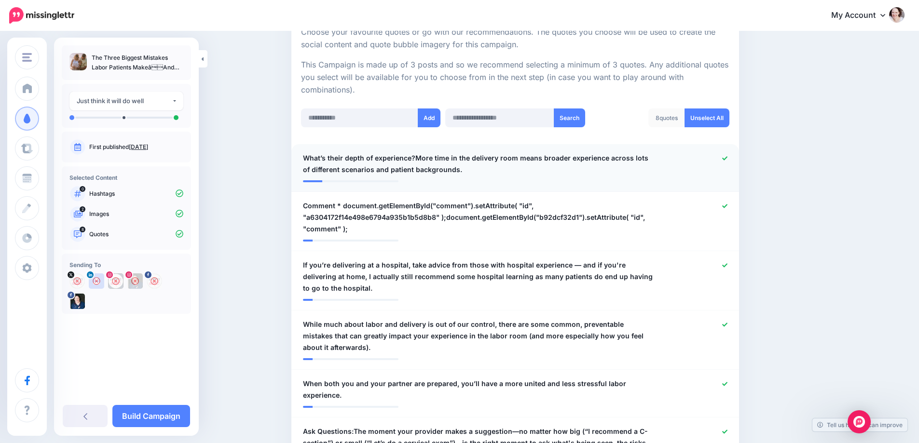
click at [727, 157] on icon at bounding box center [724, 158] width 5 height 5
click at [727, 206] on icon at bounding box center [724, 206] width 5 height 4
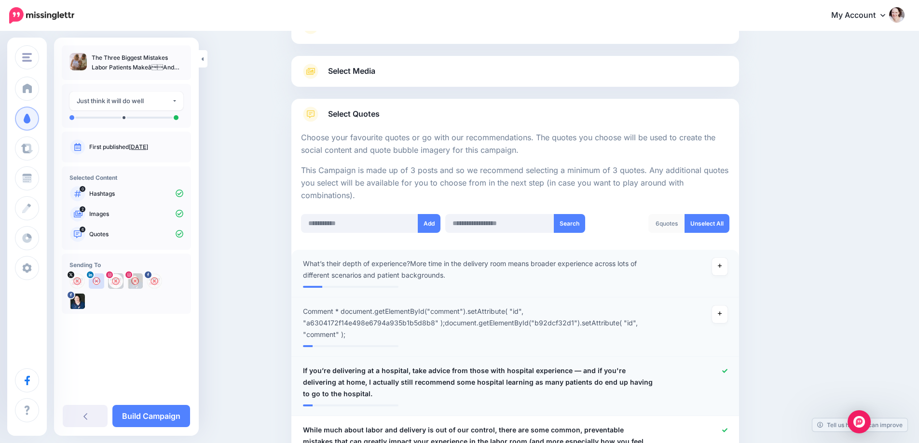
scroll to position [241, 0]
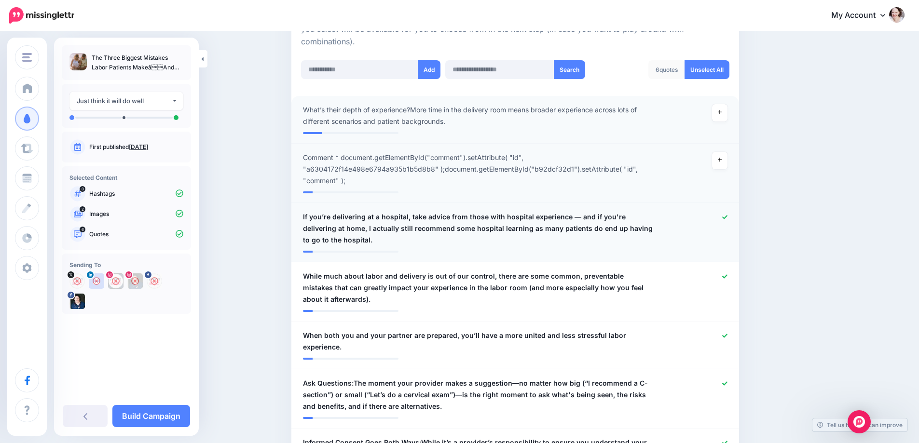
click at [726, 215] on icon at bounding box center [724, 217] width 5 height 5
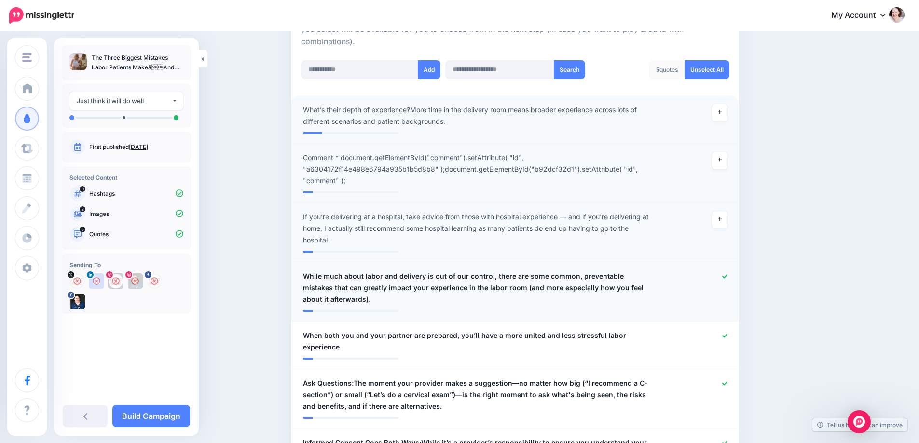
click at [727, 275] on icon at bounding box center [724, 276] width 5 height 4
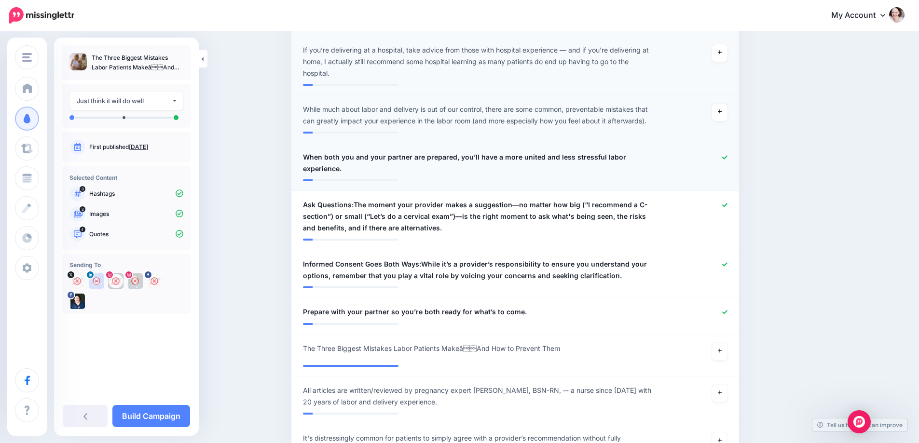
scroll to position [434, 0]
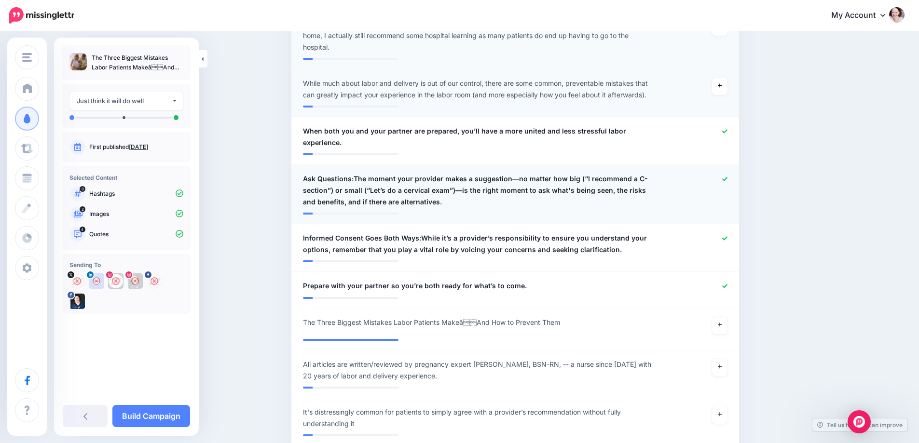
click at [727, 180] on icon at bounding box center [724, 179] width 5 height 5
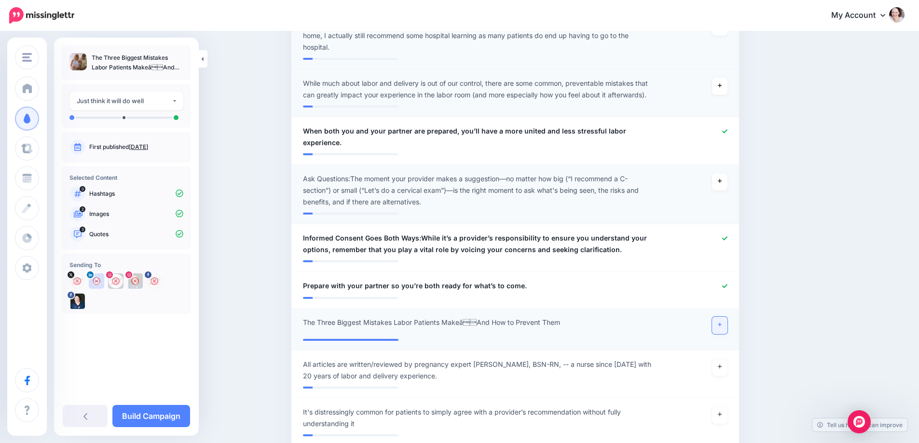
click at [727, 323] on link at bounding box center [719, 325] width 15 height 17
click at [469, 319] on span "The Three Biggest Mistakes Labor Patients MakeâAnd How to Prevent Them" at bounding box center [431, 323] width 257 height 12
drag, startPoint x: 464, startPoint y: 324, endPoint x: 479, endPoint y: 324, distance: 15.0
click at [479, 324] on textarea "**********" at bounding box center [479, 326] width 352 height 19
type textarea "**********"
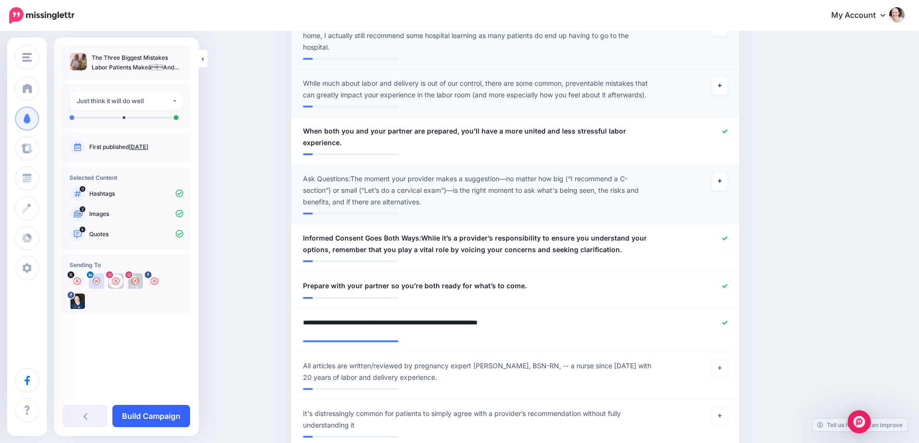
click at [151, 412] on link "Build Campaign" at bounding box center [151, 416] width 78 height 22
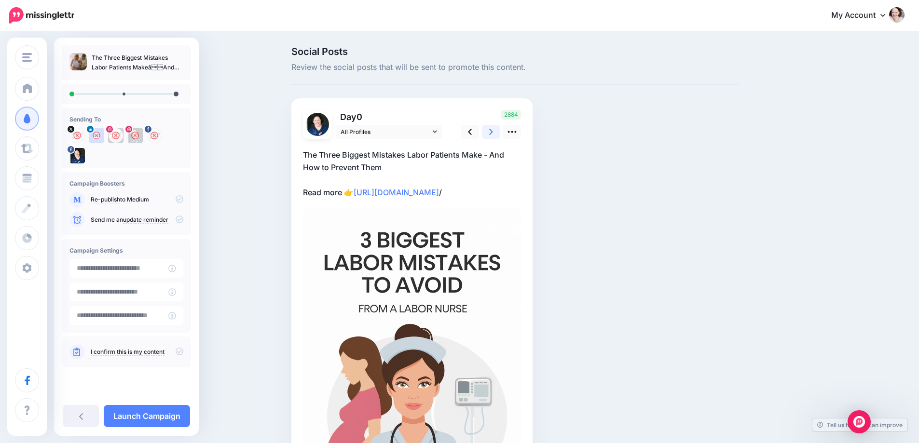
click at [498, 131] on link at bounding box center [491, 132] width 18 height 14
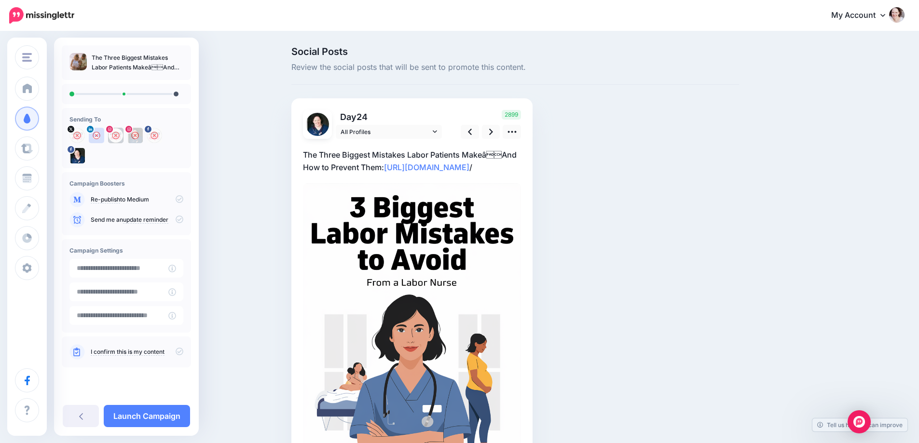
click at [490, 154] on p "The Three Biggest Mistakes Labor Patients MakeâAnd How to Prevent Them: [URL]…" at bounding box center [412, 161] width 218 height 25
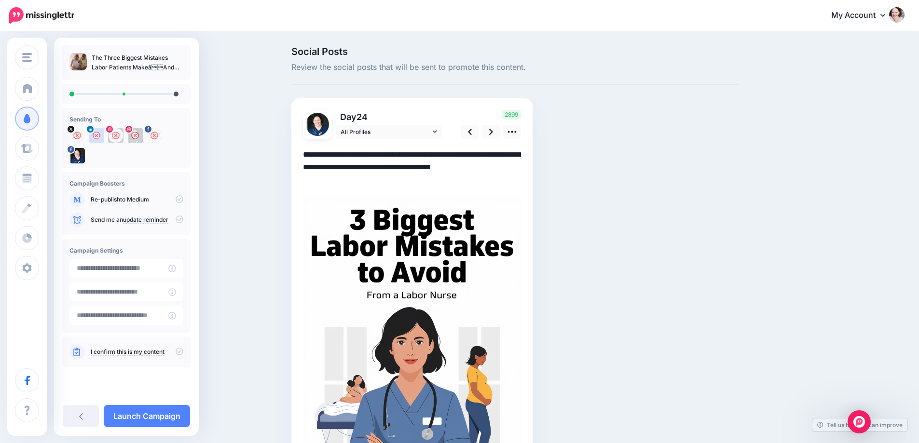
drag, startPoint x: 488, startPoint y: 153, endPoint x: 504, endPoint y: 154, distance: 15.9
click at [504, 154] on textarea "**********" at bounding box center [412, 168] width 218 height 38
type textarea "**********"
click at [498, 133] on link at bounding box center [491, 132] width 18 height 14
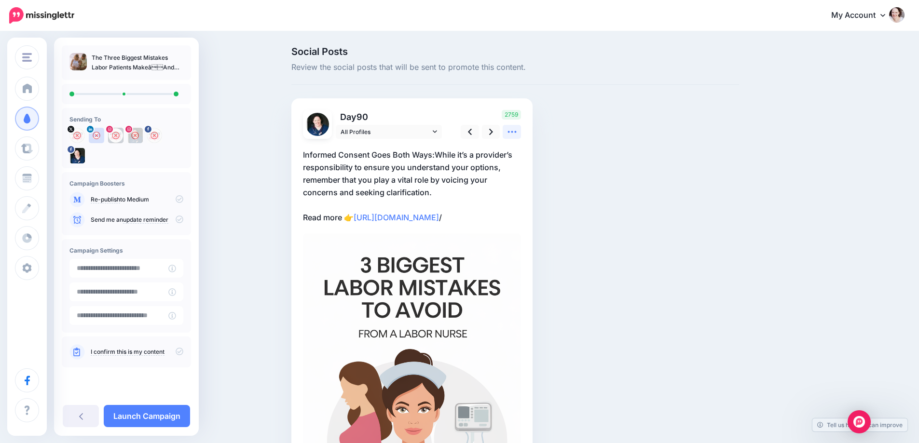
click at [512, 132] on icon at bounding box center [511, 132] width 9 height 2
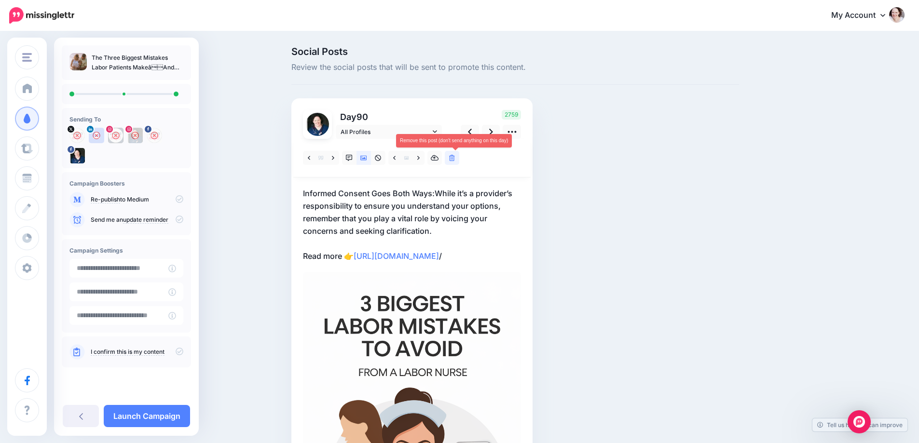
click at [455, 161] on icon at bounding box center [452, 158] width 6 height 7
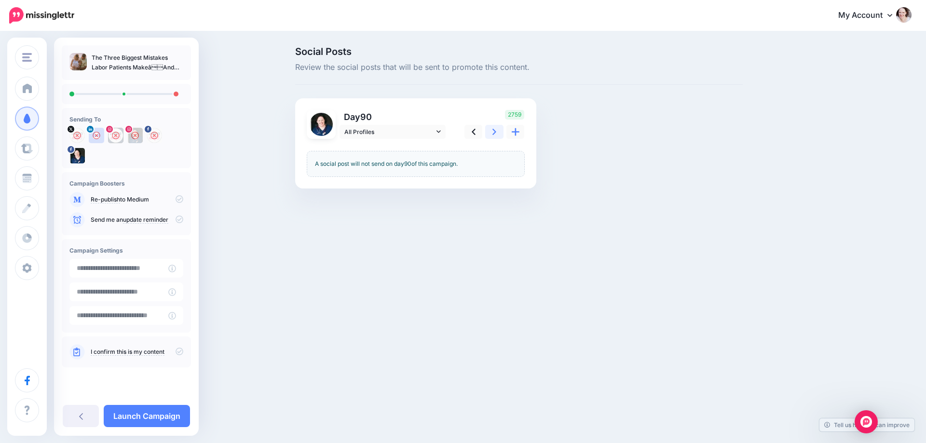
click at [494, 133] on icon at bounding box center [494, 132] width 4 height 10
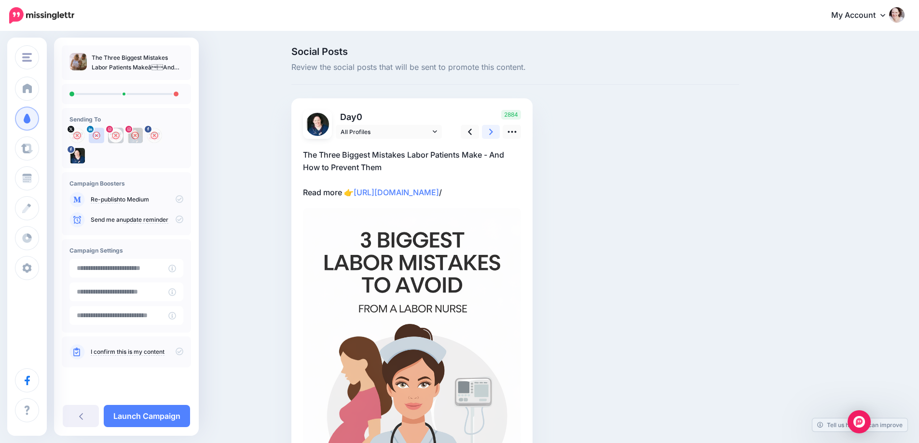
click at [493, 133] on icon at bounding box center [491, 132] width 4 height 10
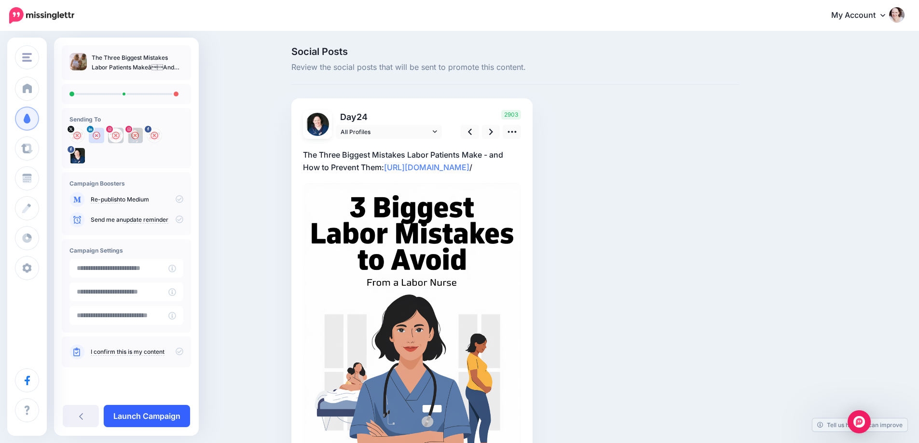
click at [138, 413] on link "Launch Campaign" at bounding box center [147, 416] width 86 height 22
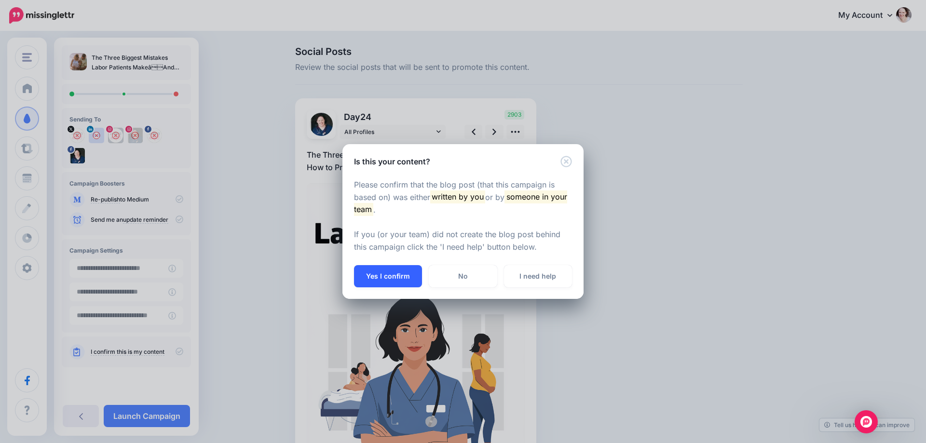
click at [393, 276] on button "Yes I confirm" at bounding box center [388, 276] width 68 height 22
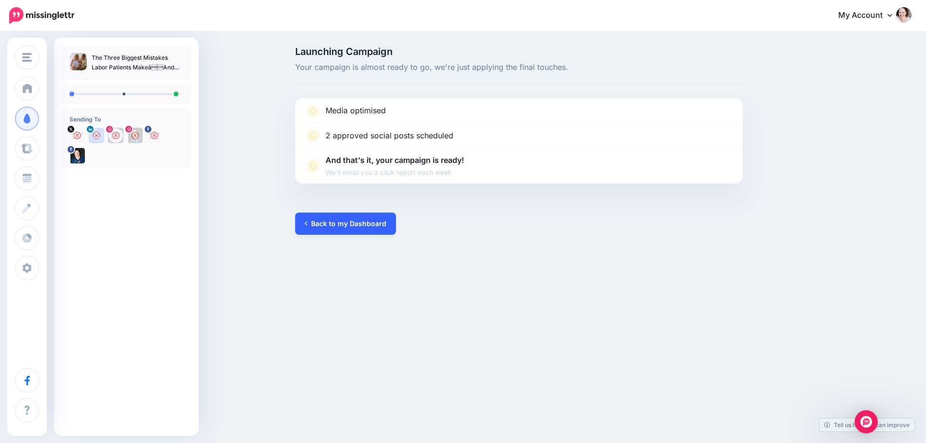
click at [327, 227] on link "Back to my Dashboard" at bounding box center [345, 224] width 101 height 22
